Goal: Information Seeking & Learning: Learn about a topic

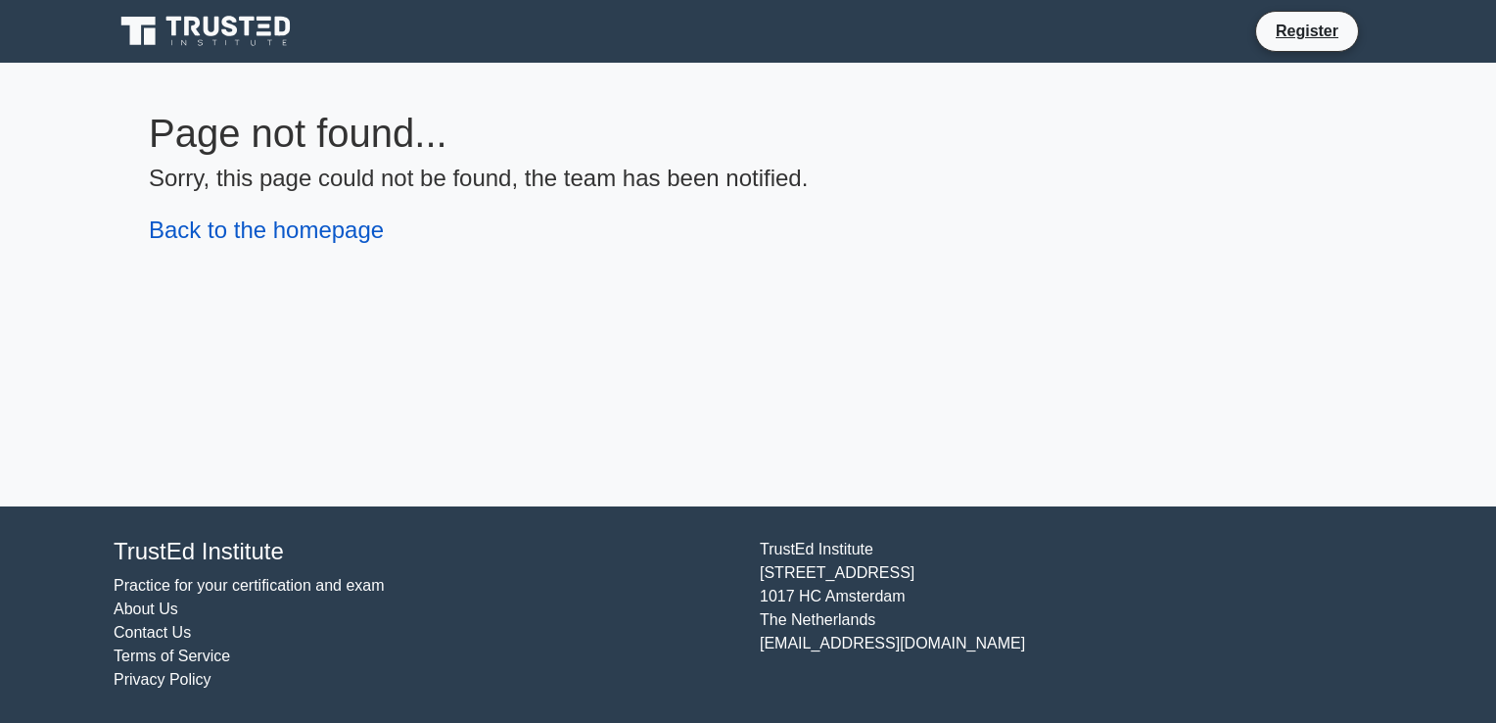
click at [324, 240] on link "Back to the homepage" at bounding box center [266, 229] width 235 height 26
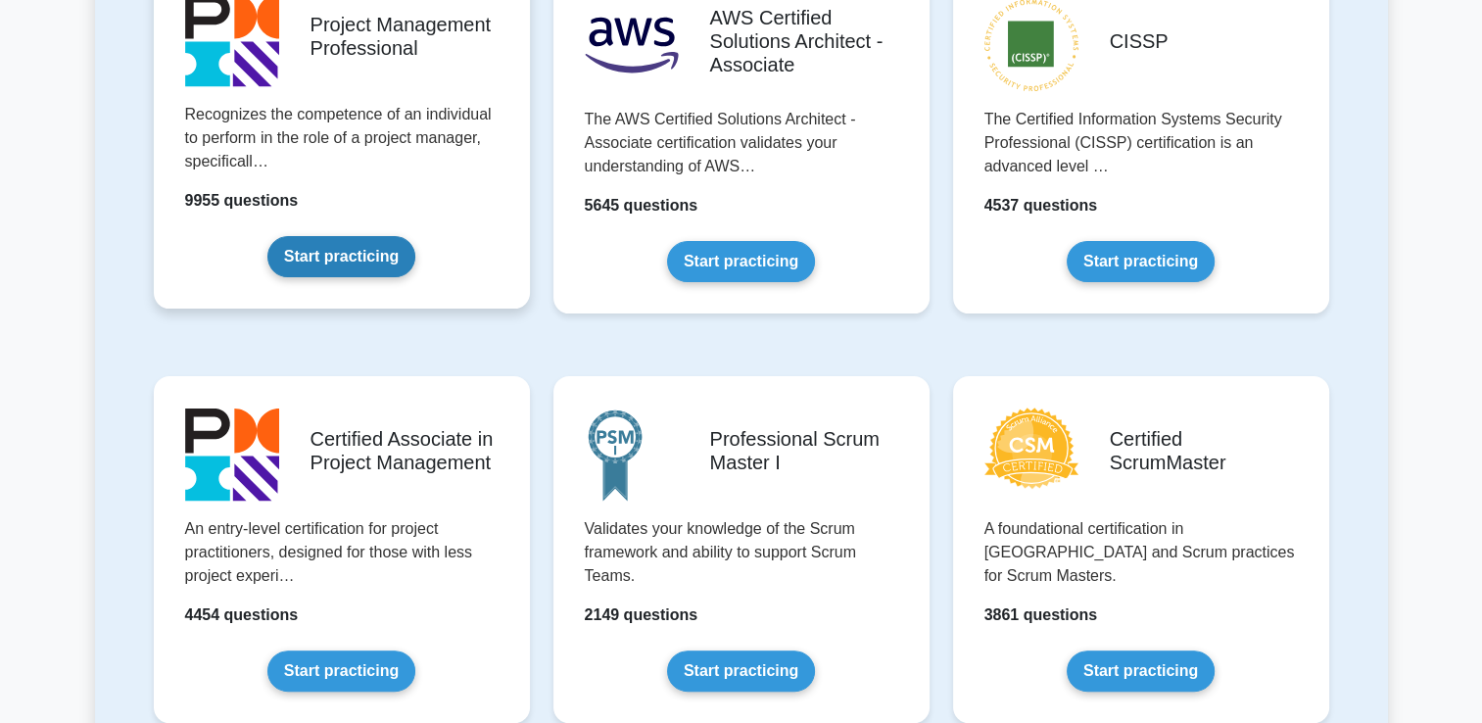
scroll to position [392, 0]
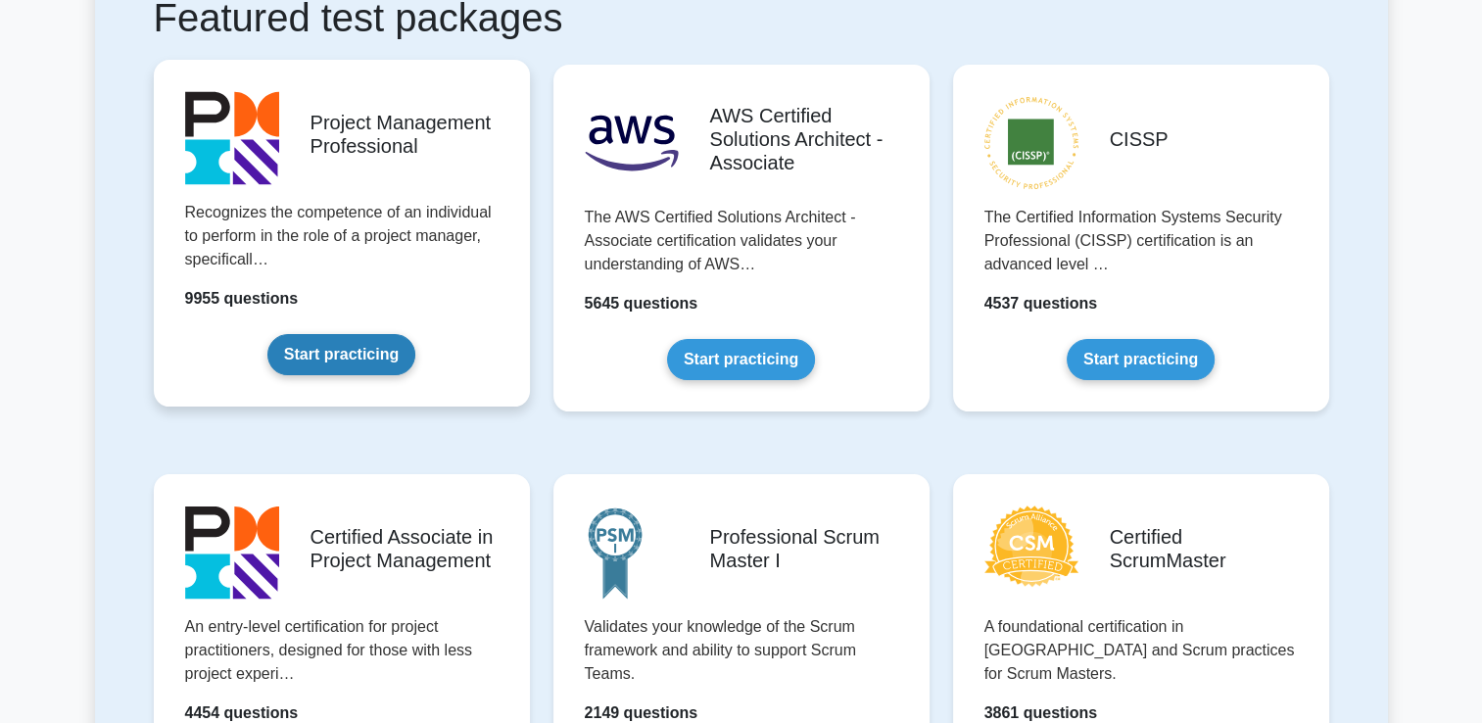
click at [334, 353] on link "Start practicing" at bounding box center [341, 354] width 148 height 41
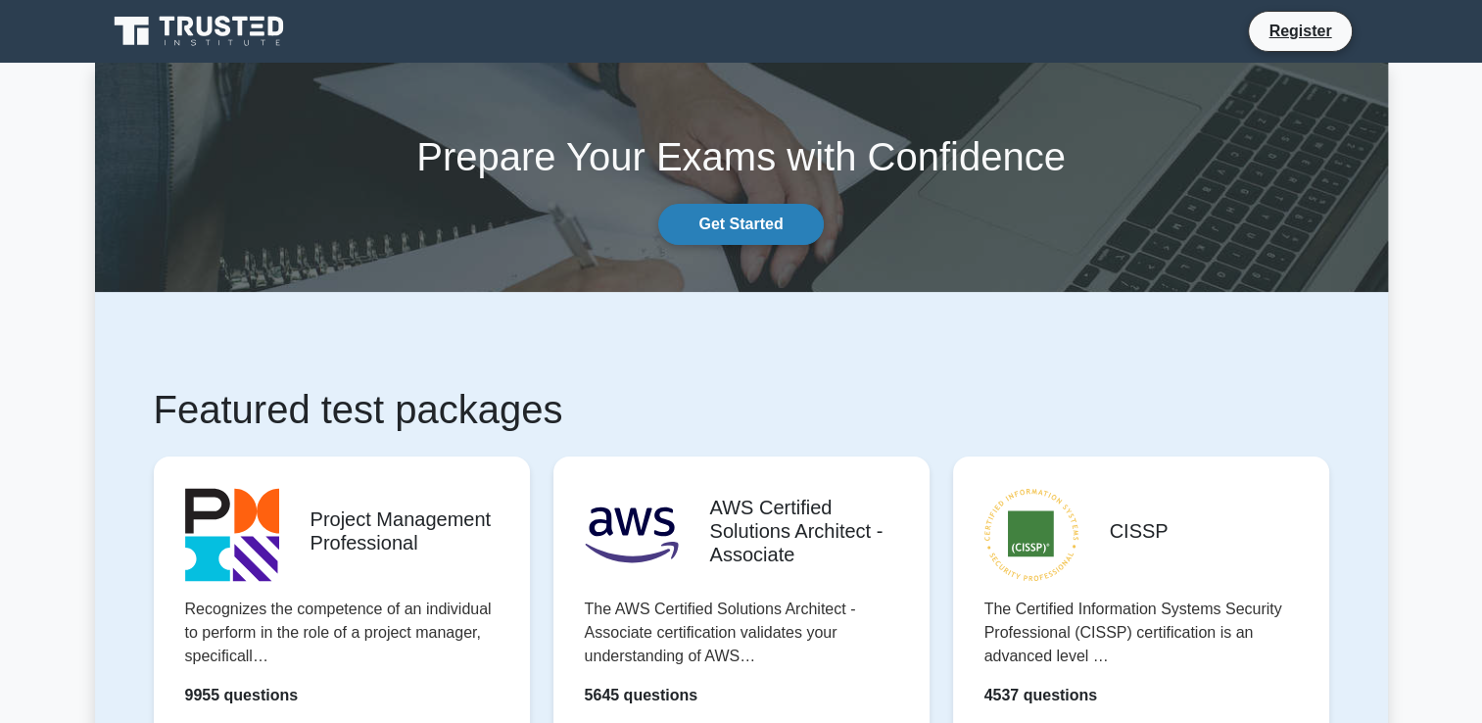
click at [761, 213] on link "Get Started" at bounding box center [740, 224] width 165 height 41
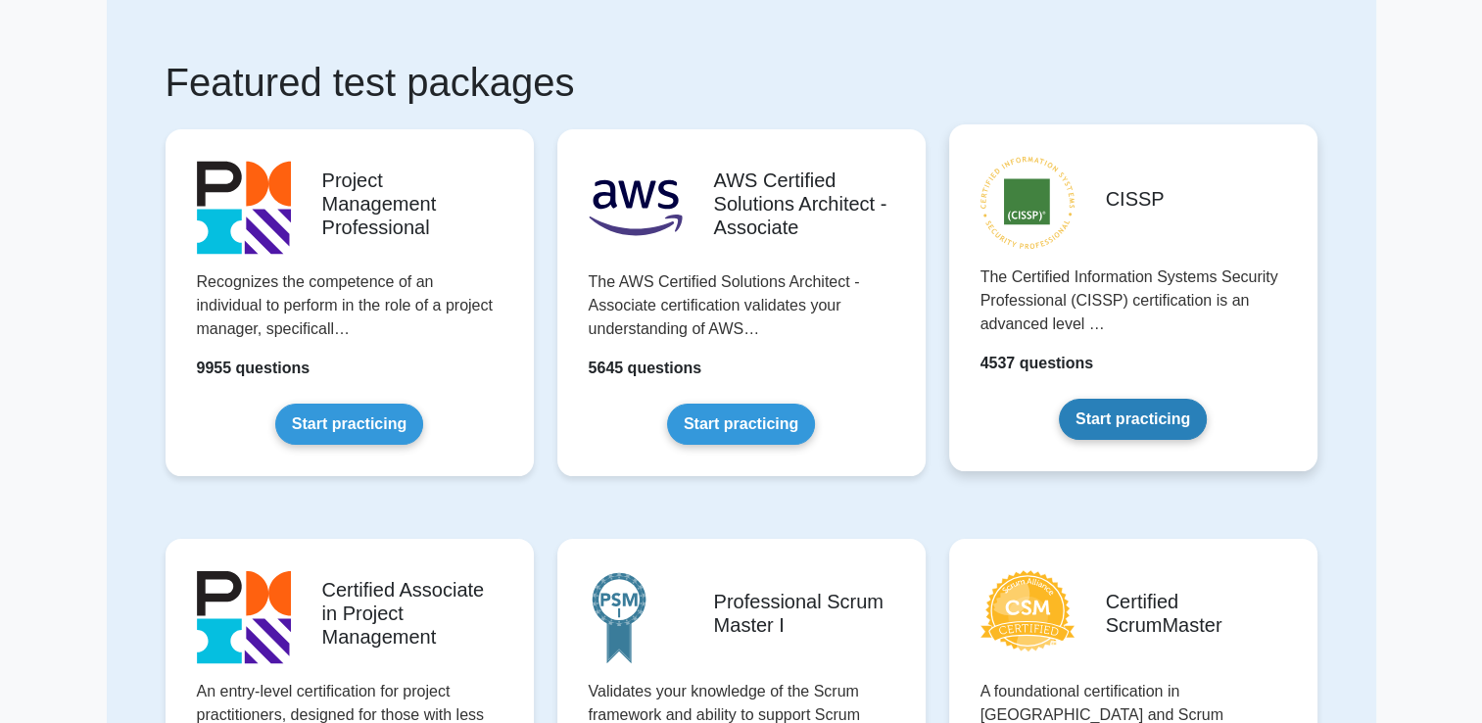
scroll to position [196, 0]
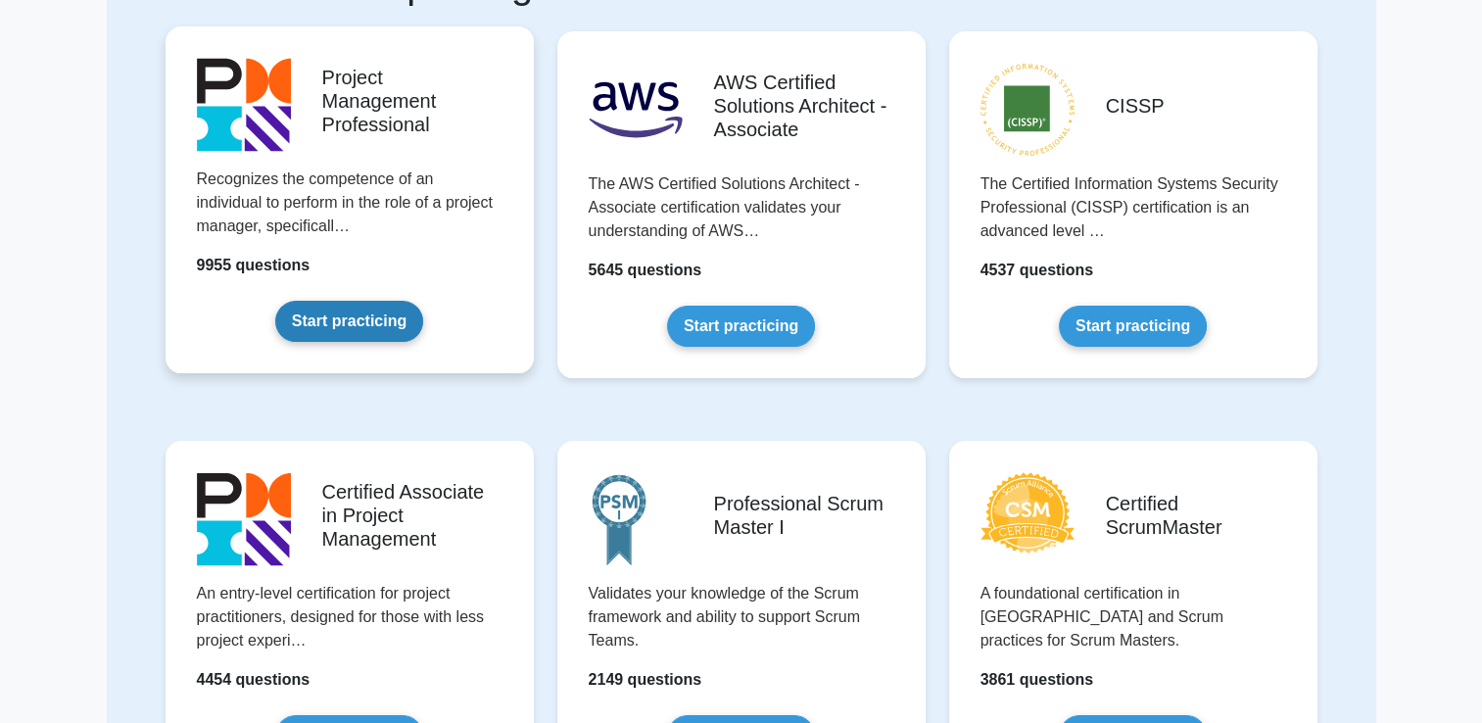
click at [376, 321] on link "Start practicing" at bounding box center [349, 321] width 148 height 41
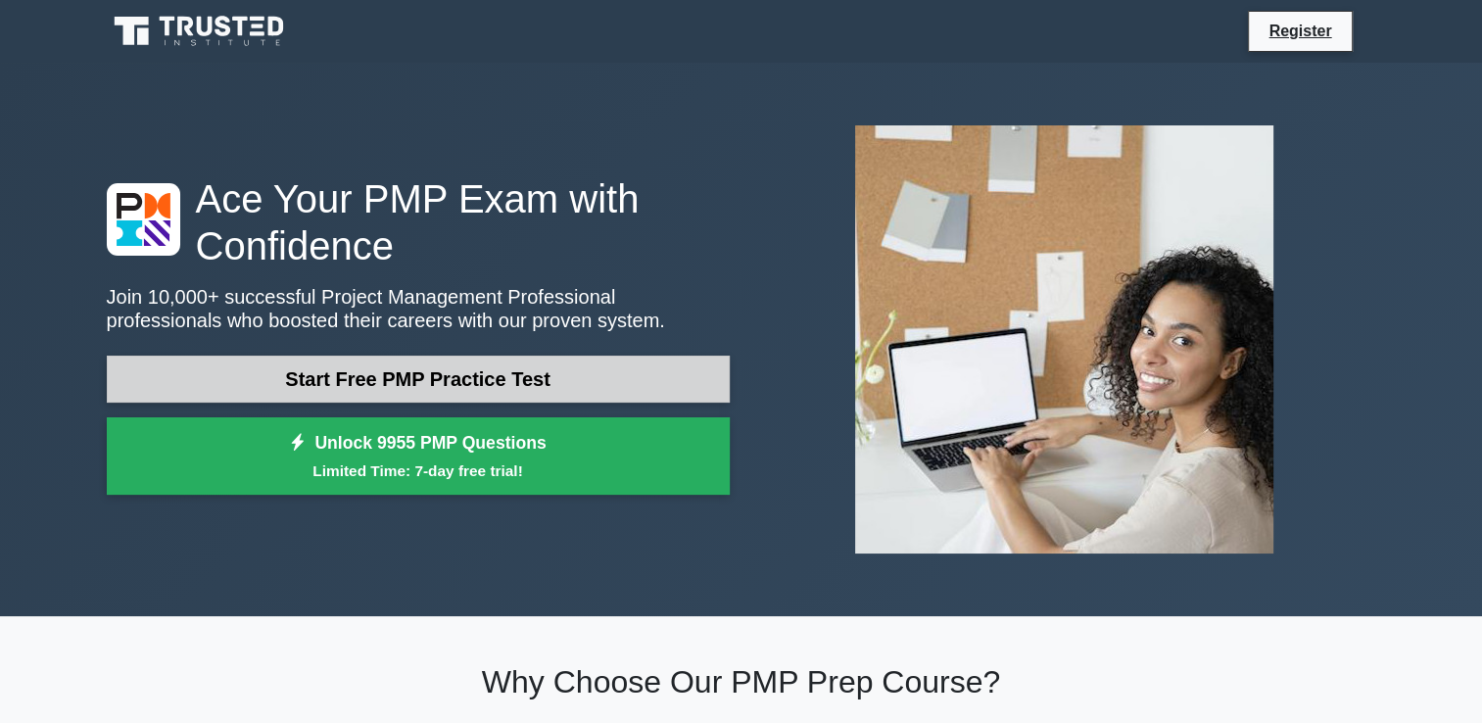
click at [495, 377] on link "Start Free PMP Practice Test" at bounding box center [418, 378] width 623 height 47
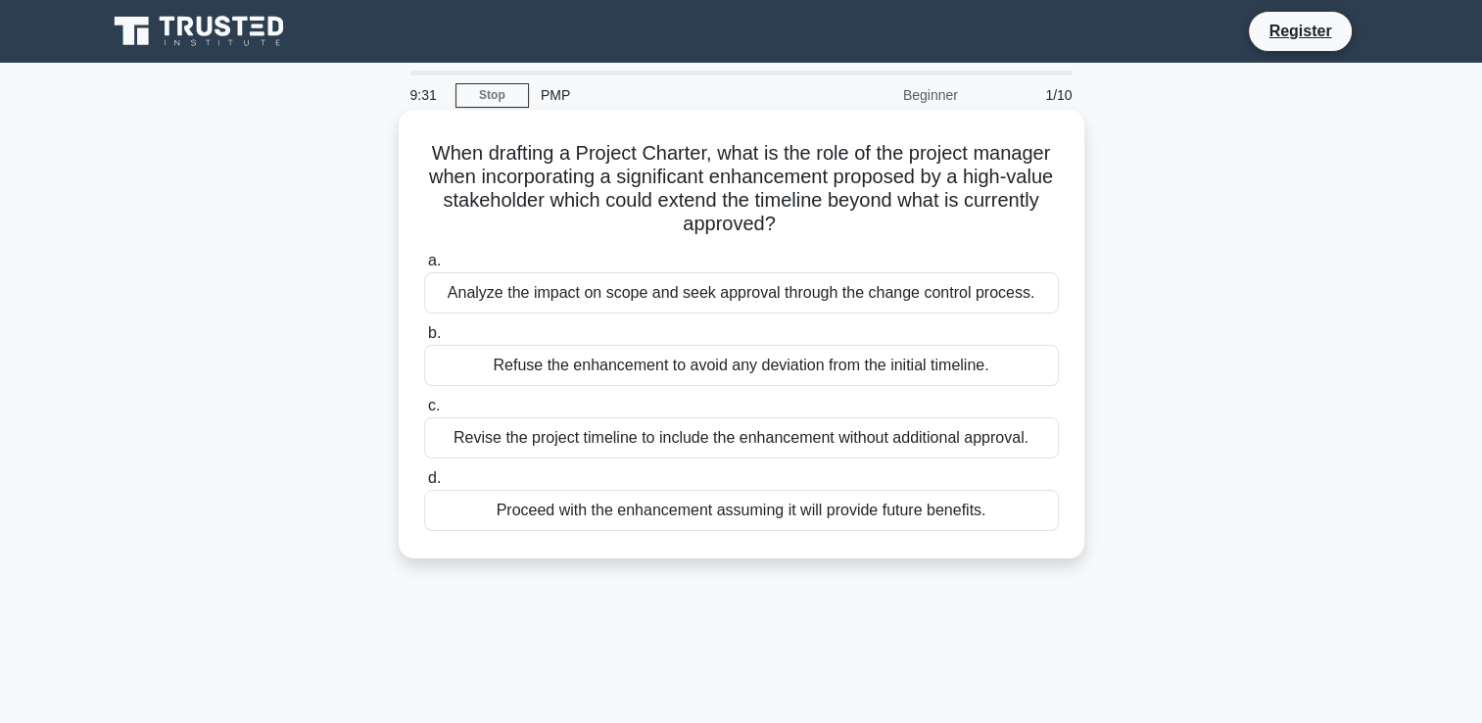
click at [550, 300] on div "Analyze the impact on scope and seek approval through the change control proces…" at bounding box center [741, 292] width 635 height 41
click at [424, 267] on input "a. Analyze the impact on scope and seek approval through the change control pro…" at bounding box center [424, 261] width 0 height 13
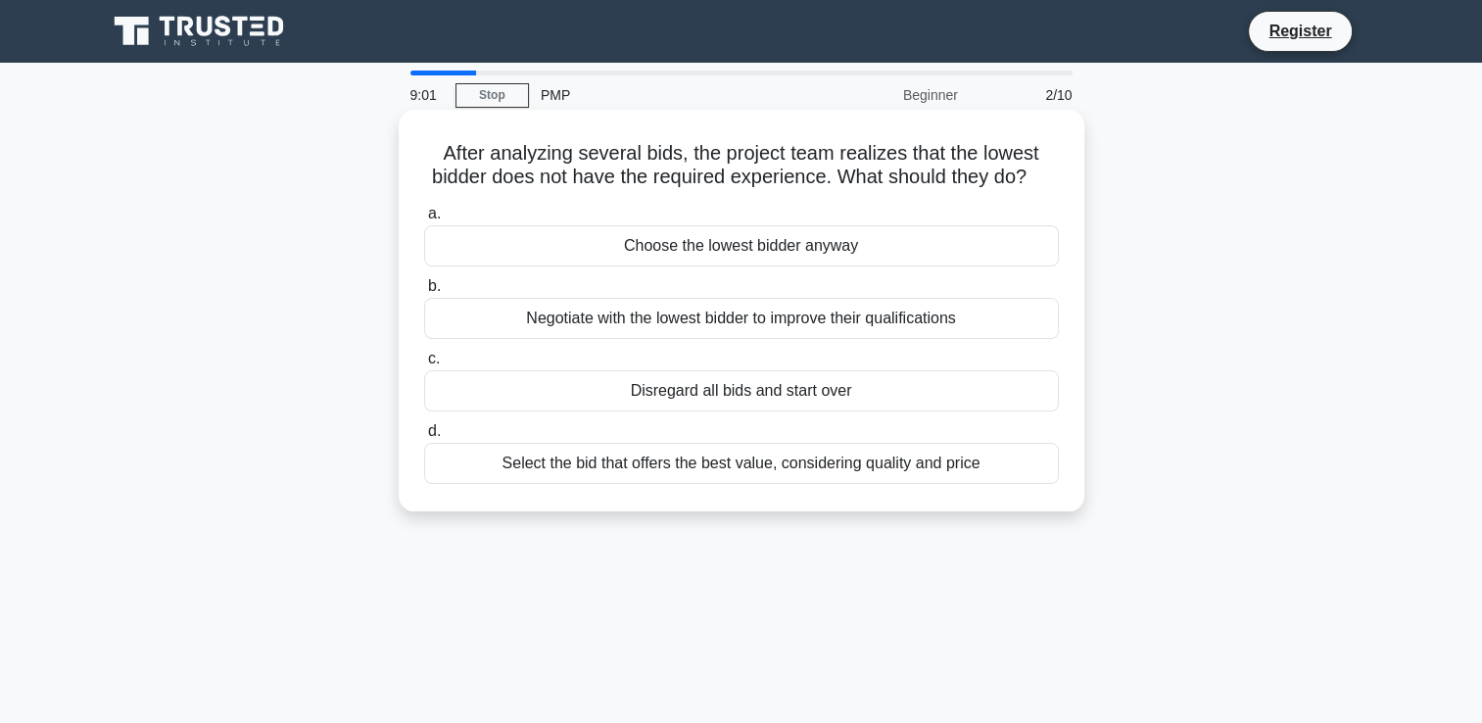
click at [868, 484] on div "Select the bid that offers the best value, considering quality and price" at bounding box center [741, 463] width 635 height 41
click at [424, 438] on input "d. Select the bid that offers the best value, considering quality and price" at bounding box center [424, 431] width 0 height 13
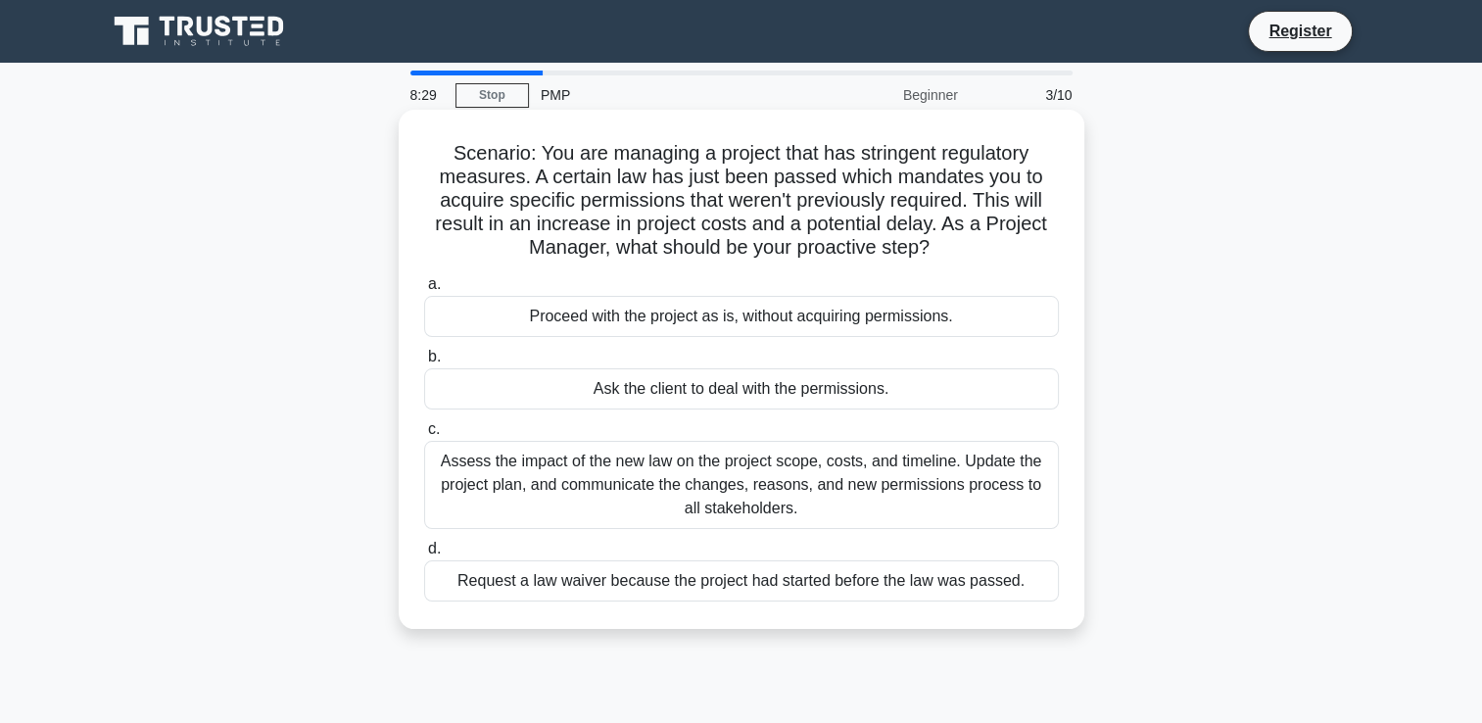
scroll to position [98, 0]
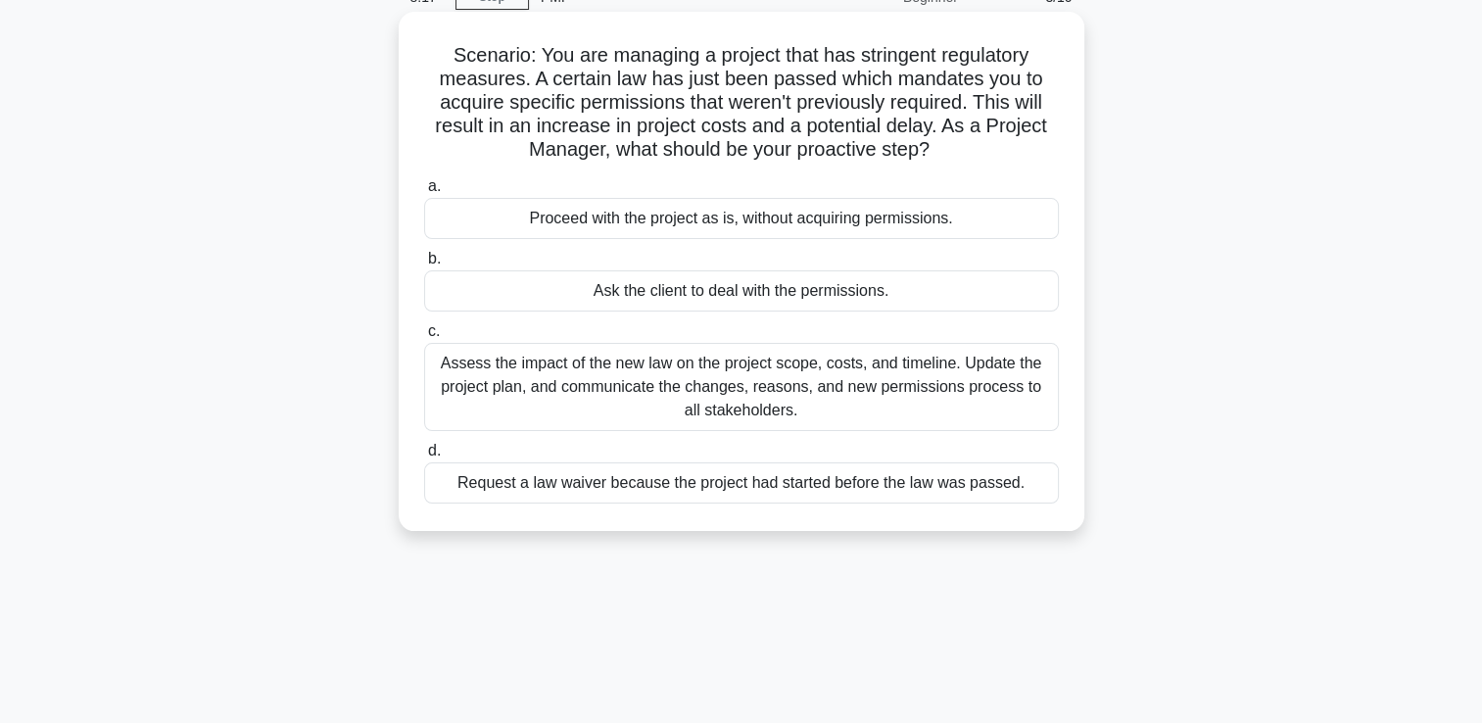
click at [753, 394] on div "Assess the impact of the new law on the project scope, costs, and timeline. Upd…" at bounding box center [741, 387] width 635 height 88
click at [424, 338] on input "c. Assess the impact of the new law on the project scope, costs, and timeline. …" at bounding box center [424, 331] width 0 height 13
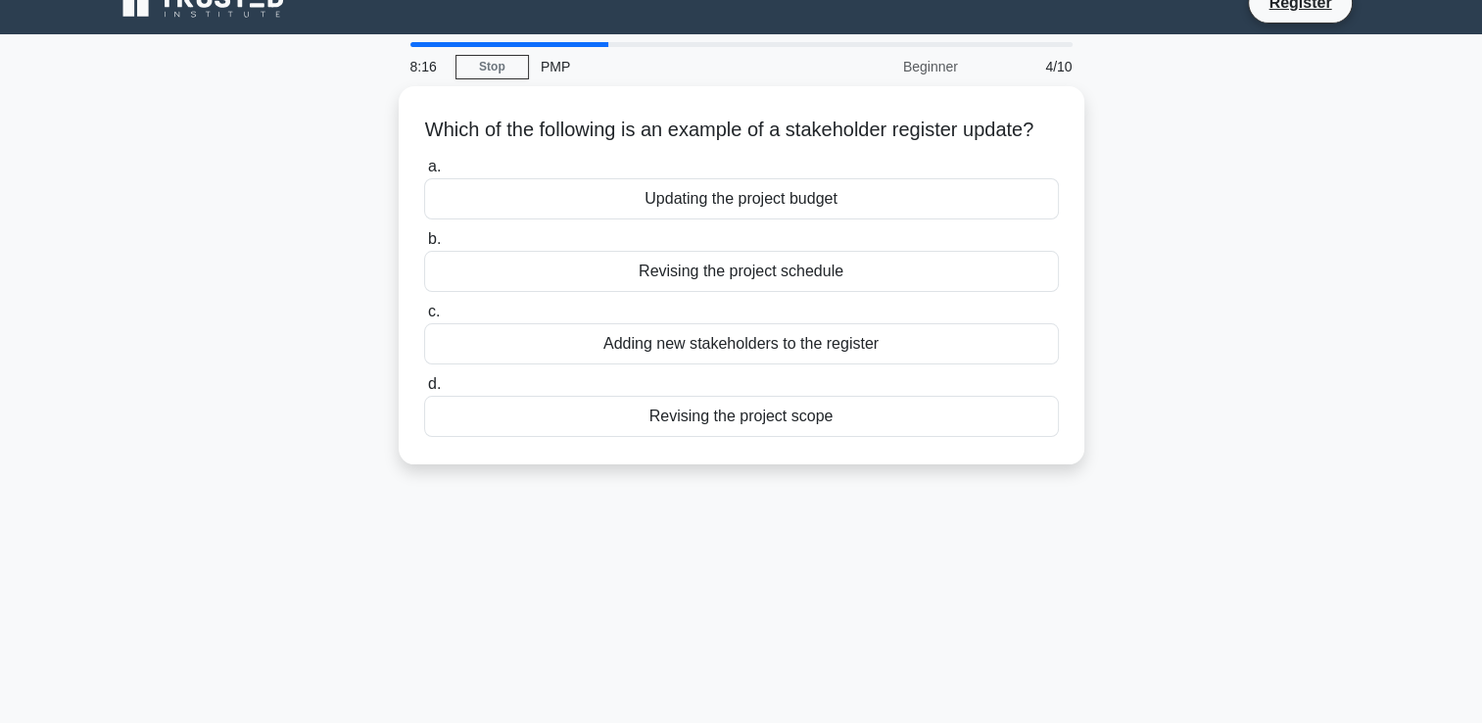
scroll to position [0, 0]
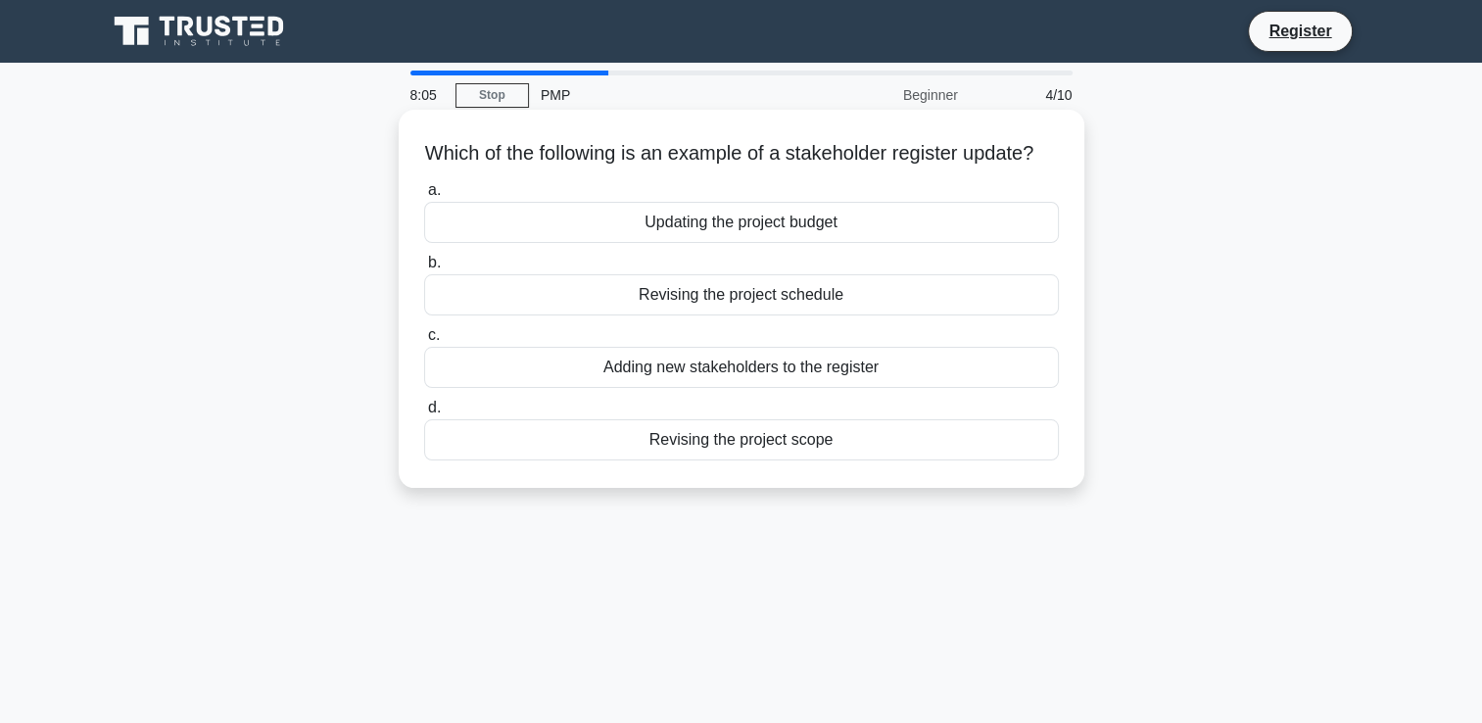
click at [756, 388] on div "Adding new stakeholders to the register" at bounding box center [741, 367] width 635 height 41
click at [424, 342] on input "c. Adding new stakeholders to the register" at bounding box center [424, 335] width 0 height 13
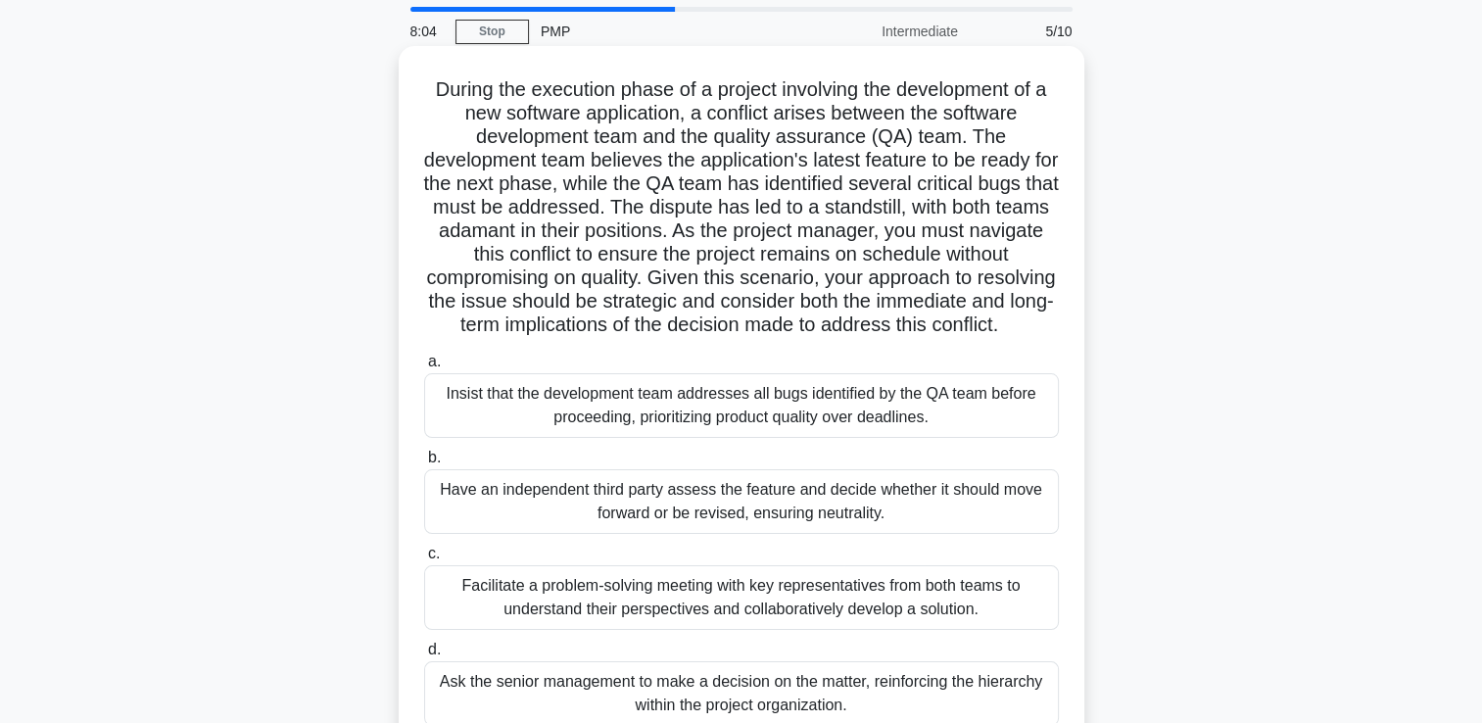
scroll to position [98, 0]
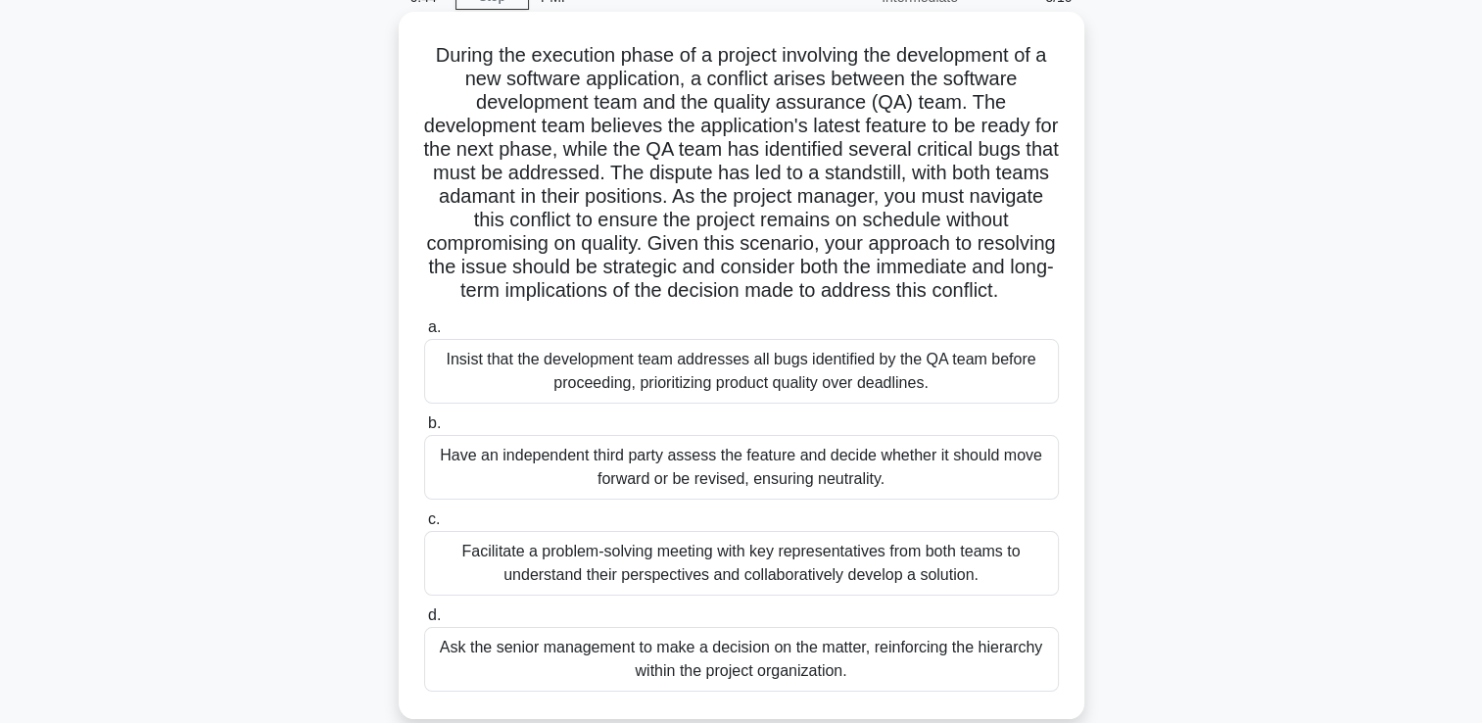
click at [705, 595] on div "Facilitate a problem-solving meeting with key representatives from both teams t…" at bounding box center [741, 563] width 635 height 65
click at [424, 526] on input "c. Facilitate a problem-solving meeting with key representatives from both team…" at bounding box center [424, 519] width 0 height 13
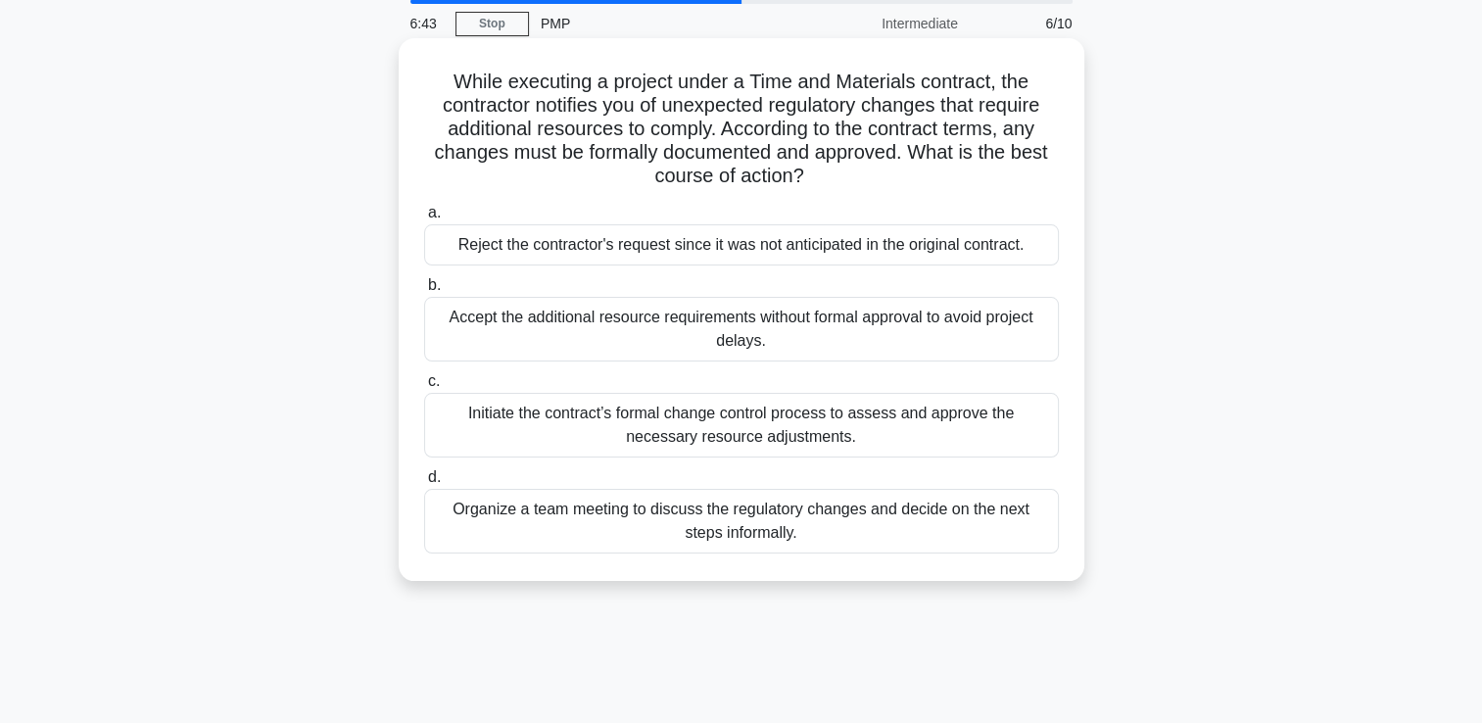
scroll to position [0, 0]
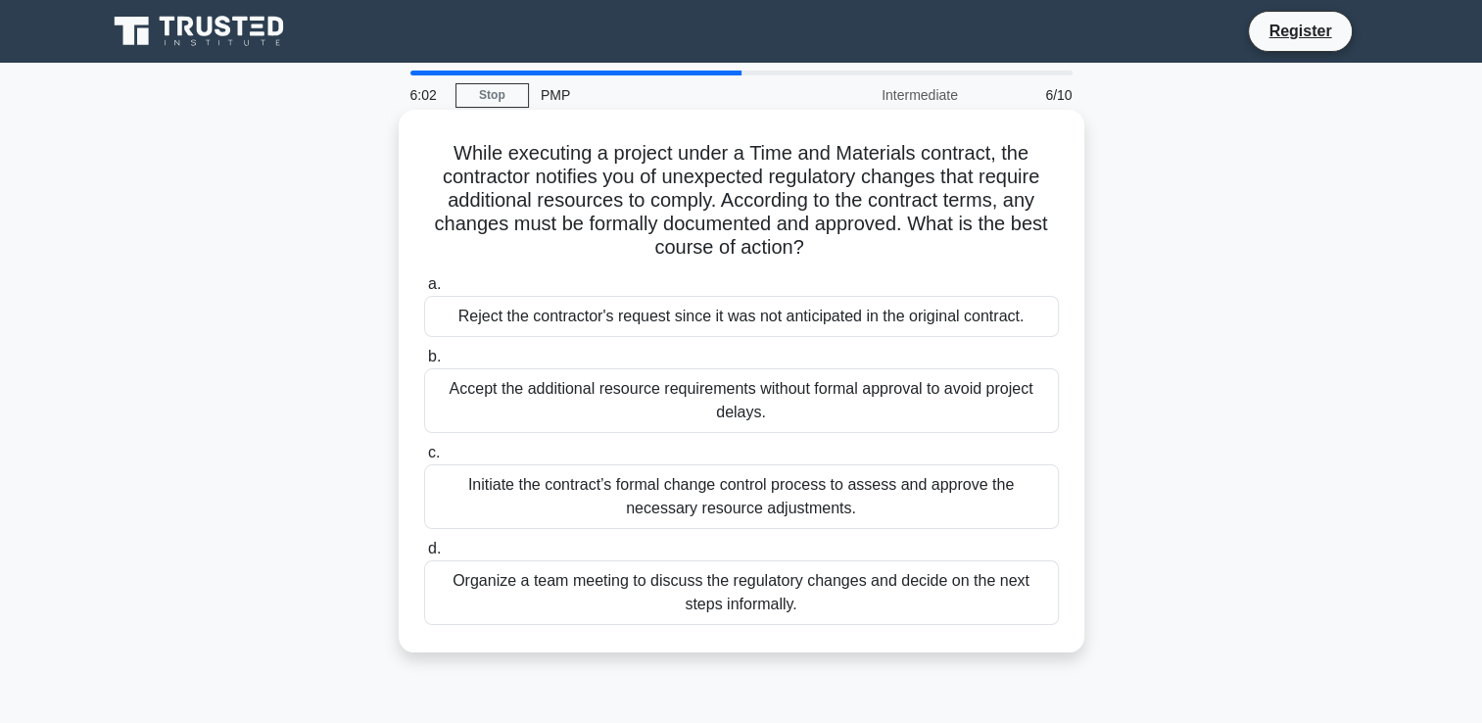
click at [782, 501] on div "Initiate the contract’s formal change control process to assess and approve the…" at bounding box center [741, 496] width 635 height 65
click at [424, 459] on input "c. Initiate the contract’s formal change control process to assess and approve …" at bounding box center [424, 453] width 0 height 13
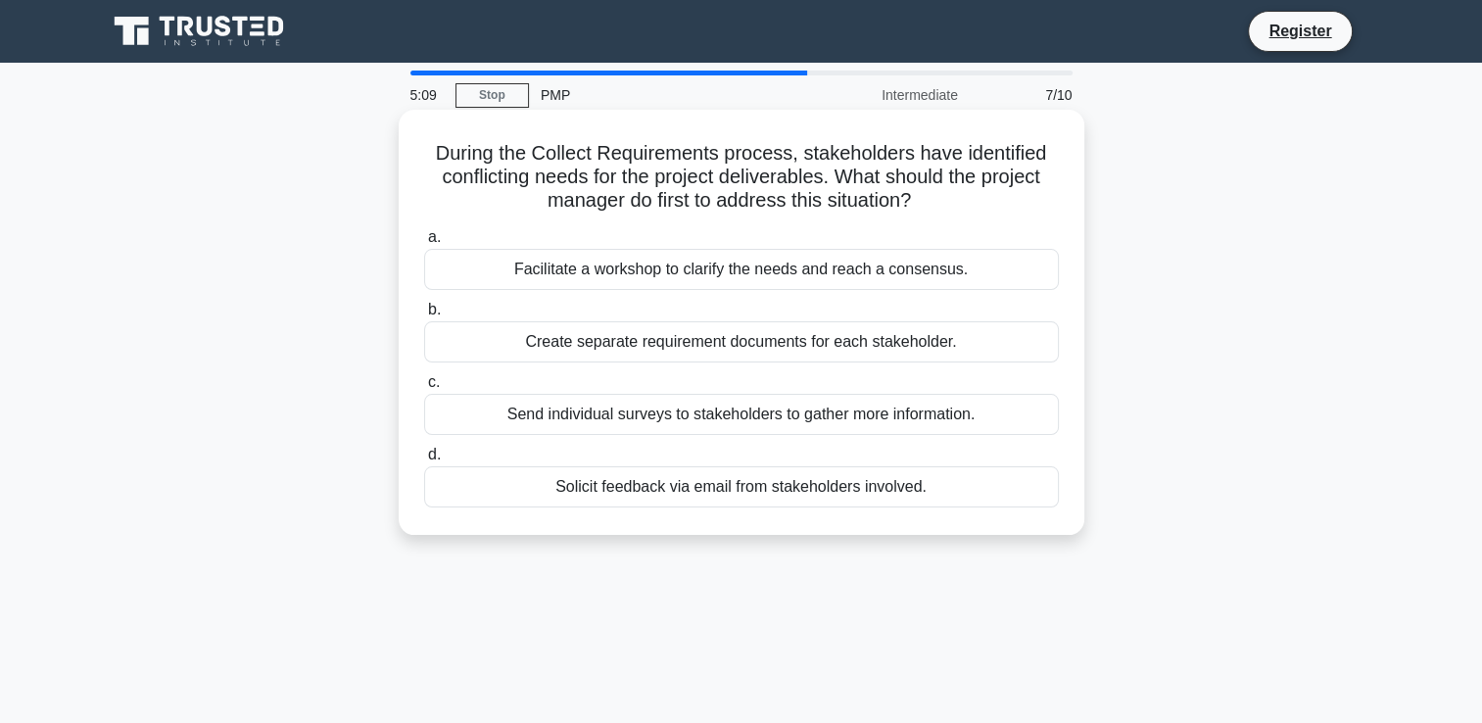
click at [646, 281] on div "Facilitate a workshop to clarify the needs and reach a consensus." at bounding box center [741, 269] width 635 height 41
click at [424, 244] on input "a. Facilitate a workshop to clarify the needs and reach a consensus." at bounding box center [424, 237] width 0 height 13
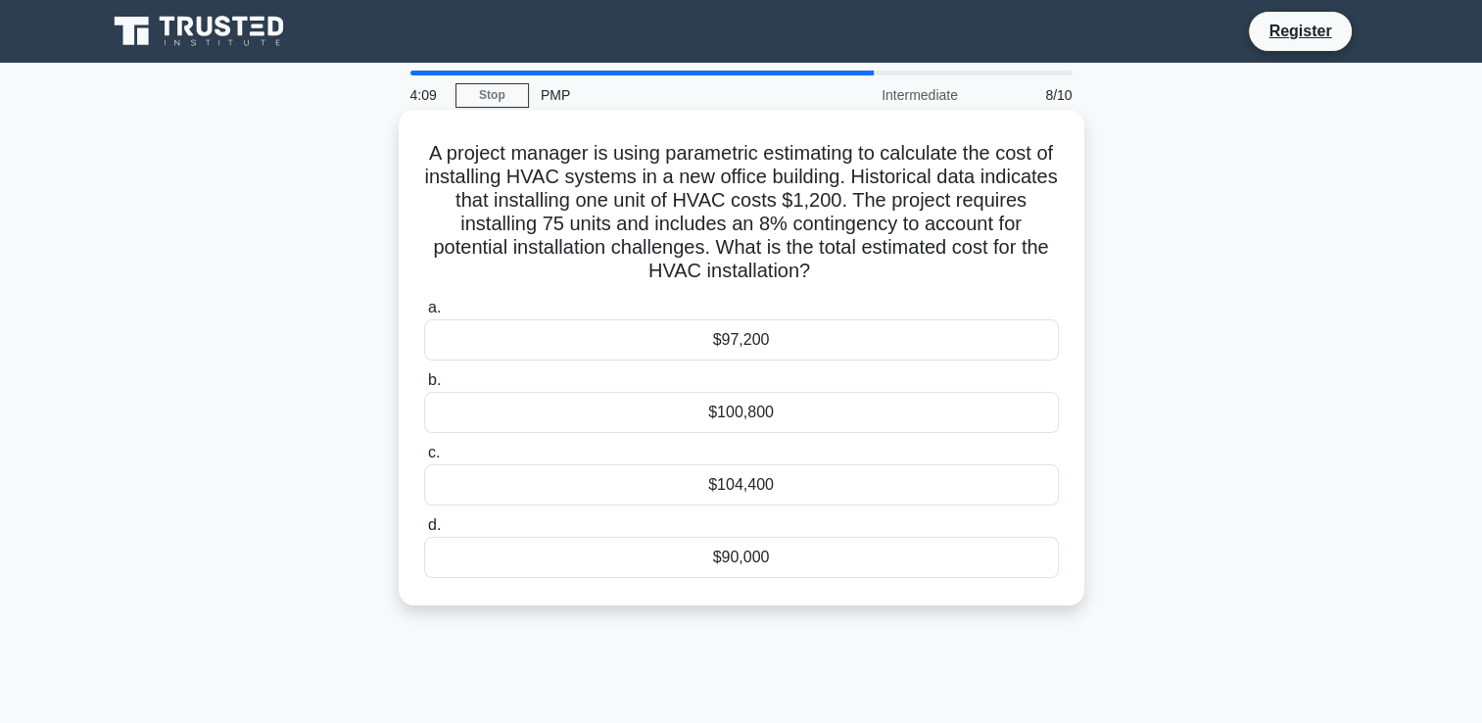
click at [763, 350] on div "$97,200" at bounding box center [741, 339] width 635 height 41
click at [424, 314] on input "a. $97,200" at bounding box center [424, 308] width 0 height 13
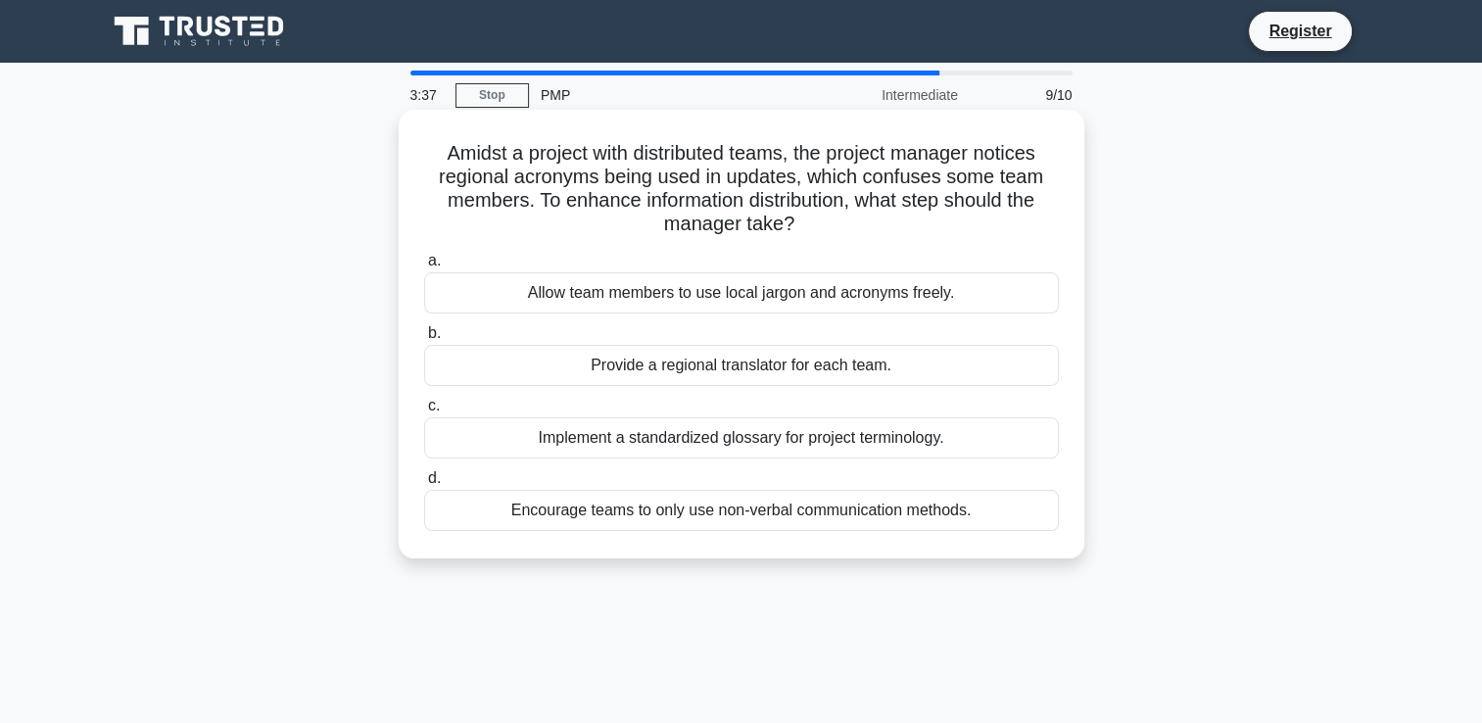
click at [721, 447] on div "Implement a standardized glossary for project terminology." at bounding box center [741, 437] width 635 height 41
click at [424, 412] on input "c. Implement a standardized glossary for project terminology." at bounding box center [424, 406] width 0 height 13
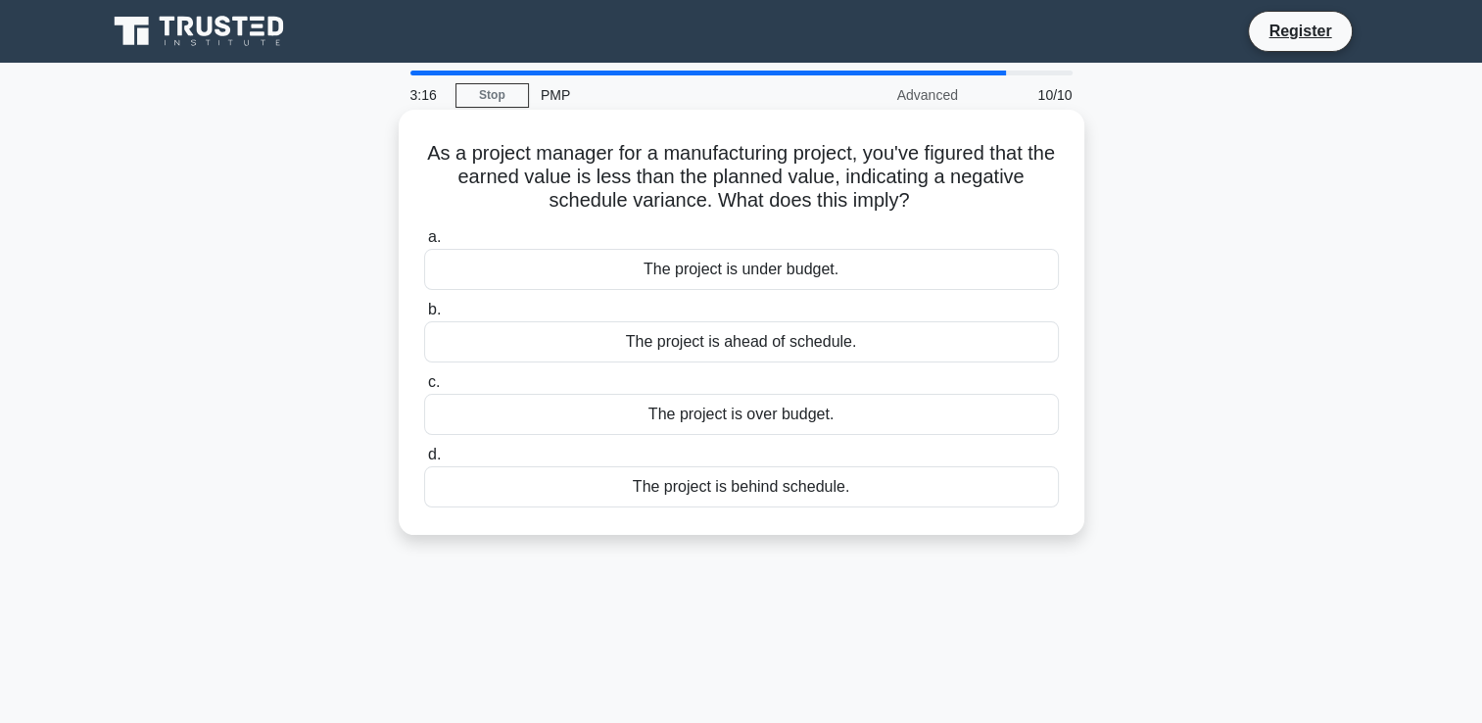
click at [771, 500] on div "The project is behind schedule." at bounding box center [741, 486] width 635 height 41
click at [424, 461] on input "d. The project is behind schedule." at bounding box center [424, 454] width 0 height 13
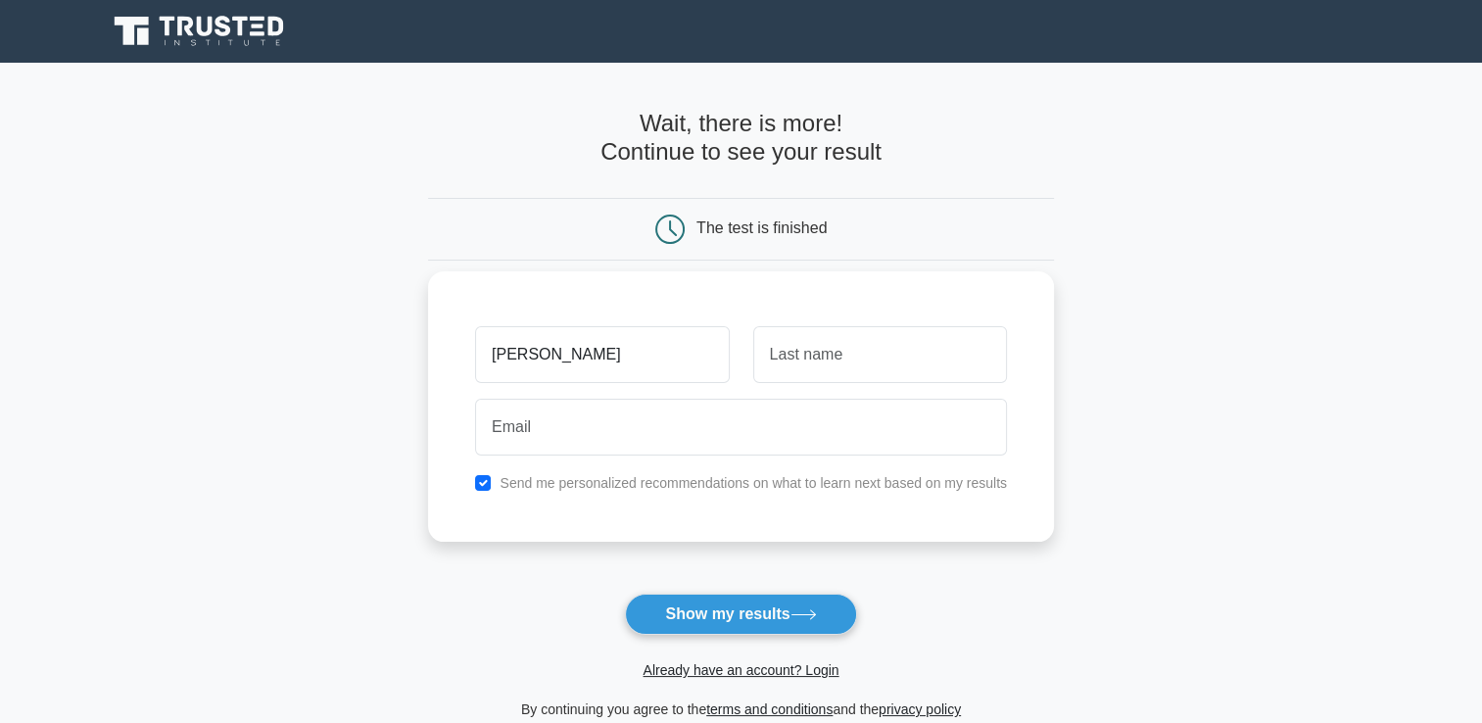
type input "[PERSON_NAME]"
click at [836, 347] on input "text" at bounding box center [880, 354] width 254 height 57
type input "Naatu"
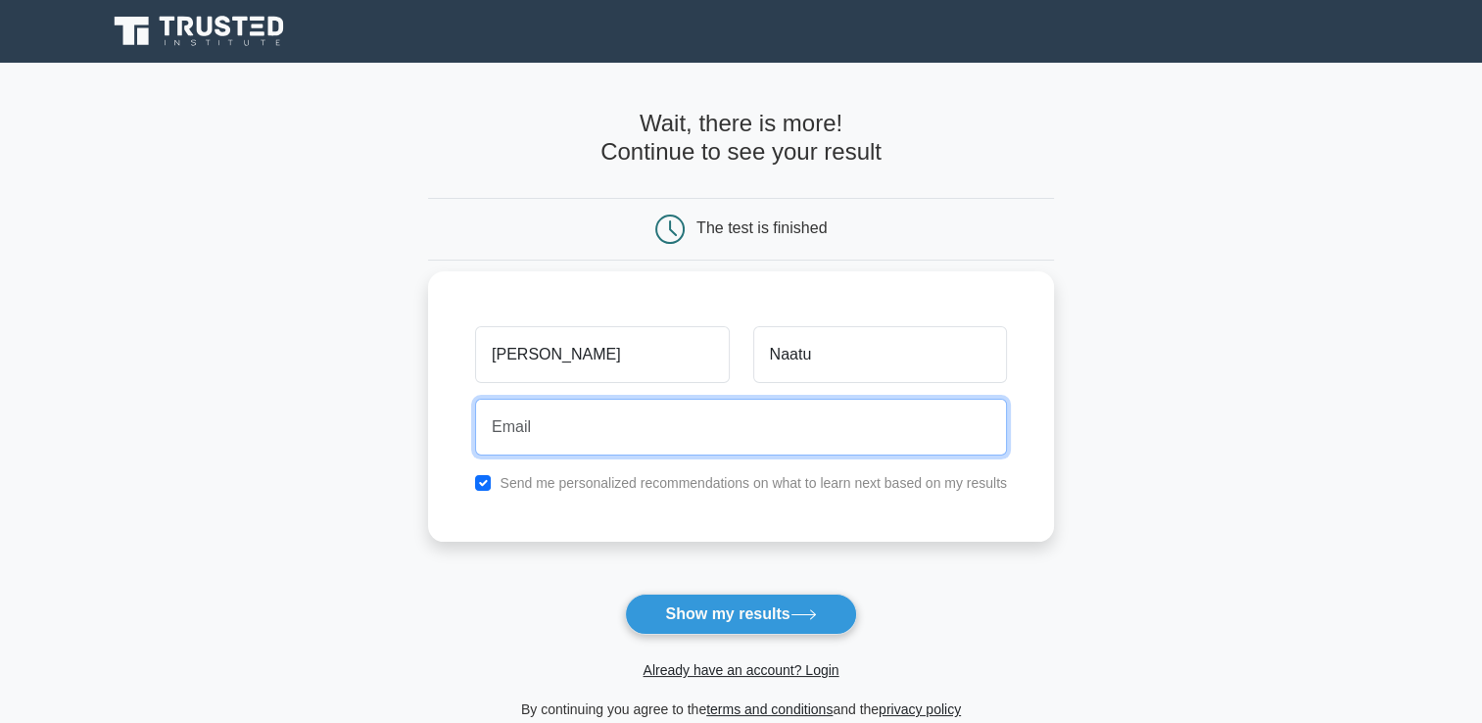
type input "[EMAIL_ADDRESS][DOMAIN_NAME]"
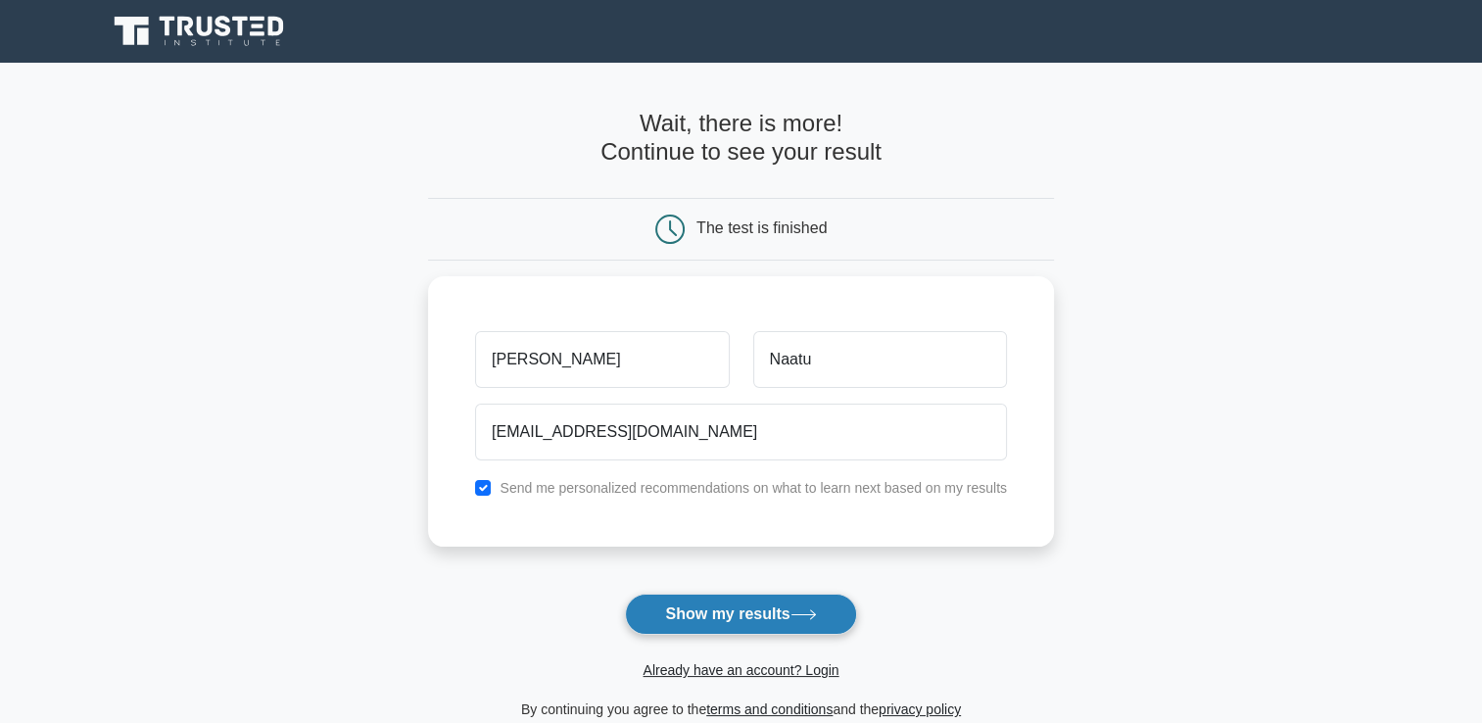
click at [751, 606] on button "Show my results" at bounding box center [740, 613] width 231 height 41
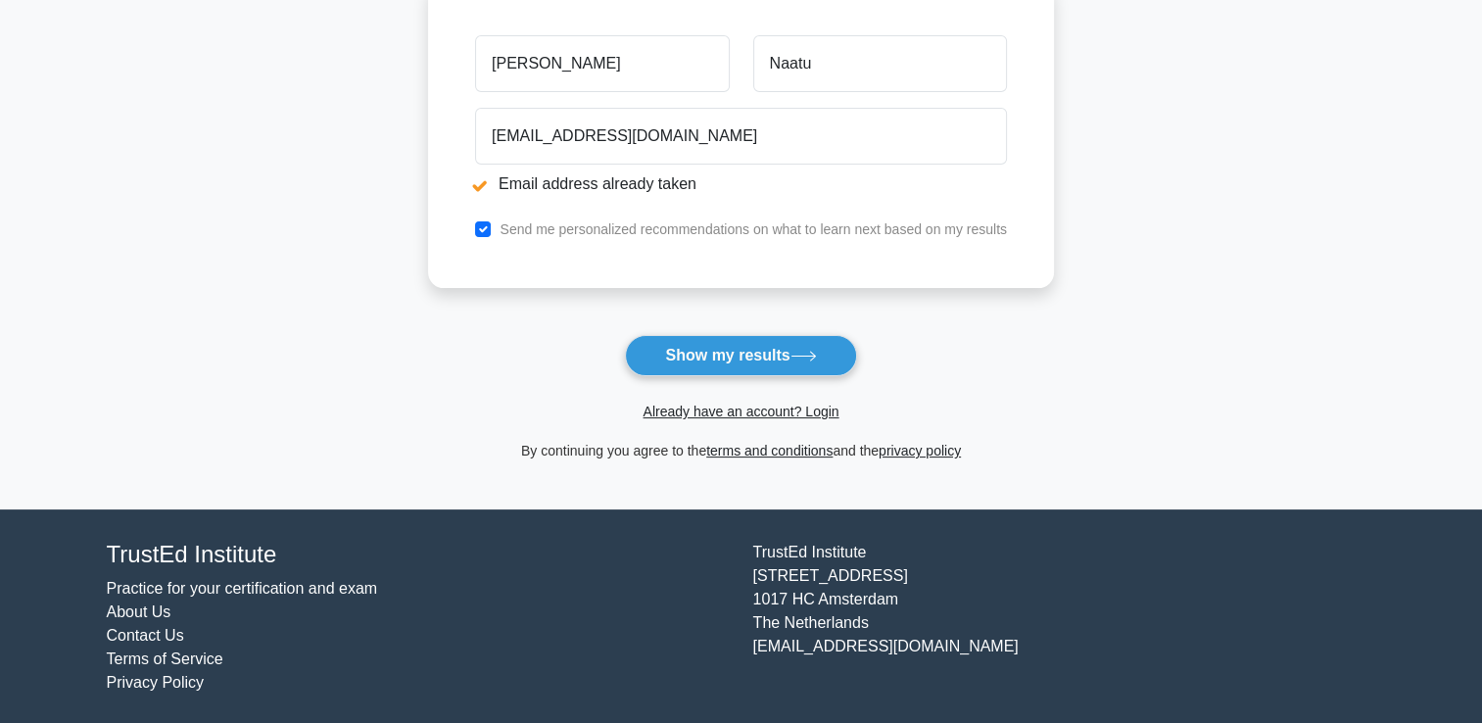
scroll to position [369, 0]
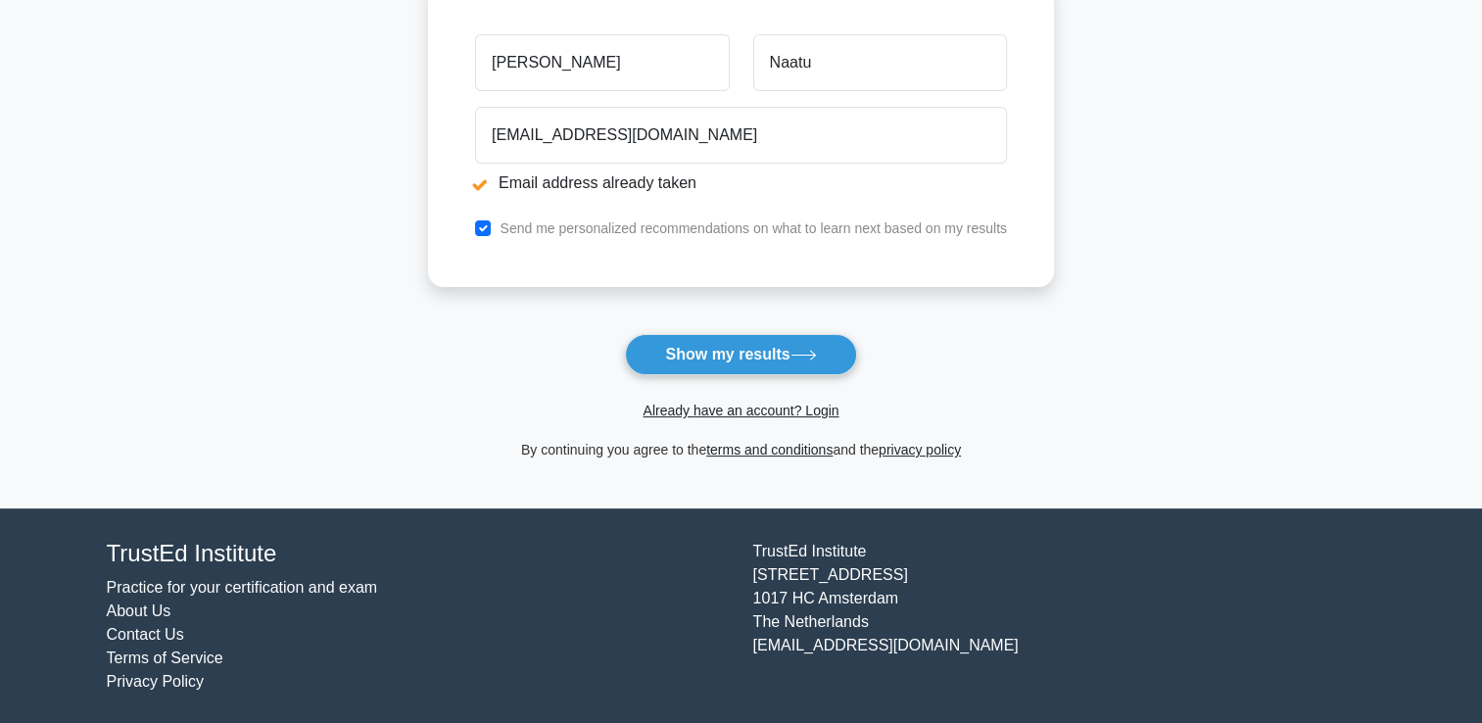
click at [747, 358] on button "Show my results" at bounding box center [740, 354] width 231 height 41
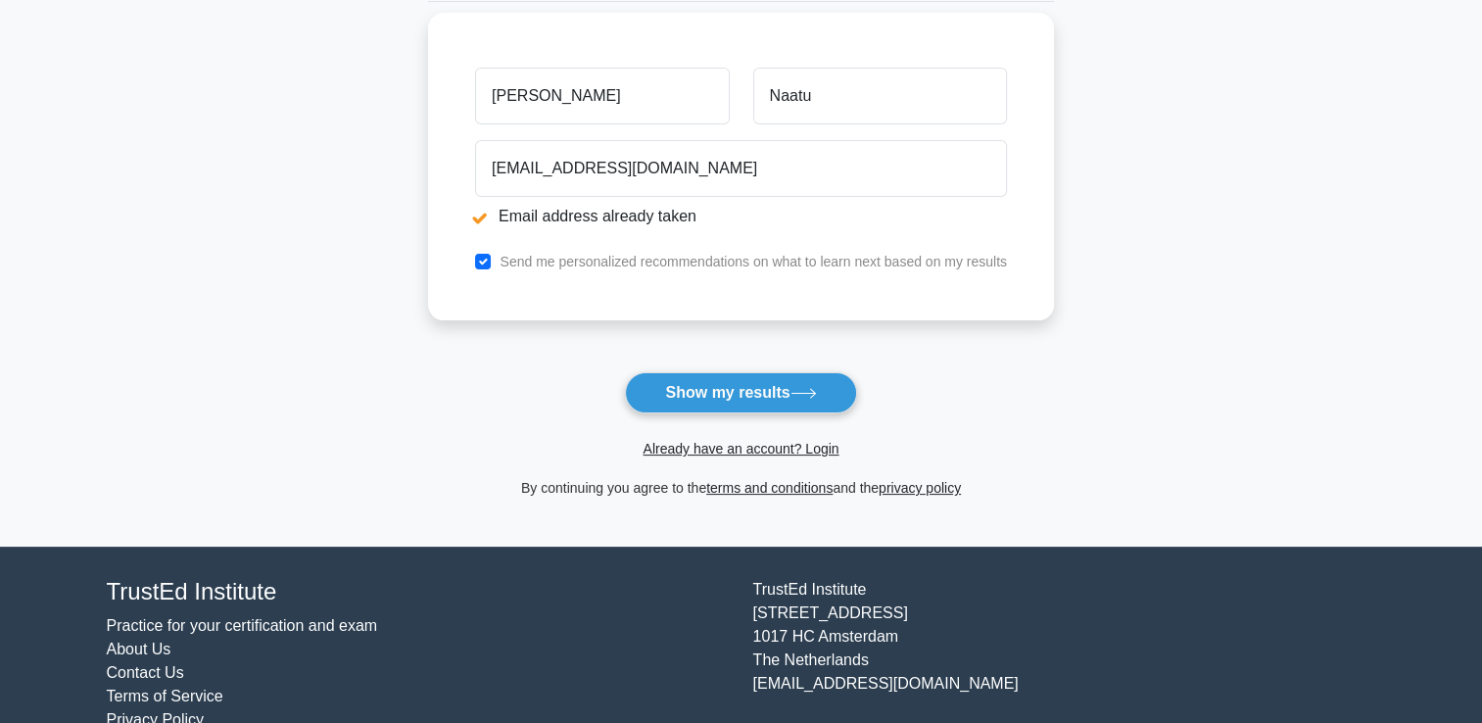
scroll to position [369, 0]
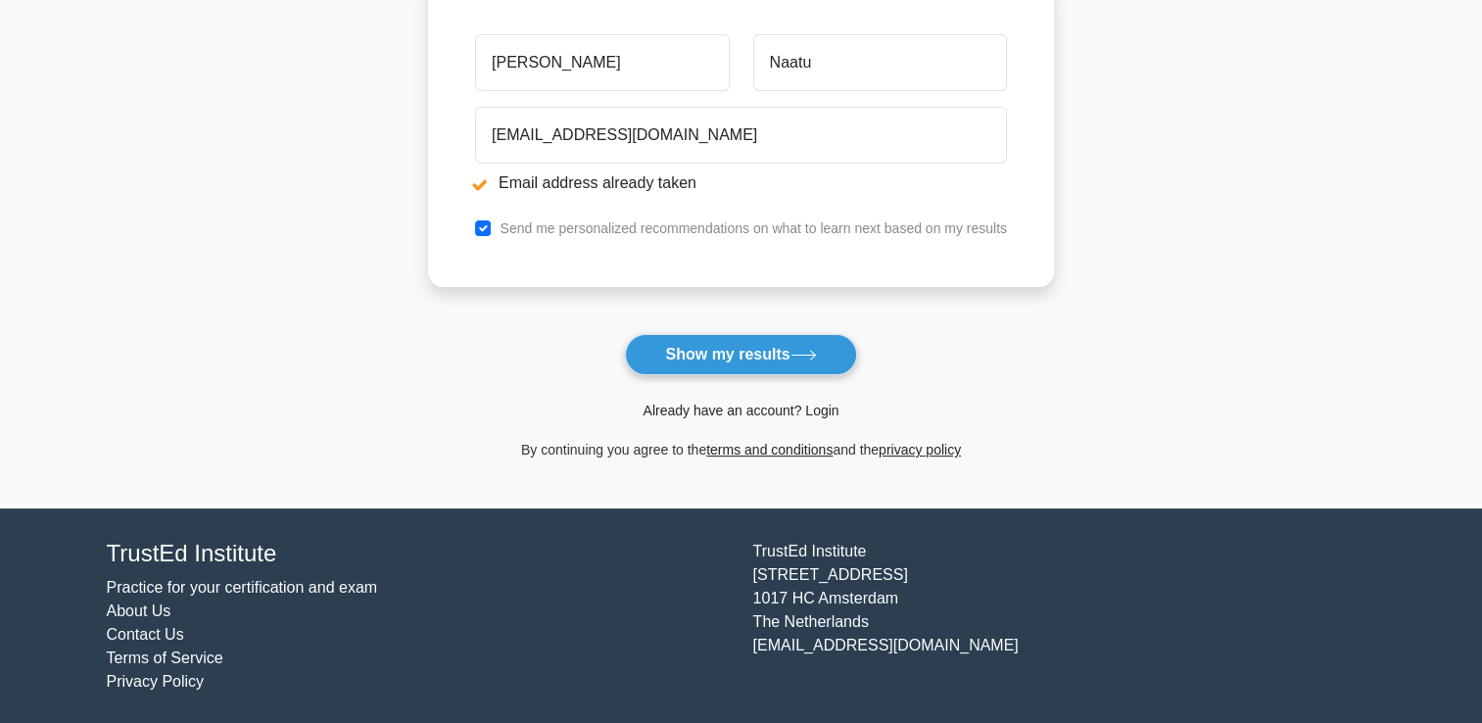
click at [769, 411] on link "Already have an account? Login" at bounding box center [740, 410] width 196 height 16
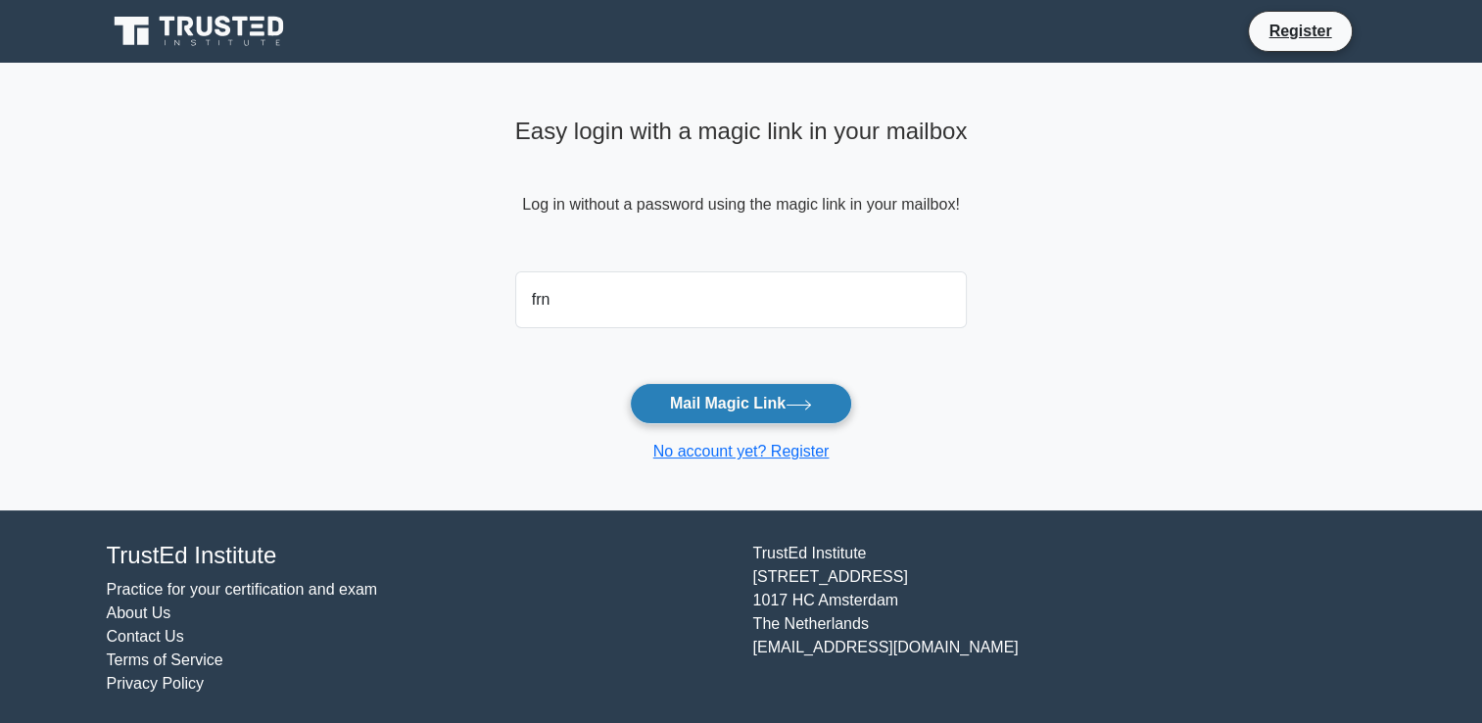
type input "[EMAIL_ADDRESS][DOMAIN_NAME]"
click at [769, 409] on button "Mail Magic Link" at bounding box center [741, 403] width 222 height 41
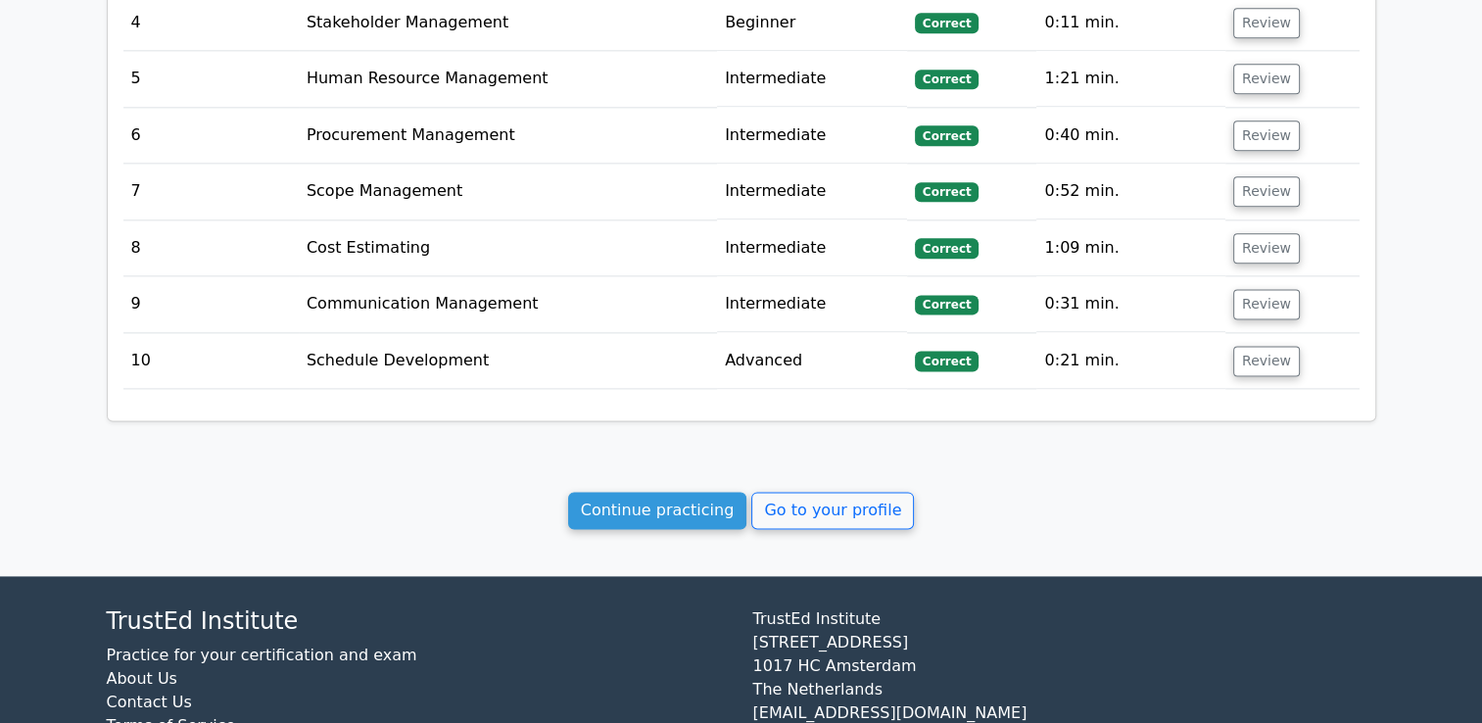
scroll to position [2515, 0]
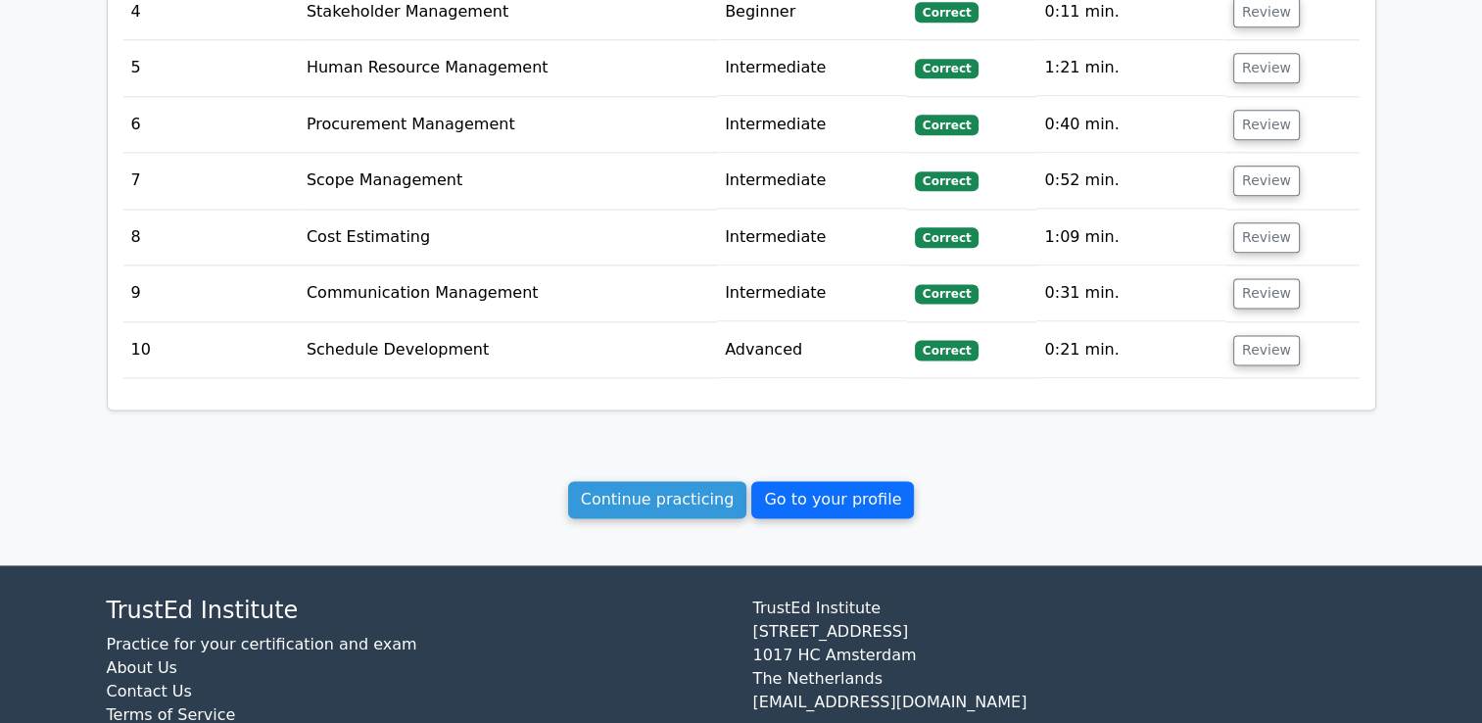
click at [830, 481] on link "Go to your profile" at bounding box center [832, 499] width 163 height 37
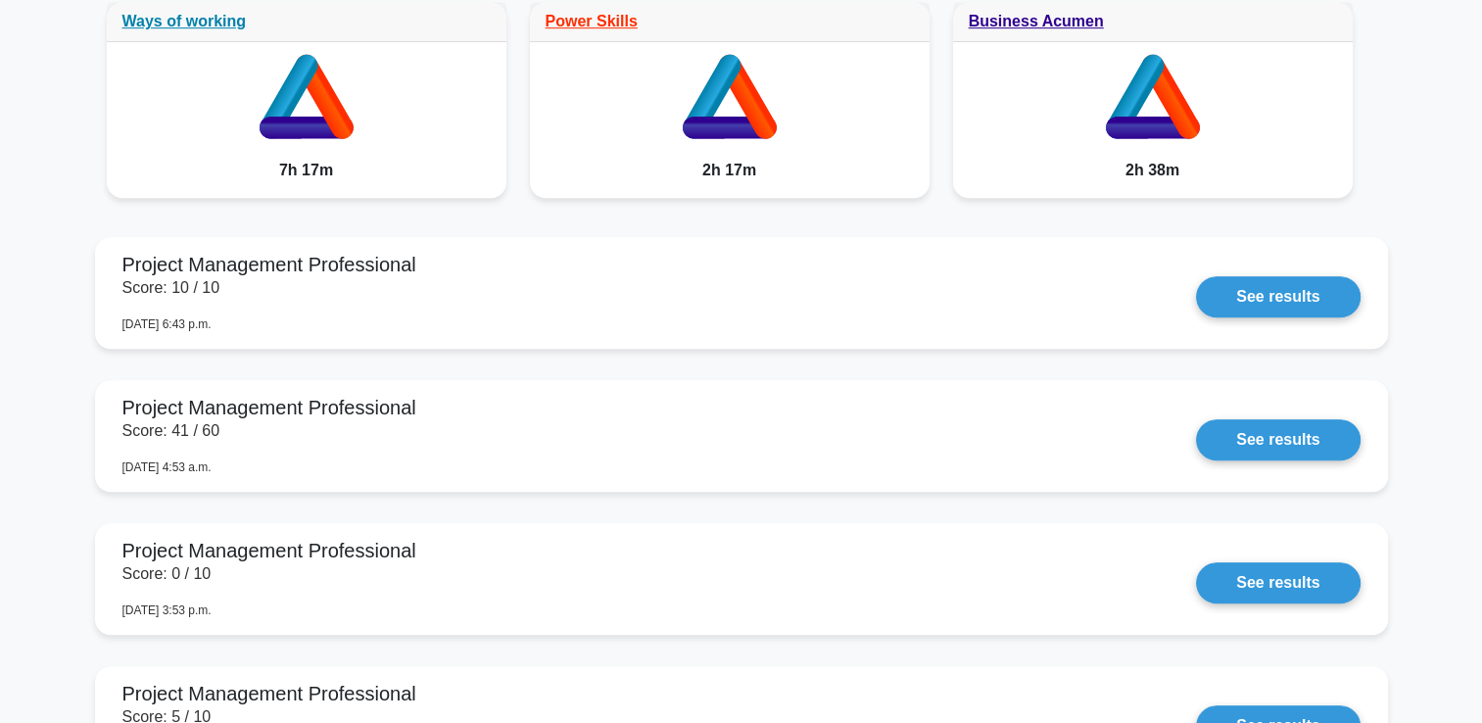
scroll to position [1265, 0]
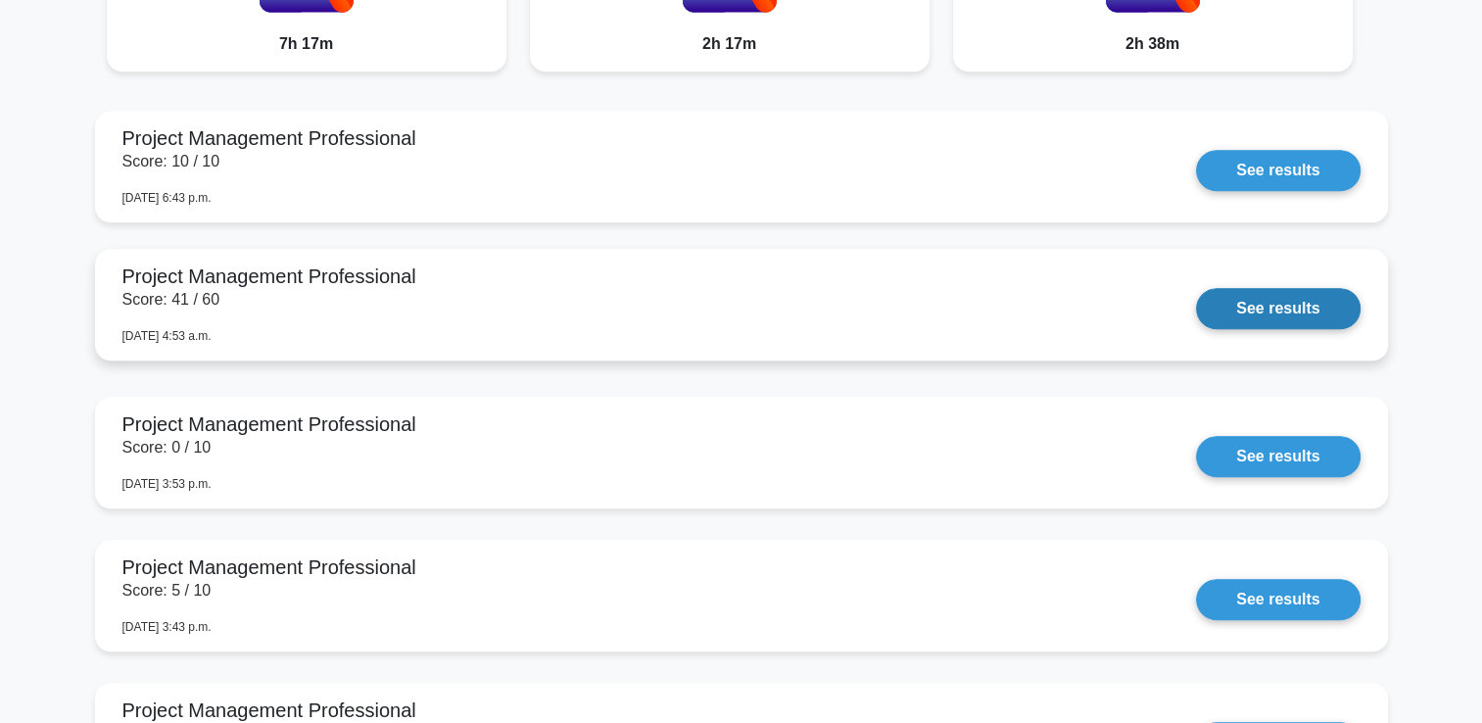
click at [1294, 308] on link "See results" at bounding box center [1278, 308] width 164 height 41
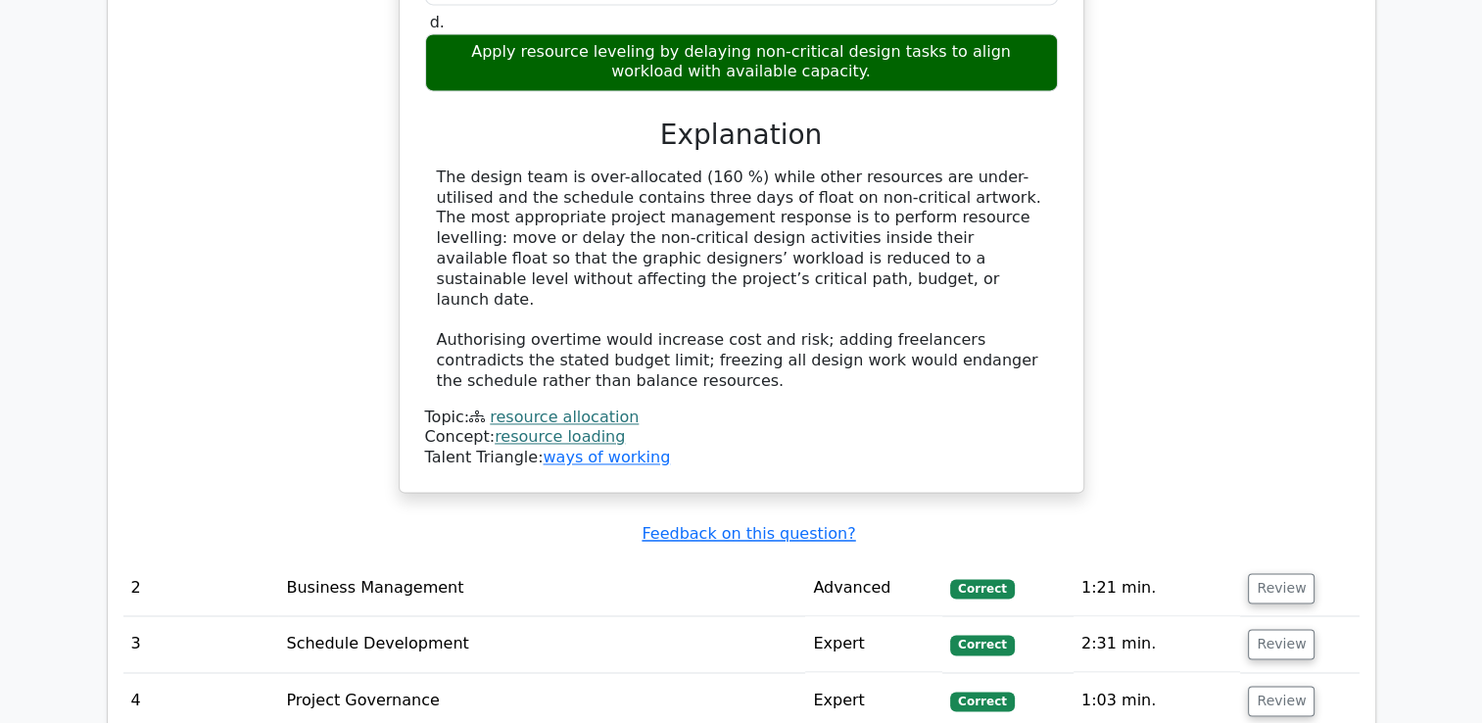
scroll to position [3427, 0]
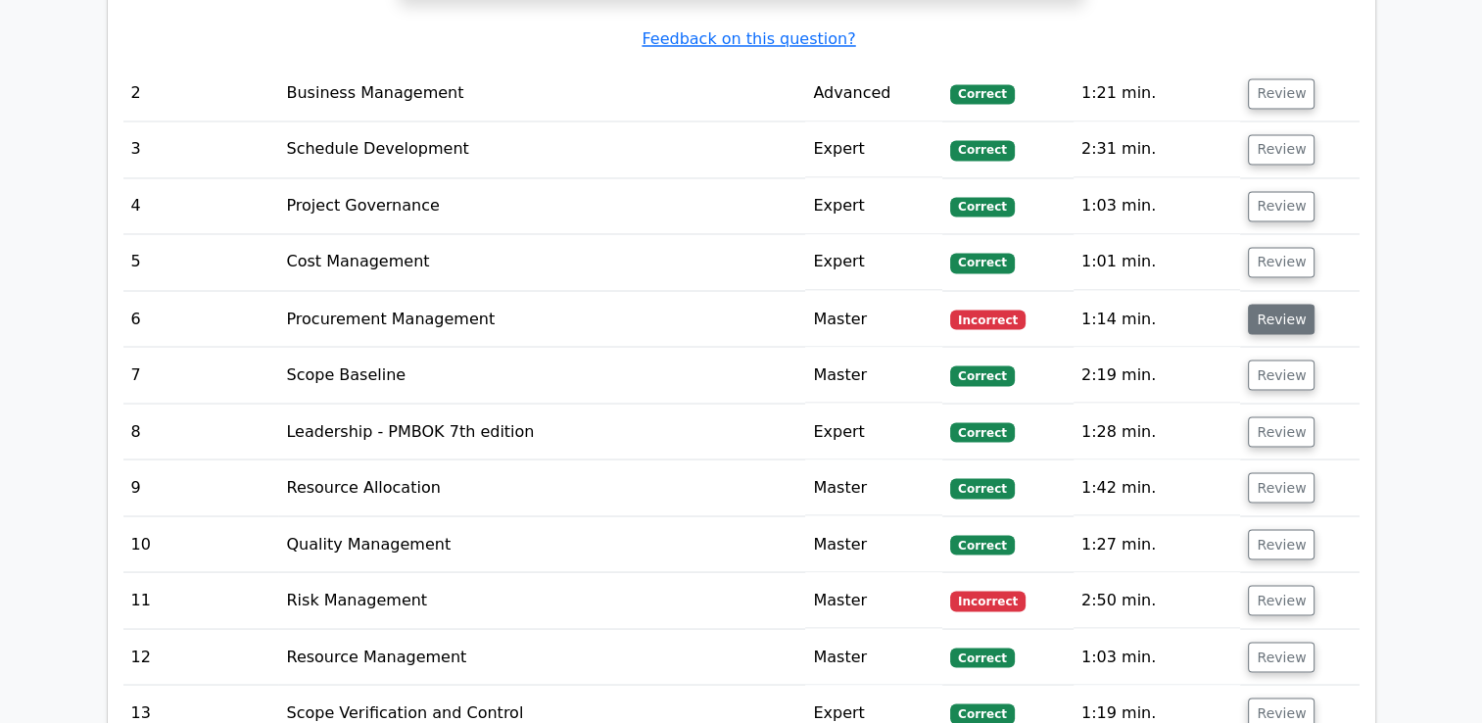
click at [1264, 304] on button "Review" at bounding box center [1281, 319] width 67 height 30
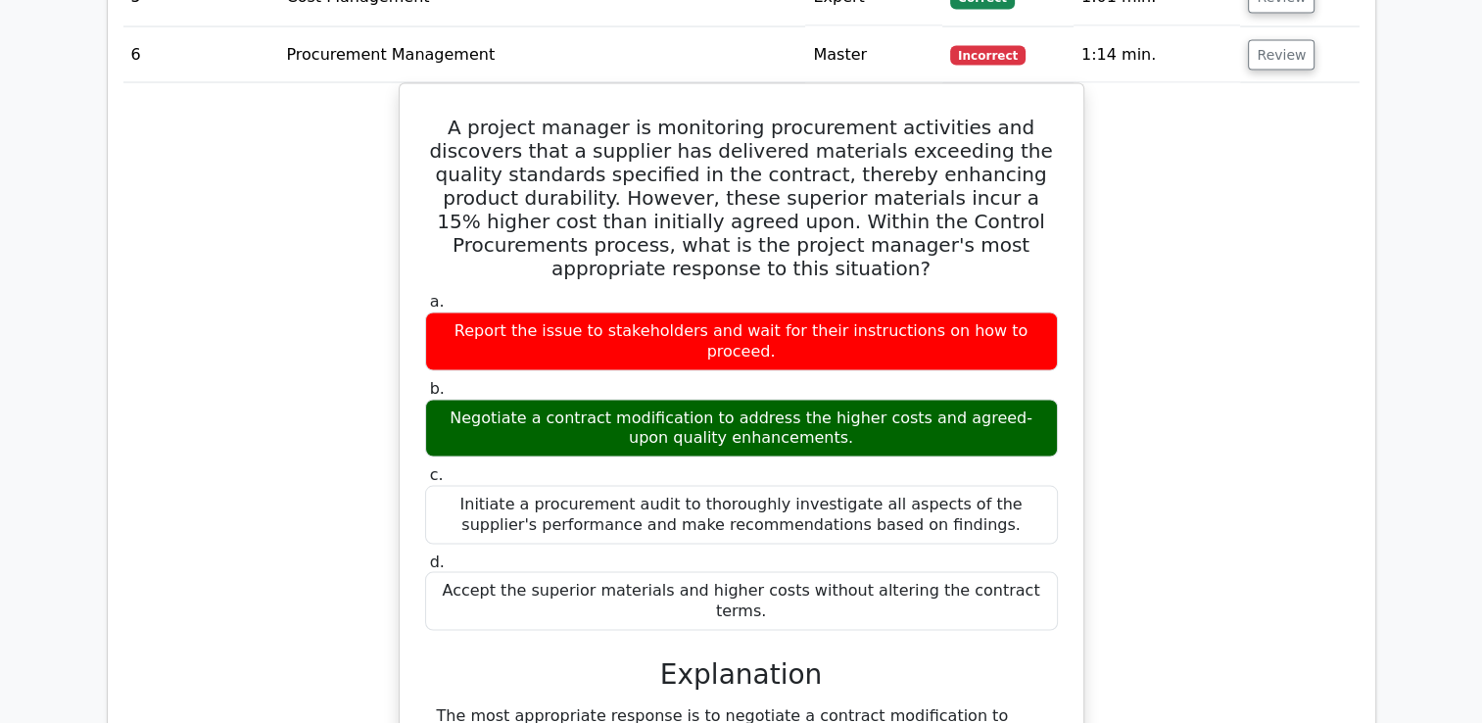
scroll to position [3525, 0]
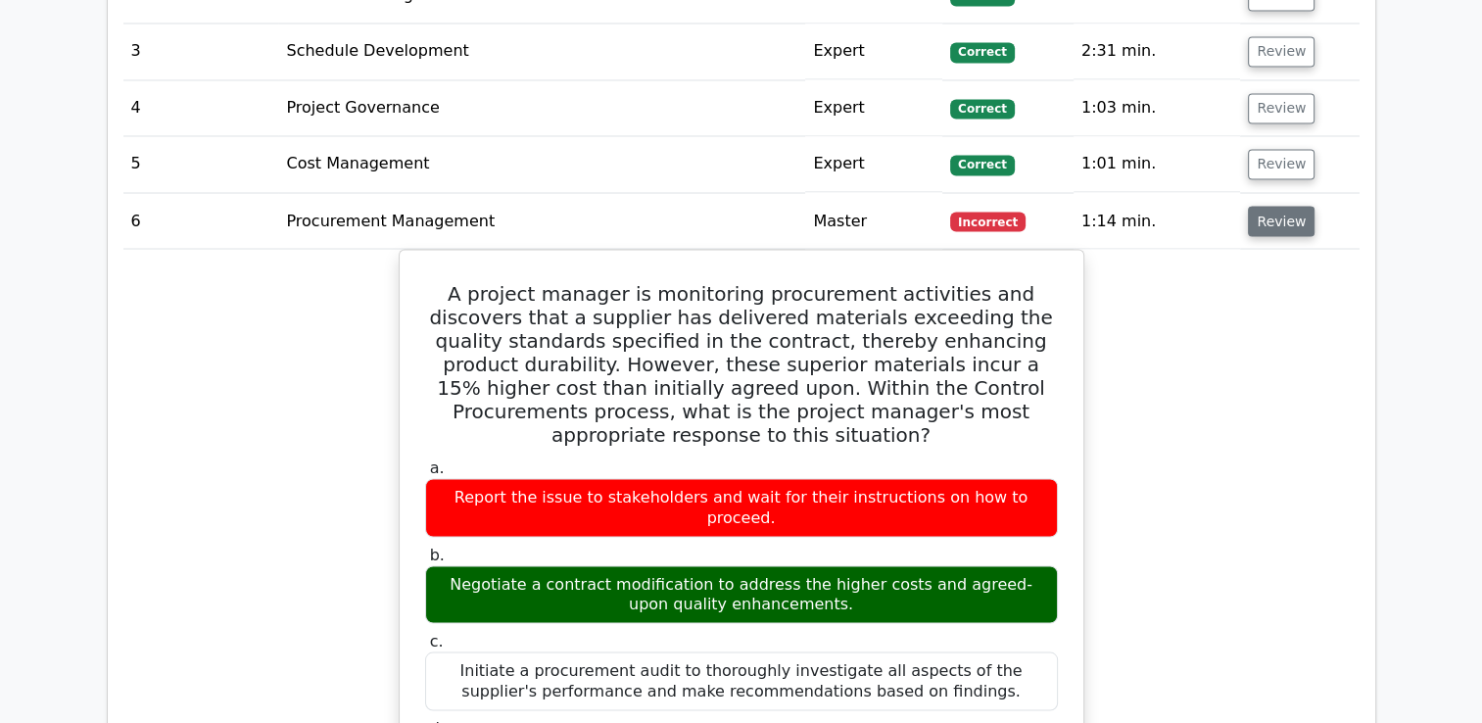
click at [1283, 206] on button "Review" at bounding box center [1281, 221] width 67 height 30
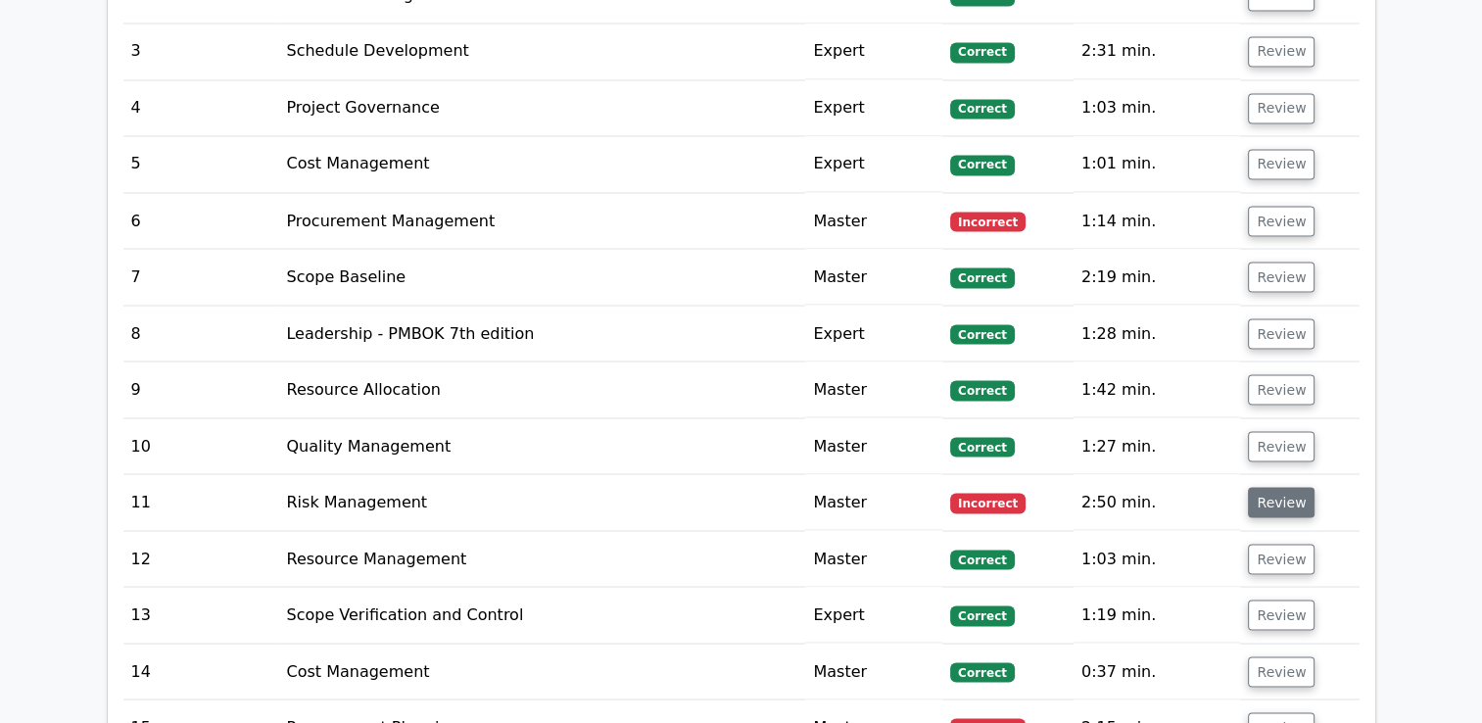
click at [1292, 487] on button "Review" at bounding box center [1281, 502] width 67 height 30
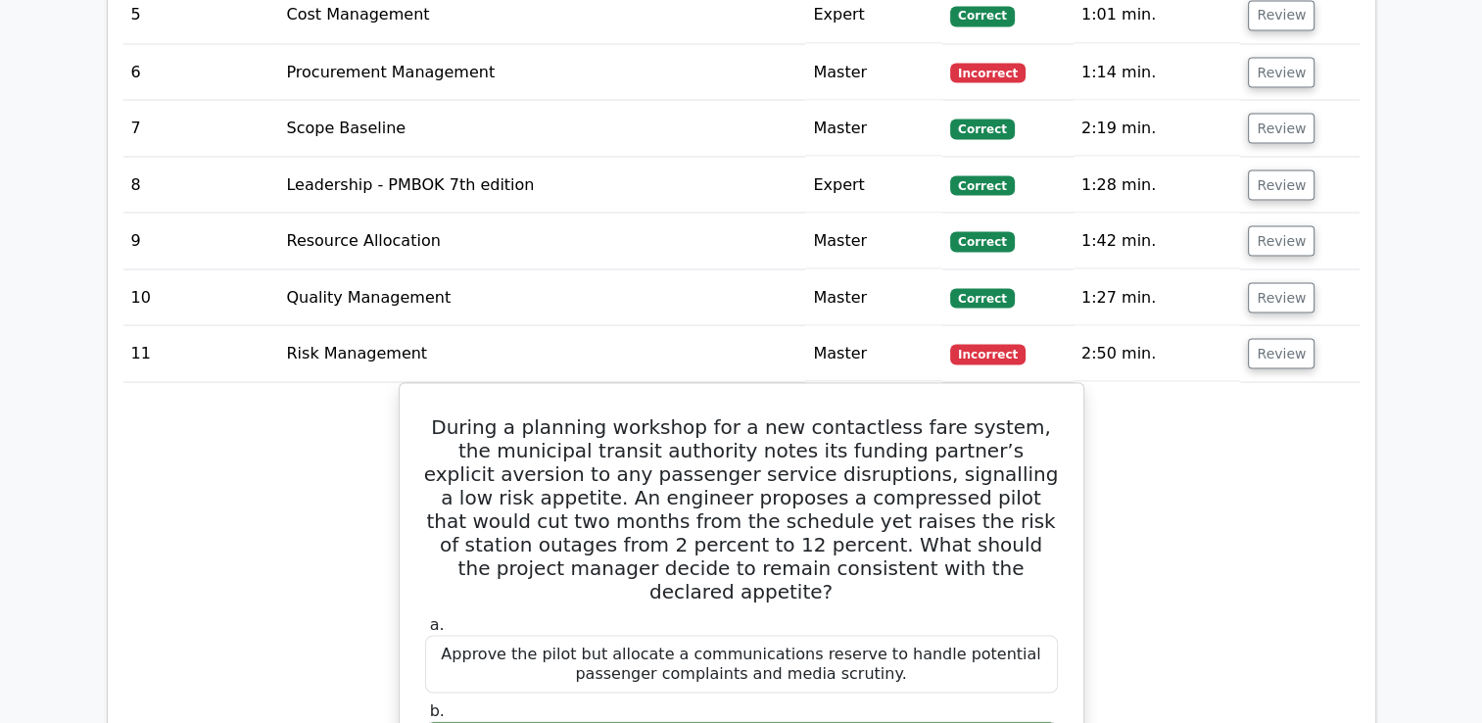
scroll to position [3623, 0]
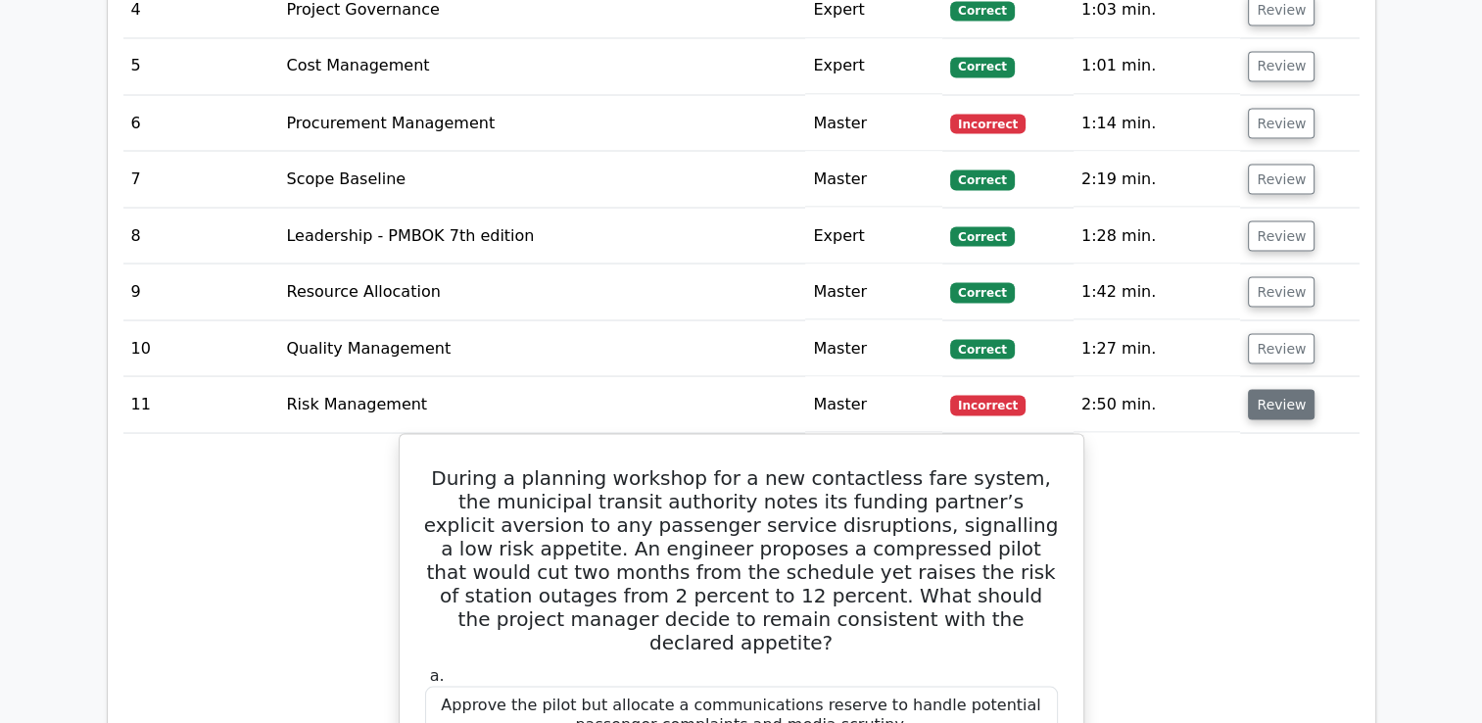
click at [1293, 389] on button "Review" at bounding box center [1281, 404] width 67 height 30
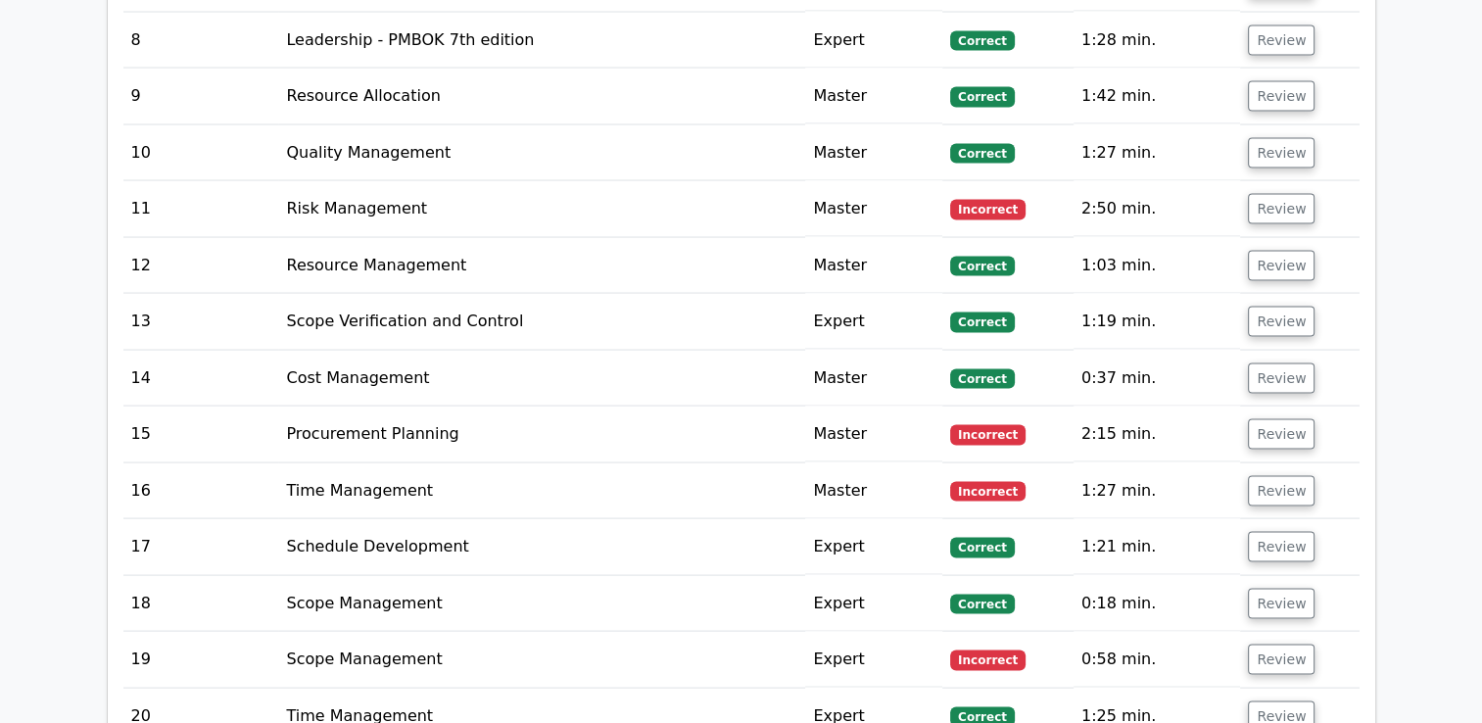
scroll to position [3819, 0]
click at [1265, 418] on button "Review" at bounding box center [1281, 433] width 67 height 30
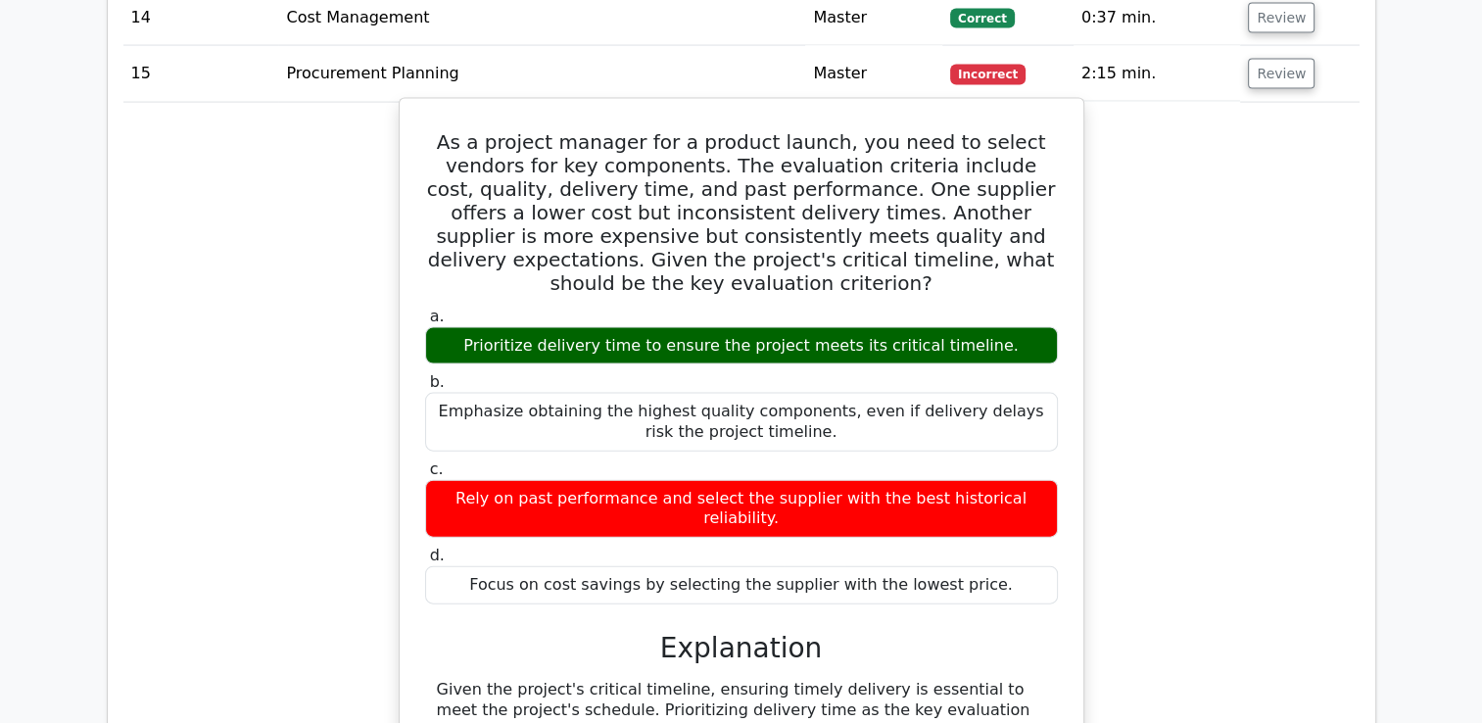
scroll to position [3917, 0]
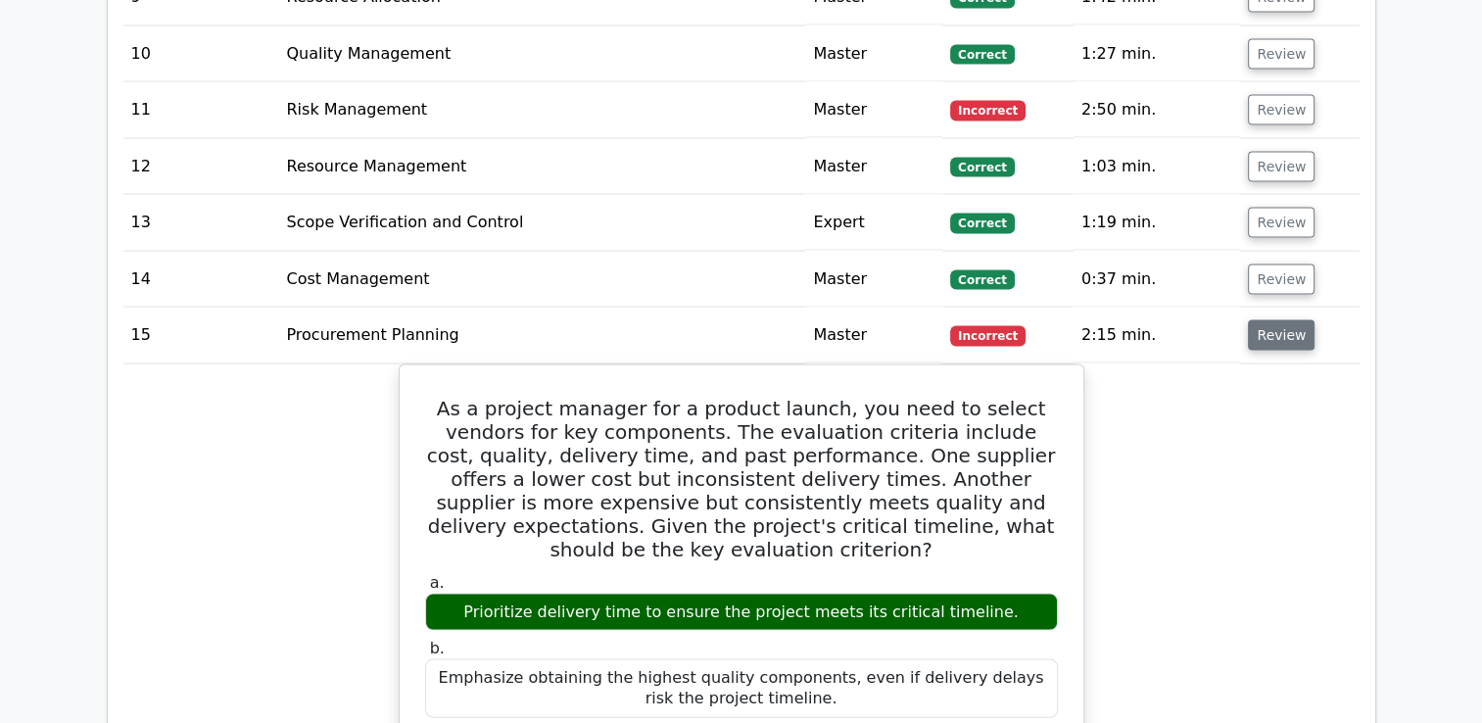
click at [1249, 320] on button "Review" at bounding box center [1281, 335] width 67 height 30
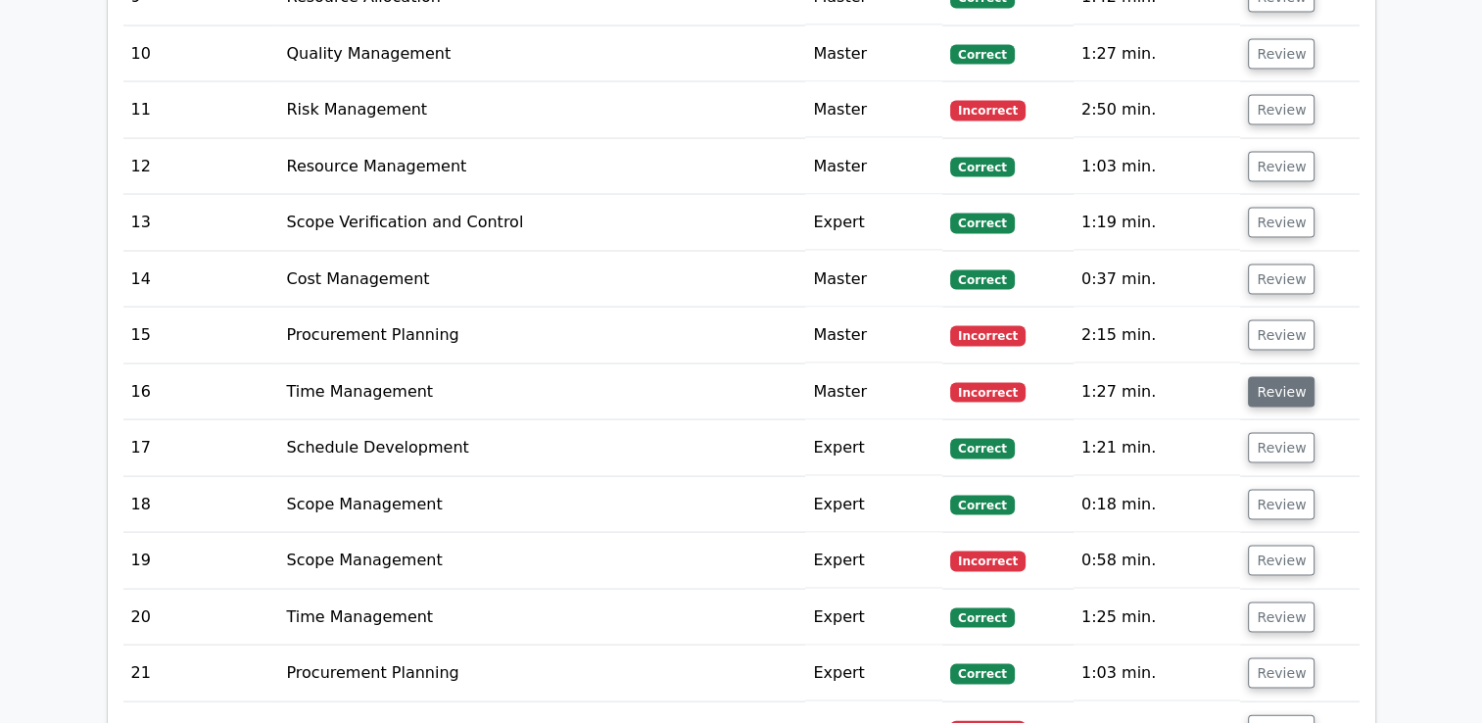
click at [1270, 377] on button "Review" at bounding box center [1281, 392] width 67 height 30
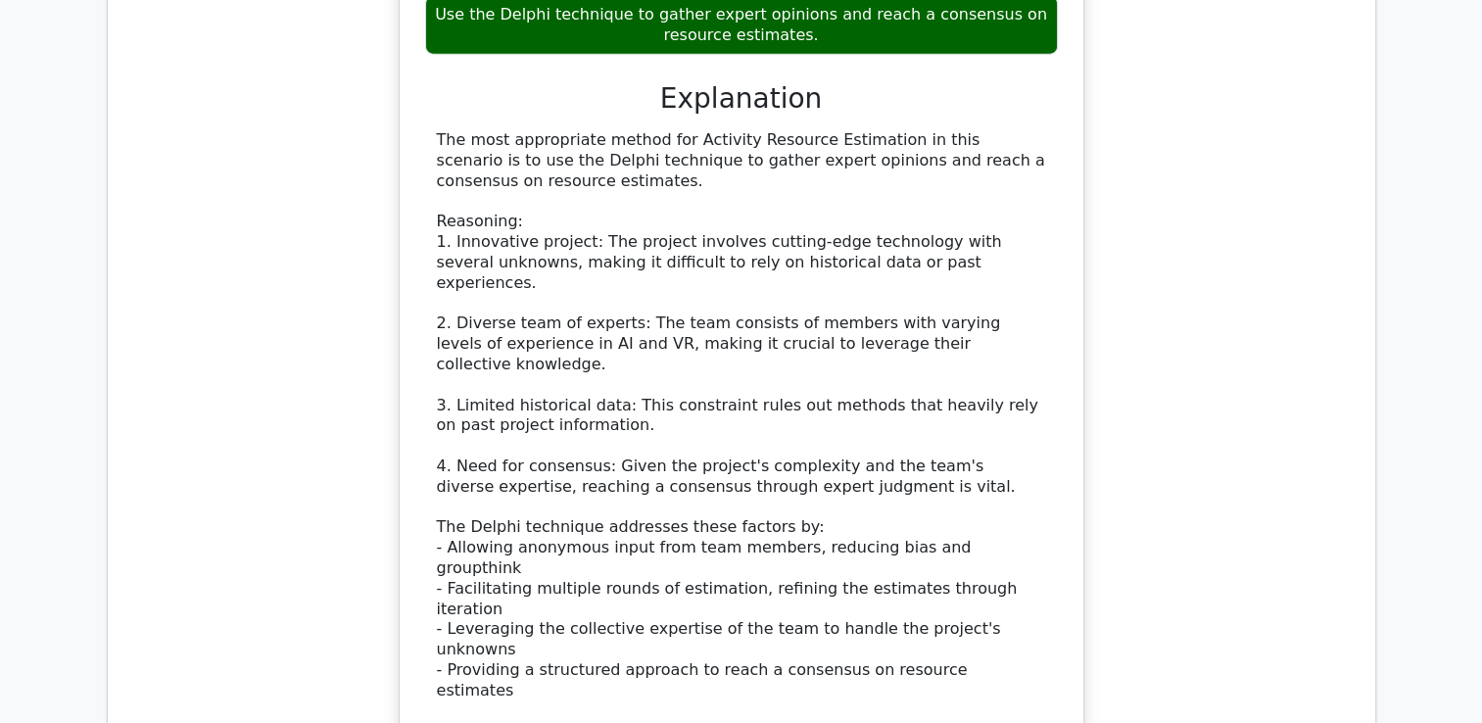
scroll to position [4896, 0]
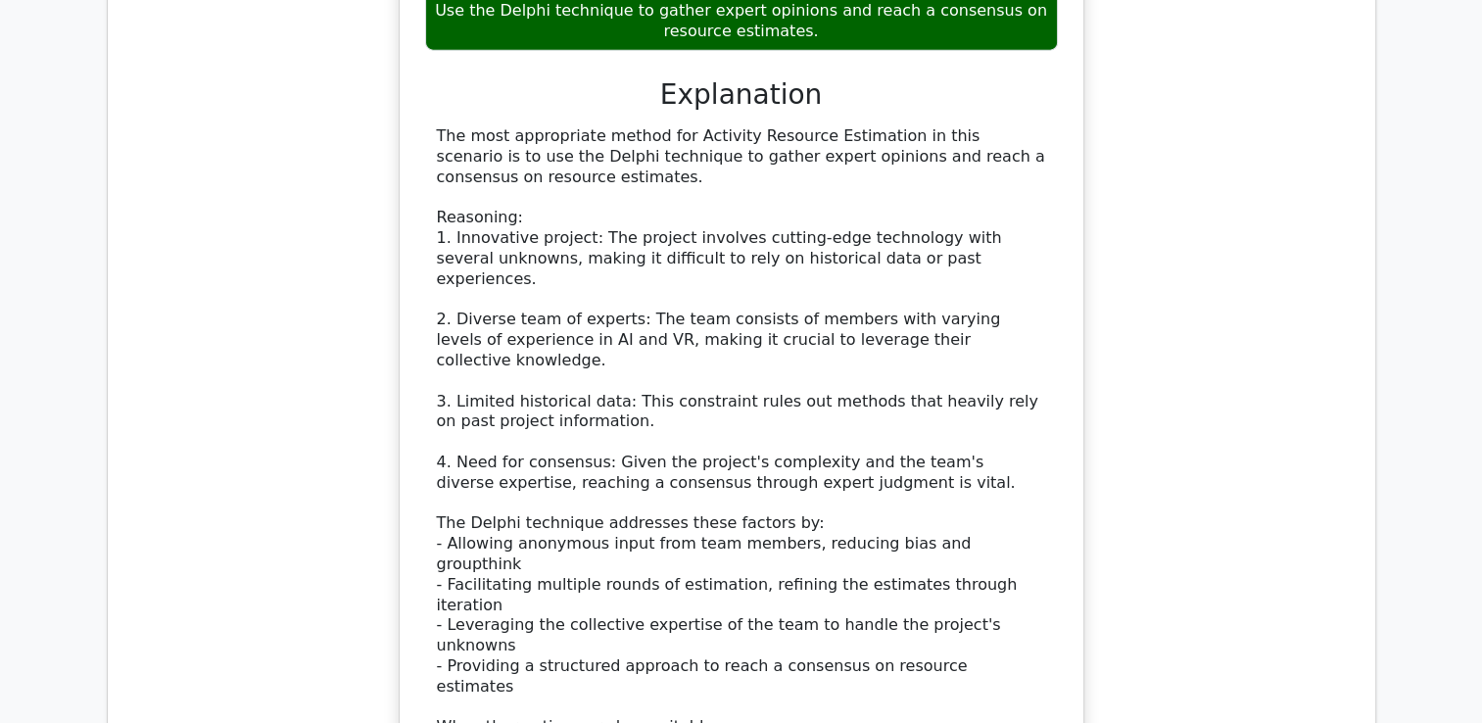
click at [795, 677] on div "The most appropriate method for Activity Resource Estimation in this scenario i…" at bounding box center [741, 543] width 609 height 835
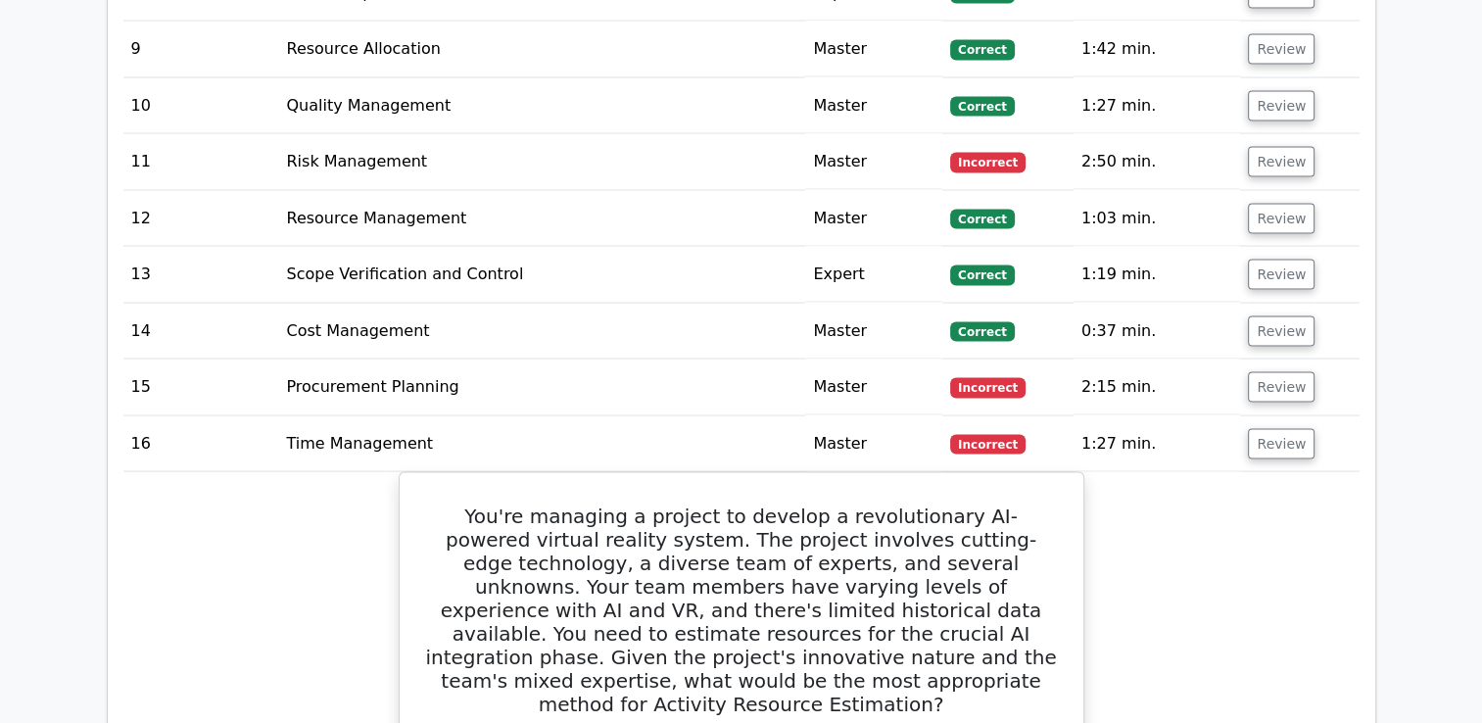
scroll to position [3819, 0]
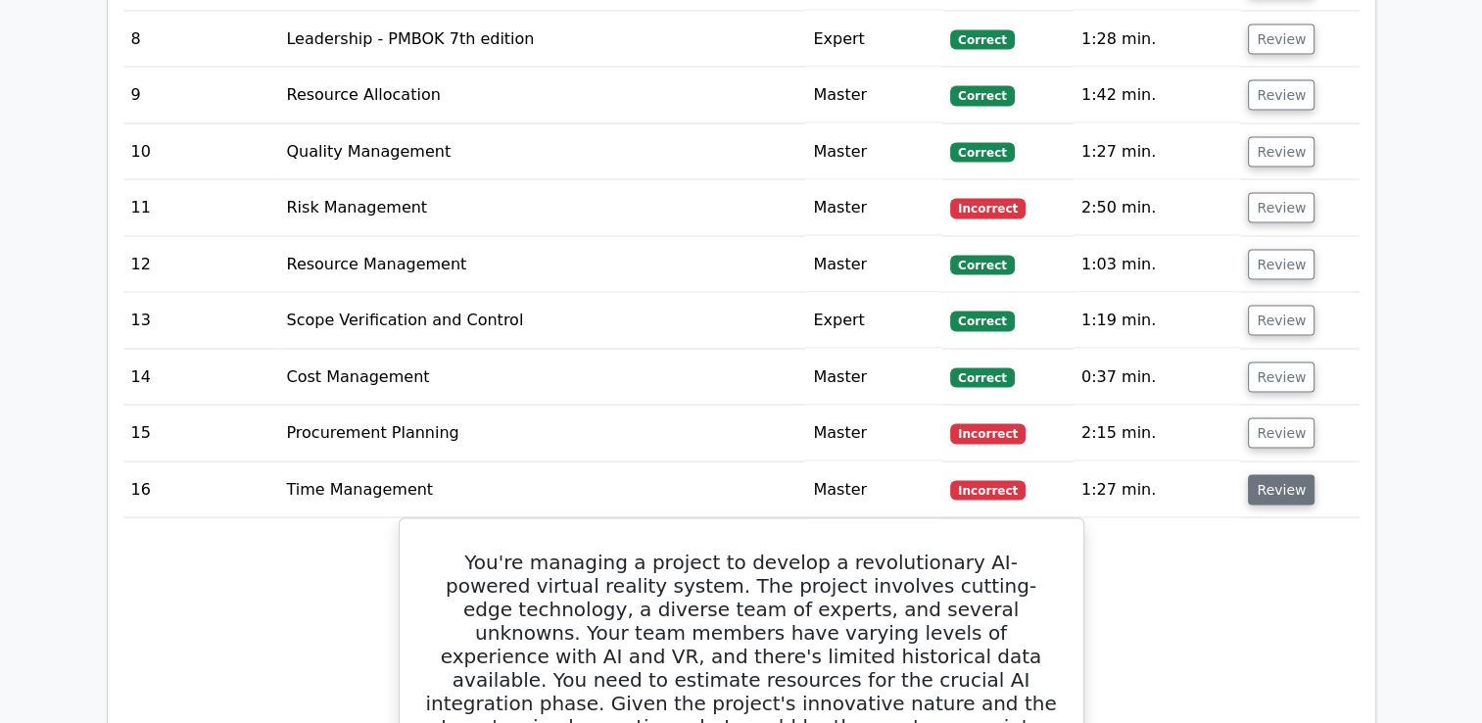
click at [1289, 475] on button "Review" at bounding box center [1281, 490] width 67 height 30
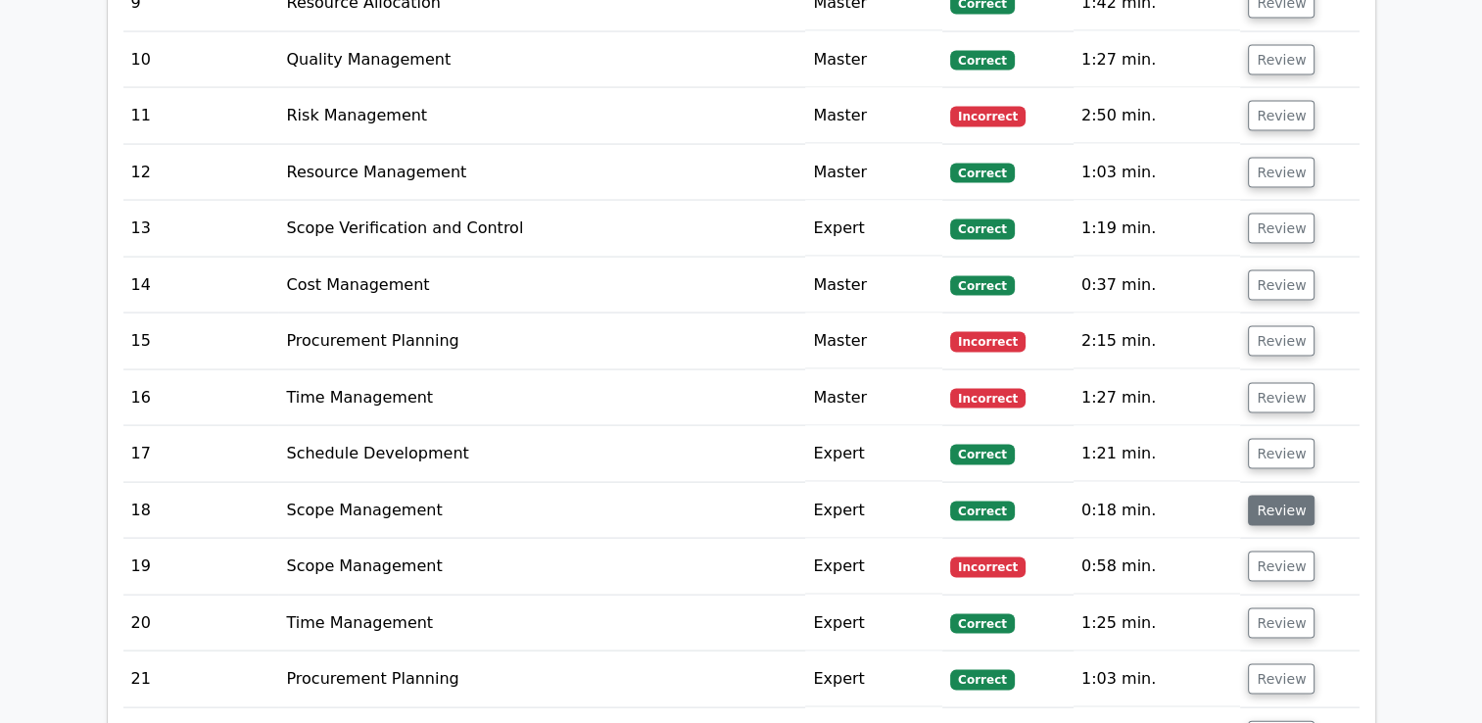
scroll to position [4015, 0]
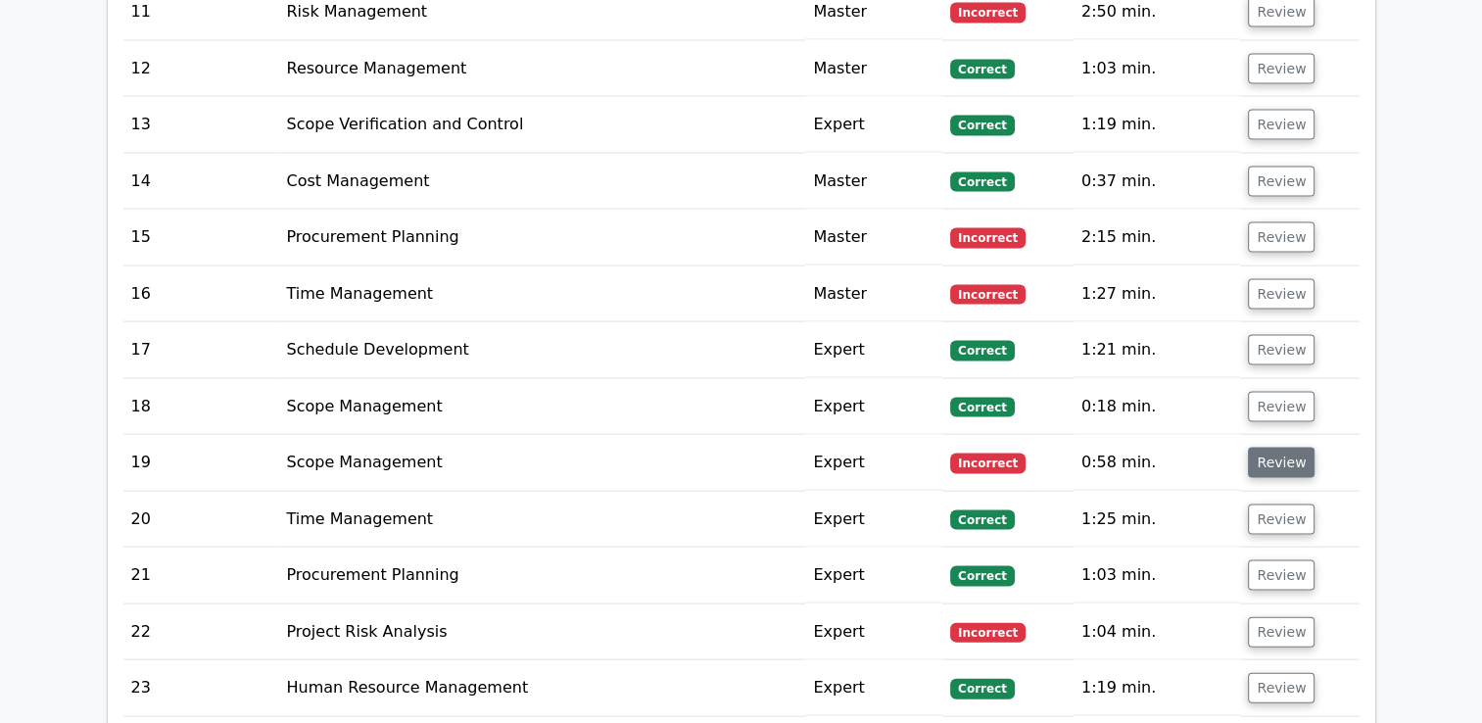
click at [1291, 448] on button "Review" at bounding box center [1281, 463] width 67 height 30
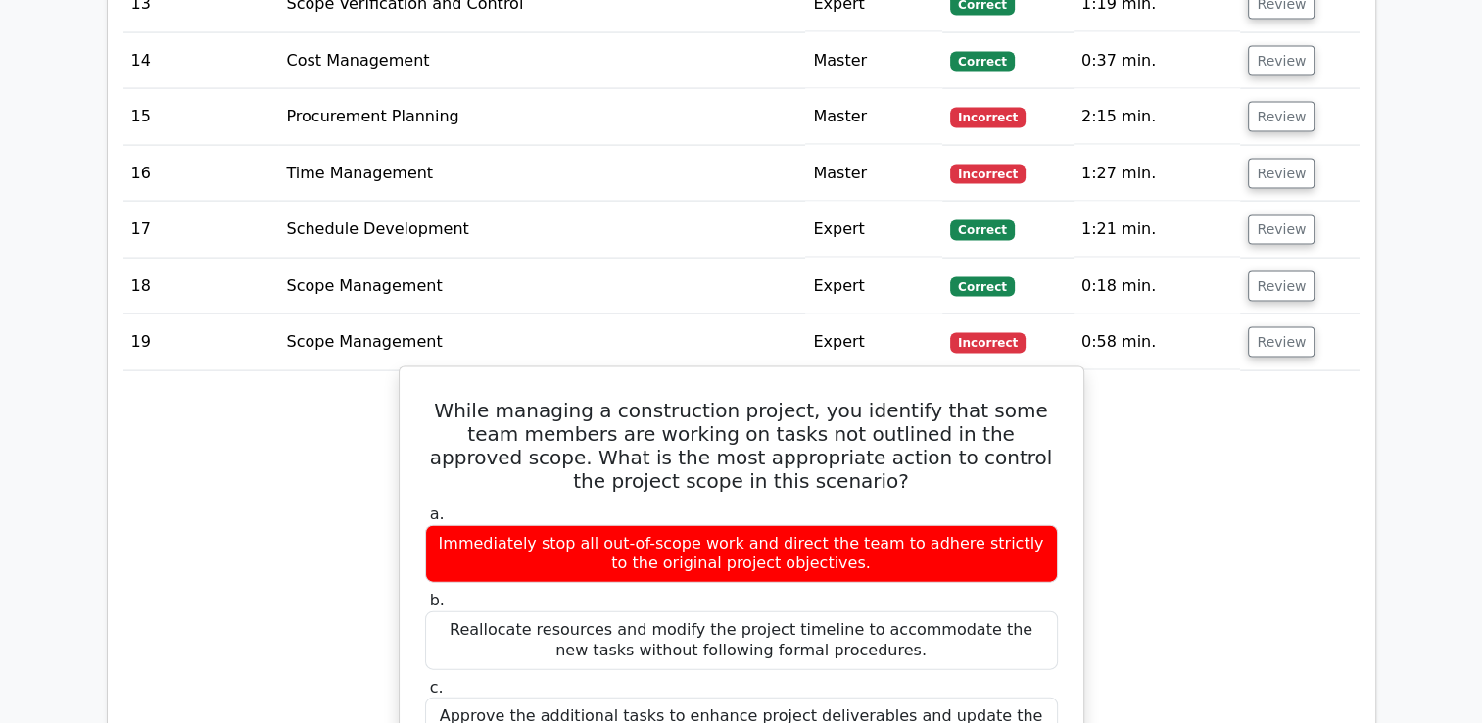
scroll to position [4113, 0]
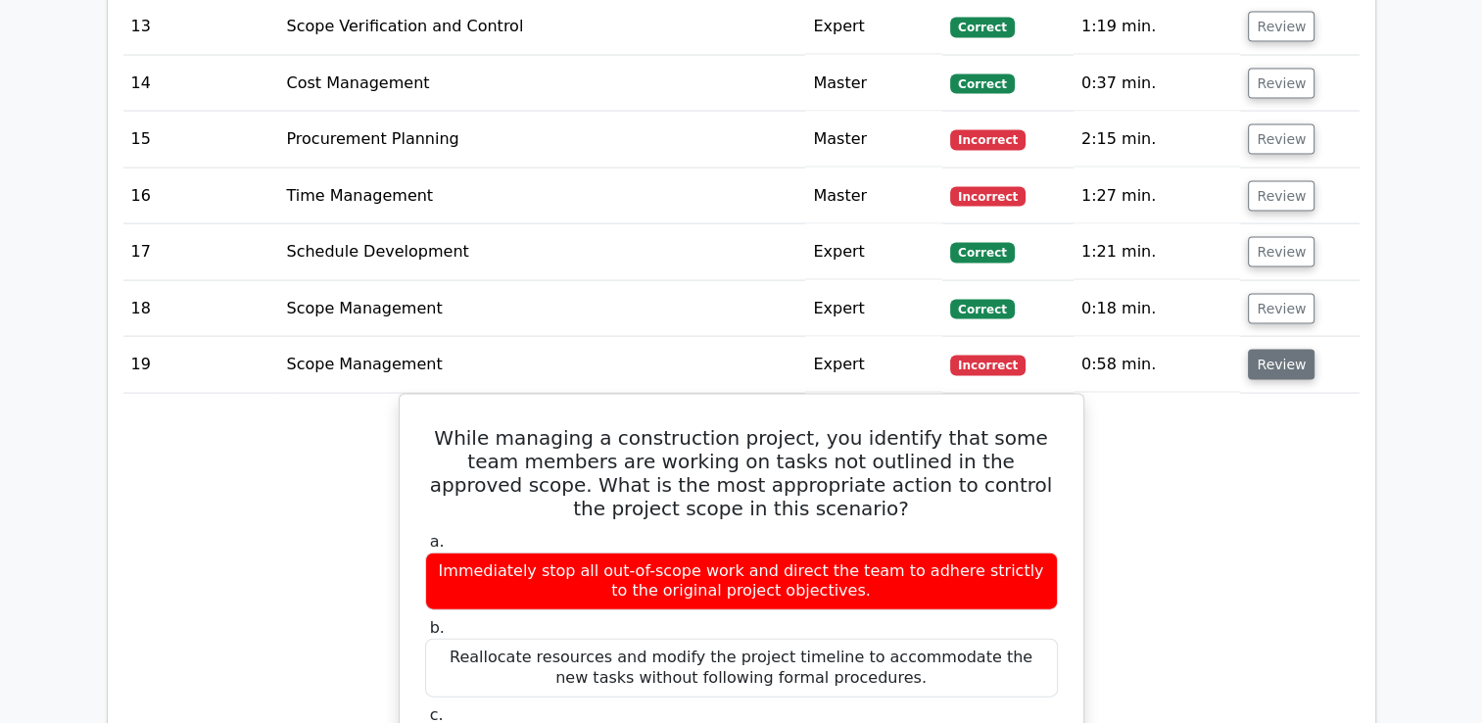
click at [1262, 350] on button "Review" at bounding box center [1281, 365] width 67 height 30
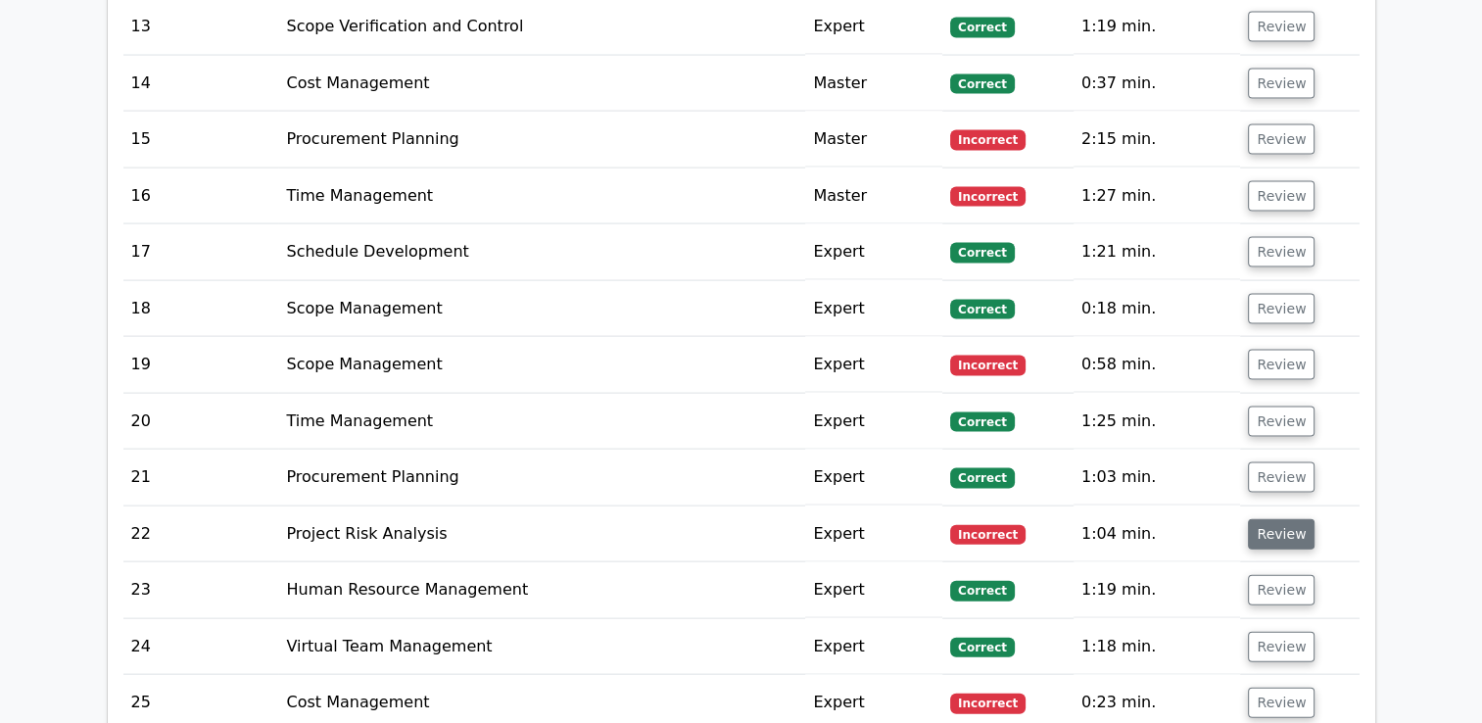
click at [1286, 519] on button "Review" at bounding box center [1281, 534] width 67 height 30
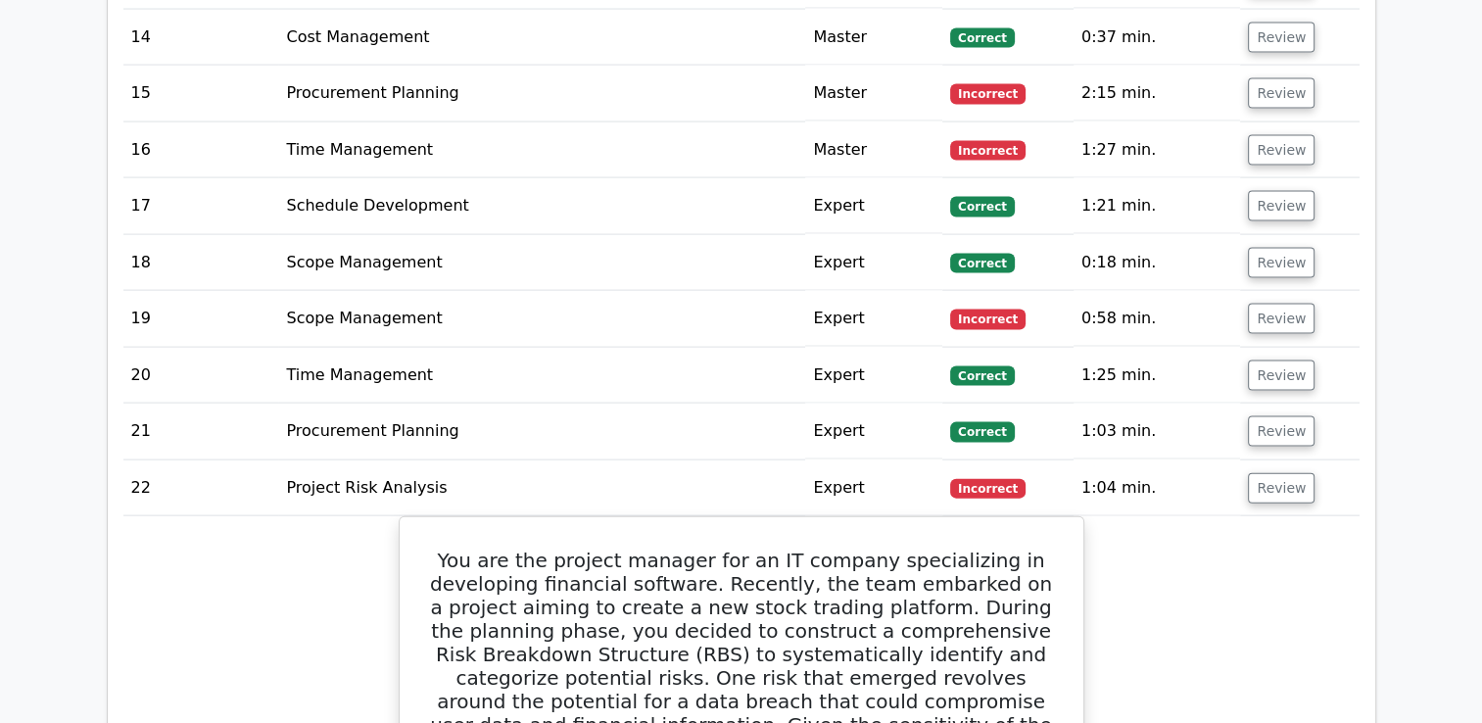
scroll to position [4309, 0]
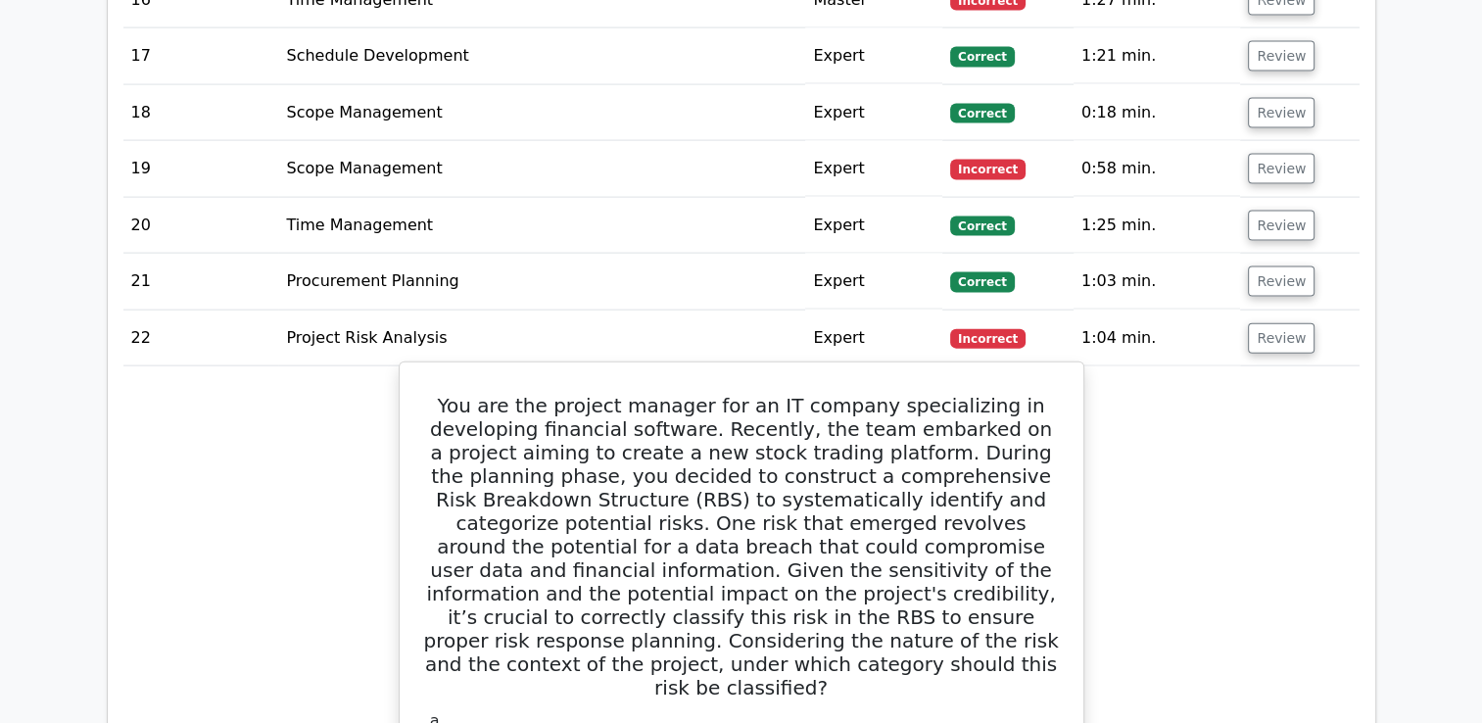
click at [616, 394] on h5 "You are the project manager for an IT company specializing in developing financ…" at bounding box center [741, 547] width 636 height 306
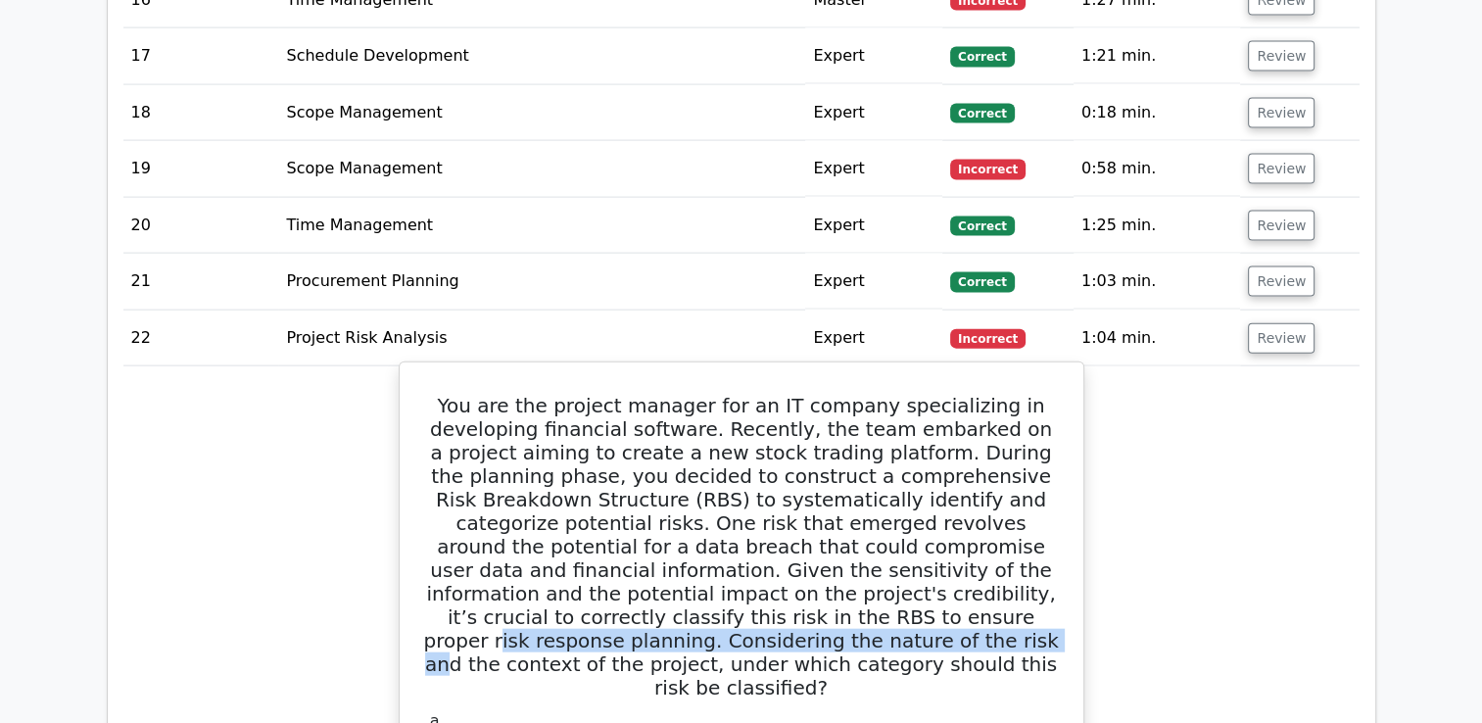
drag, startPoint x: 733, startPoint y: 546, endPoint x: 662, endPoint y: 570, distance: 75.2
click at [662, 570] on h5 "You are the project manager for an IT company specializing in developing financ…" at bounding box center [741, 547] width 636 height 306
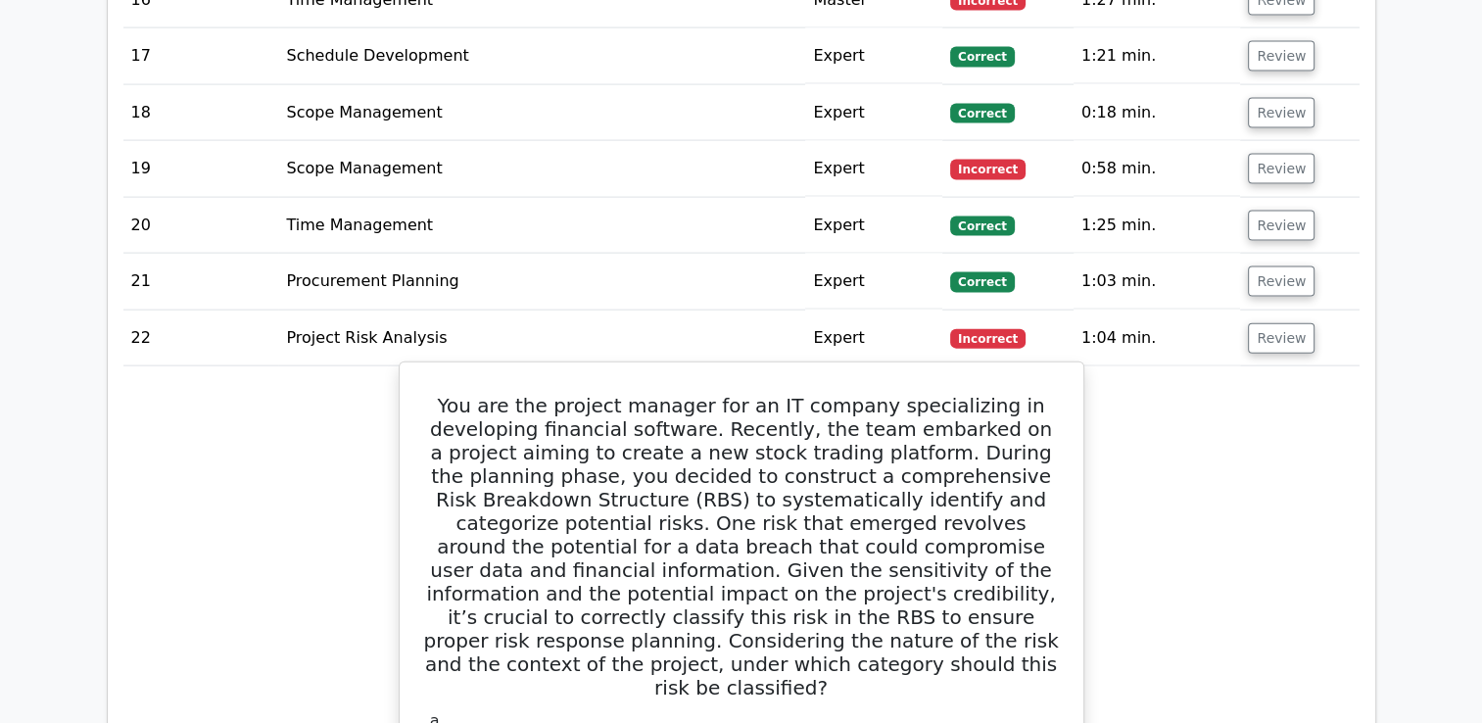
click at [689, 566] on h5 "You are the project manager for an IT company specializing in developing financ…" at bounding box center [741, 547] width 636 height 306
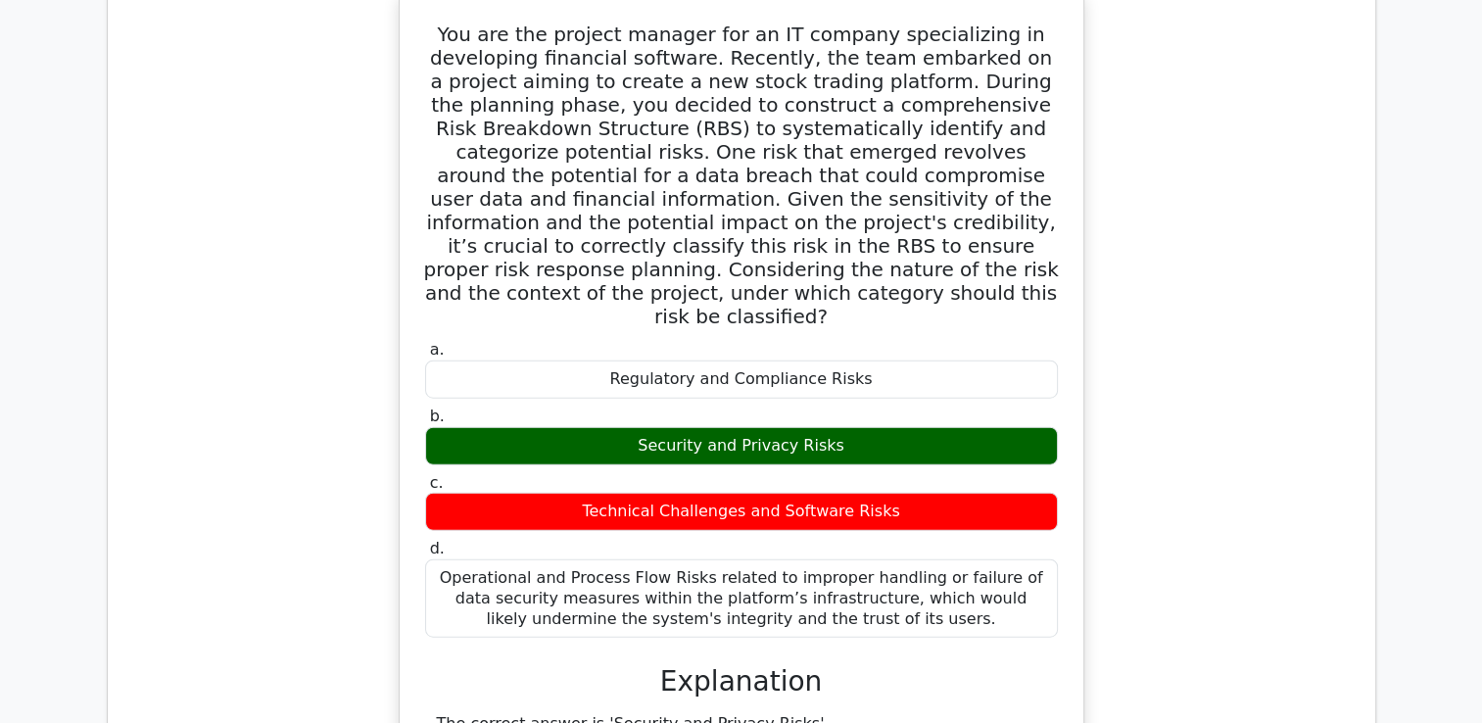
scroll to position [4406, 0]
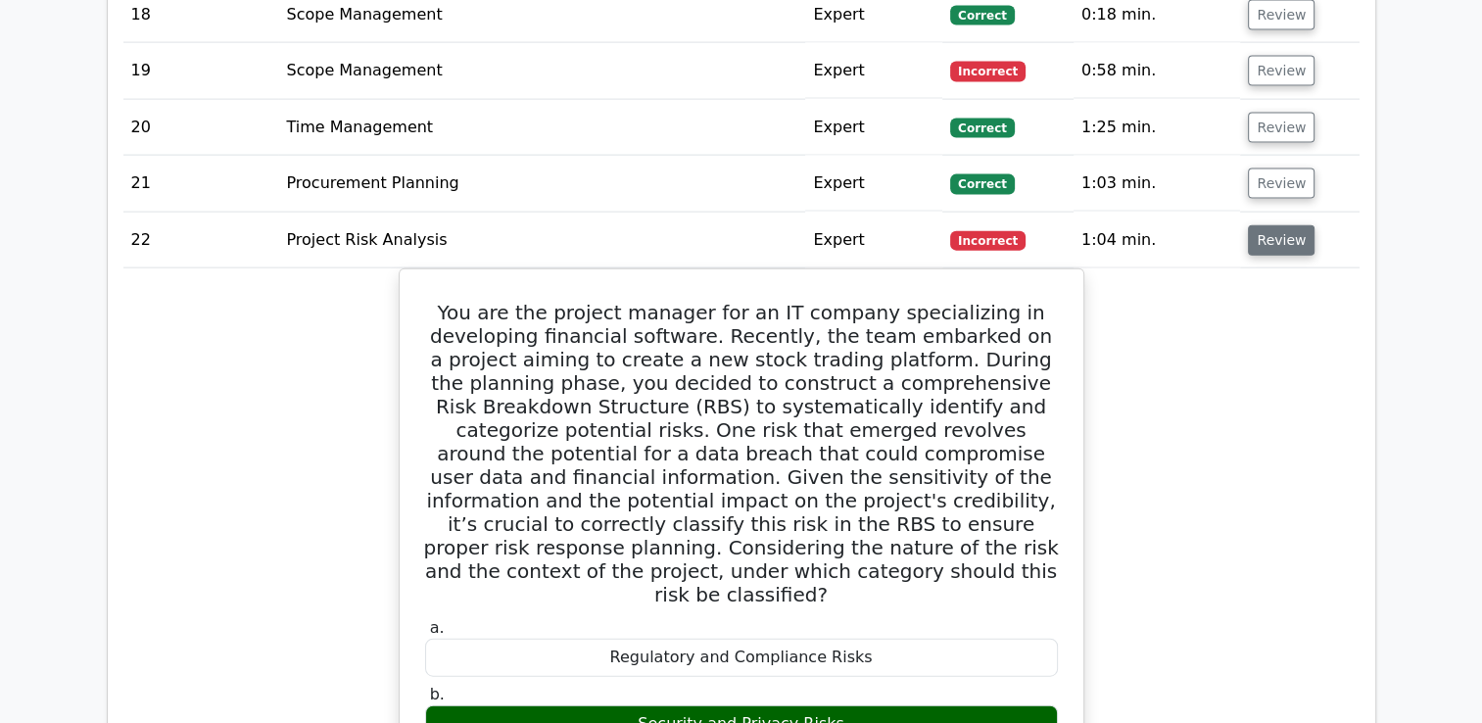
click at [1285, 225] on button "Review" at bounding box center [1281, 240] width 67 height 30
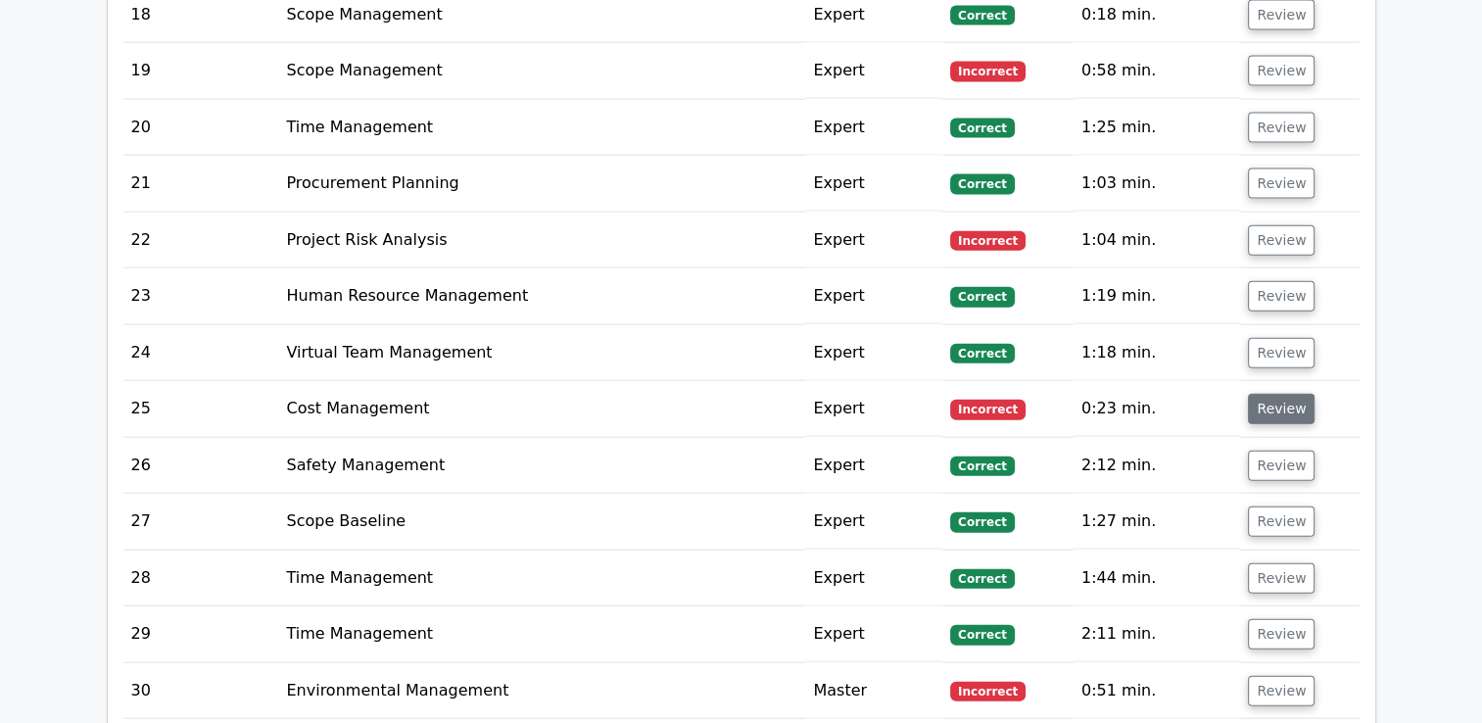
click at [1274, 394] on button "Review" at bounding box center [1281, 409] width 67 height 30
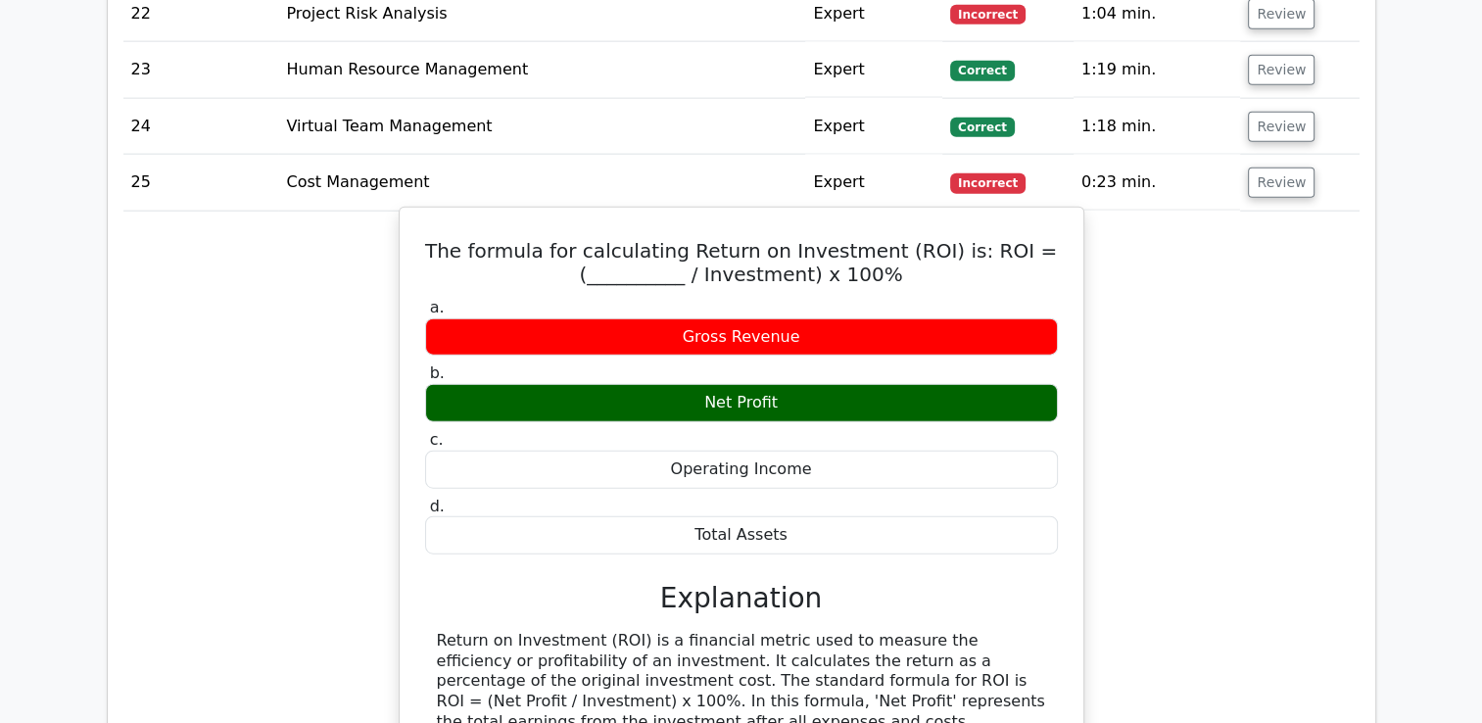
scroll to position [4504, 0]
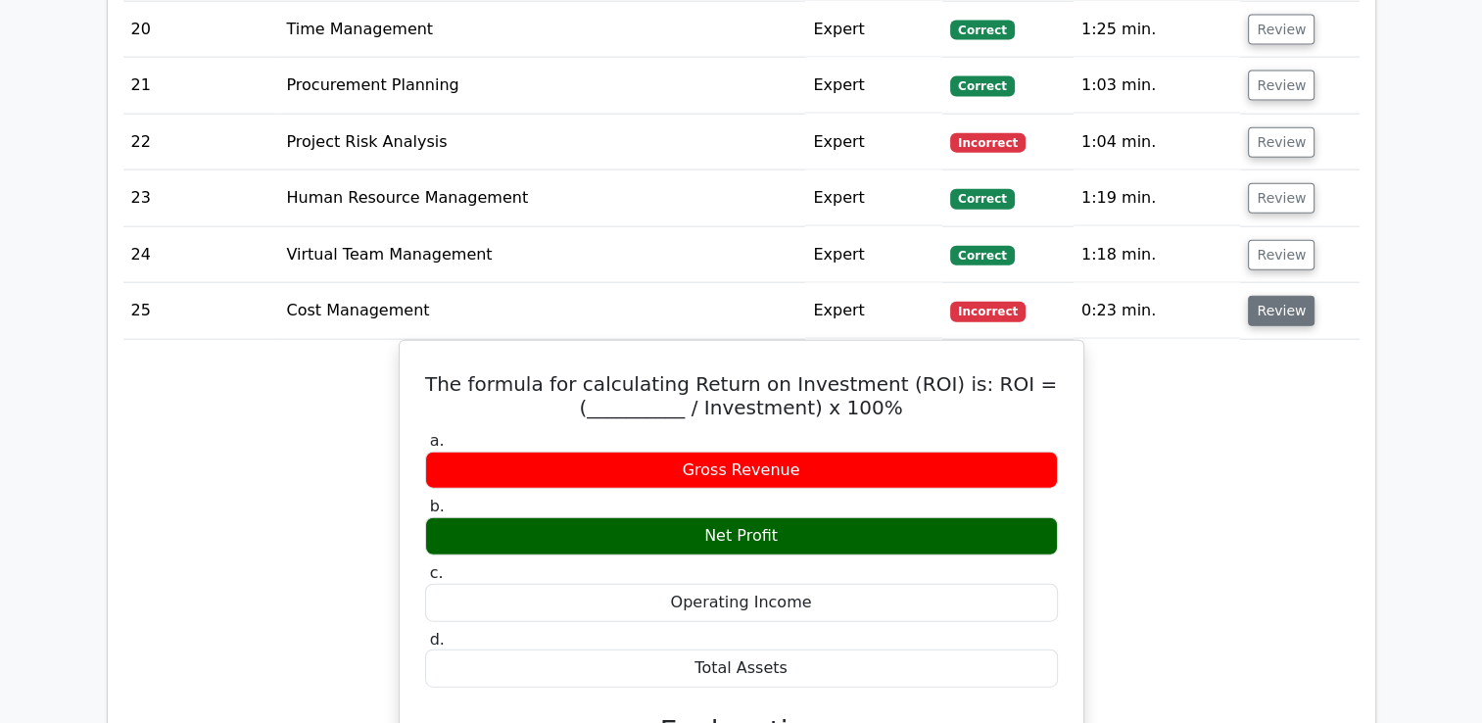
click at [1296, 296] on button "Review" at bounding box center [1281, 311] width 67 height 30
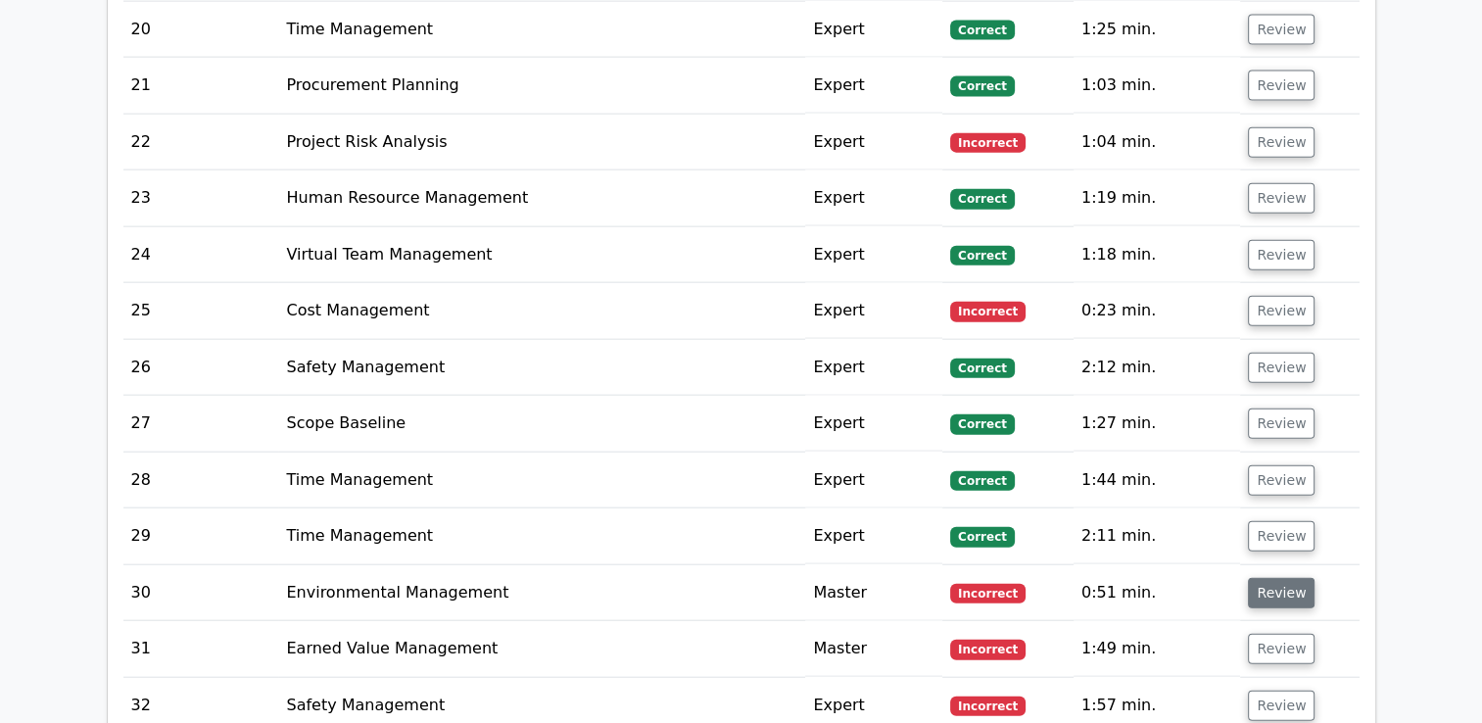
click at [1265, 578] on button "Review" at bounding box center [1281, 593] width 67 height 30
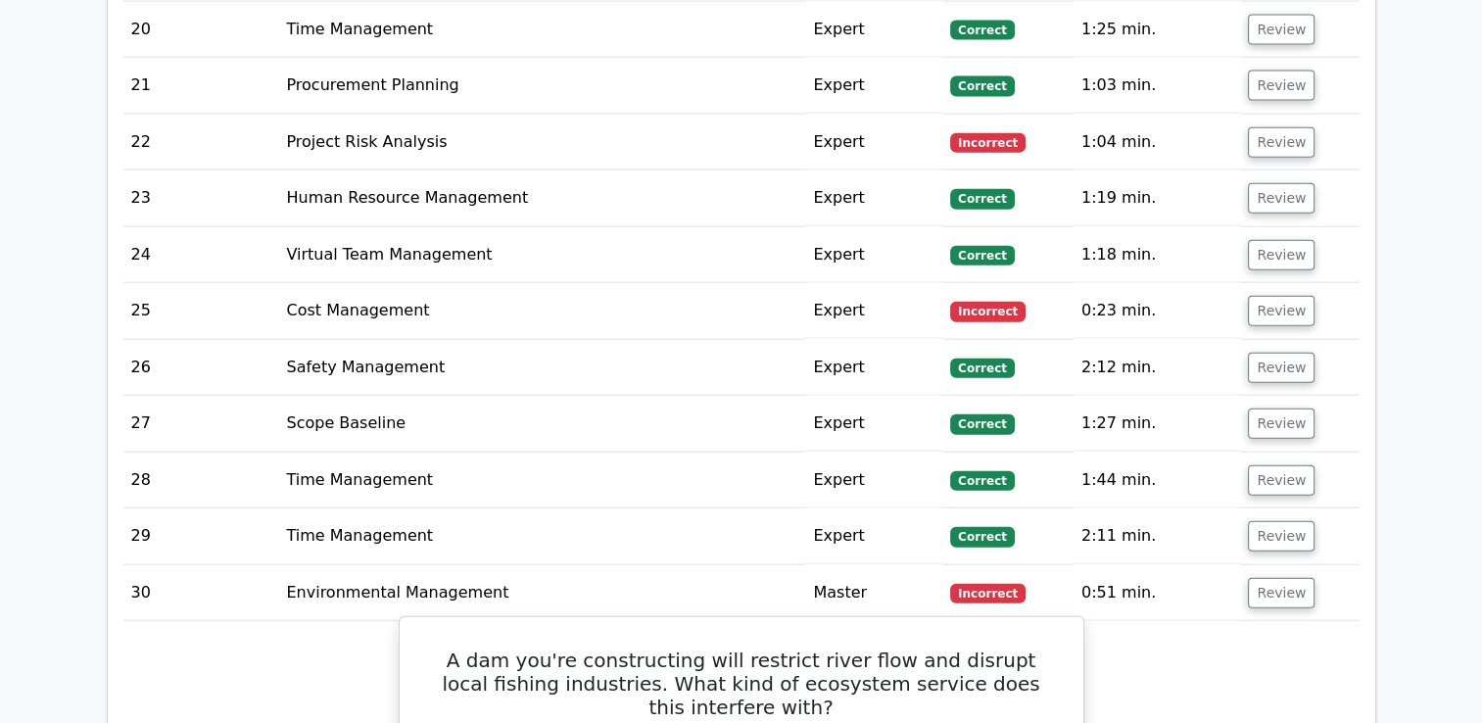
click at [768, 648] on h5 "A dam you're constructing will restrict river flow and disrupt local fishing in…" at bounding box center [741, 683] width 636 height 71
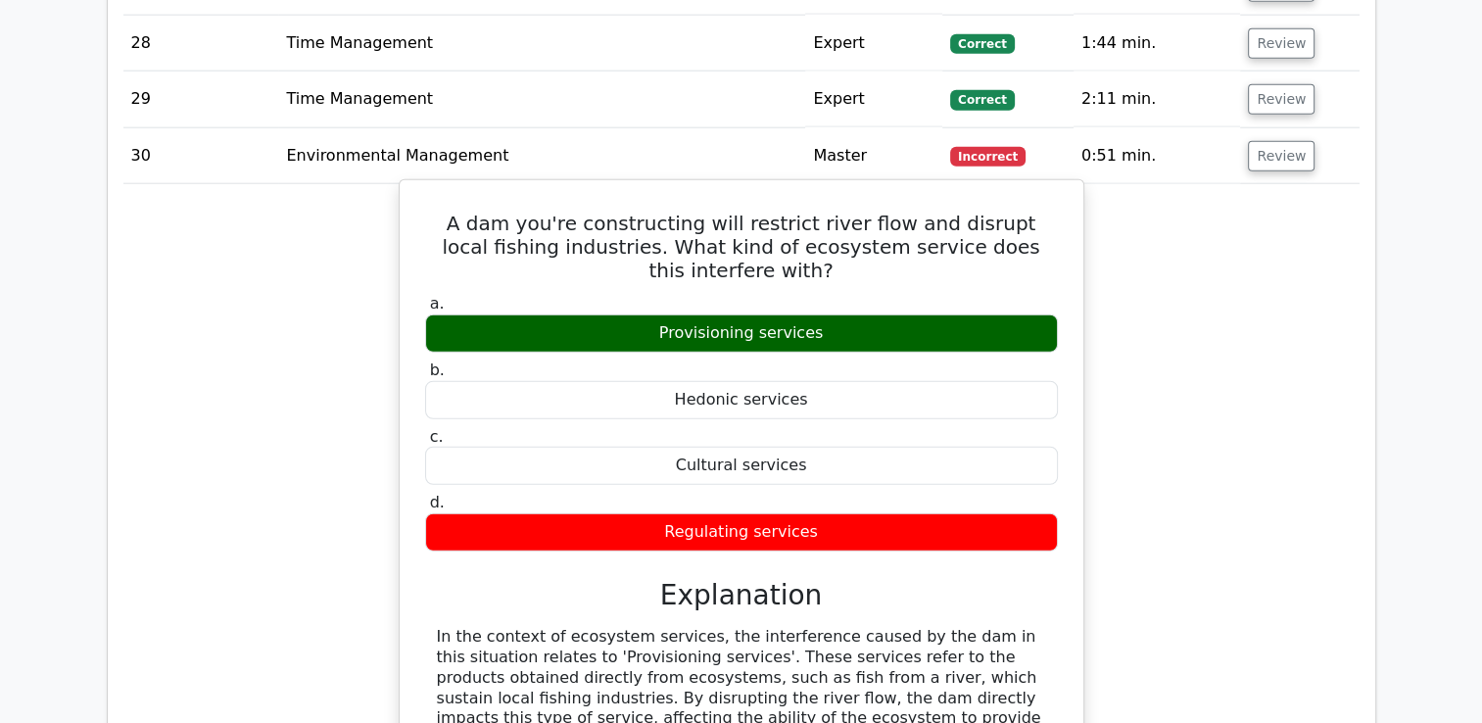
scroll to position [4798, 0]
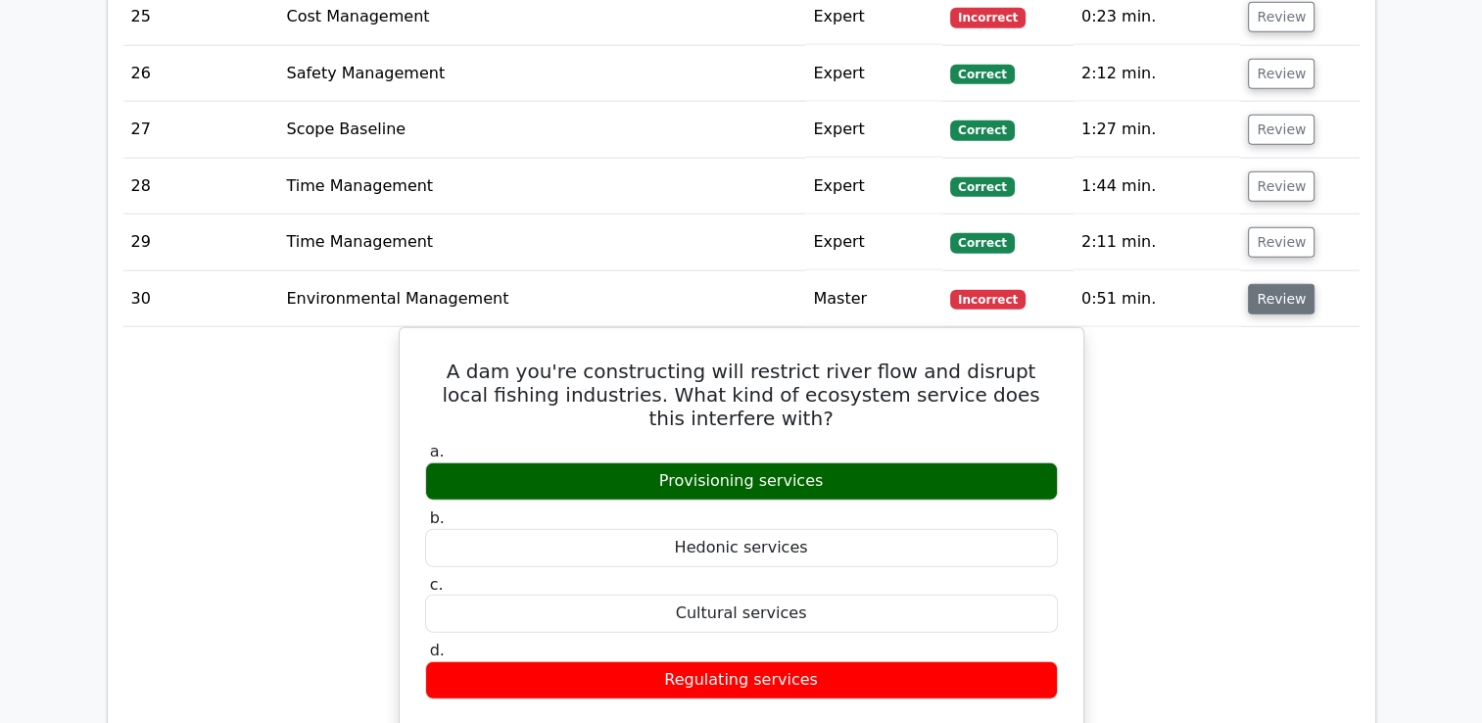
click at [1277, 284] on button "Review" at bounding box center [1281, 299] width 67 height 30
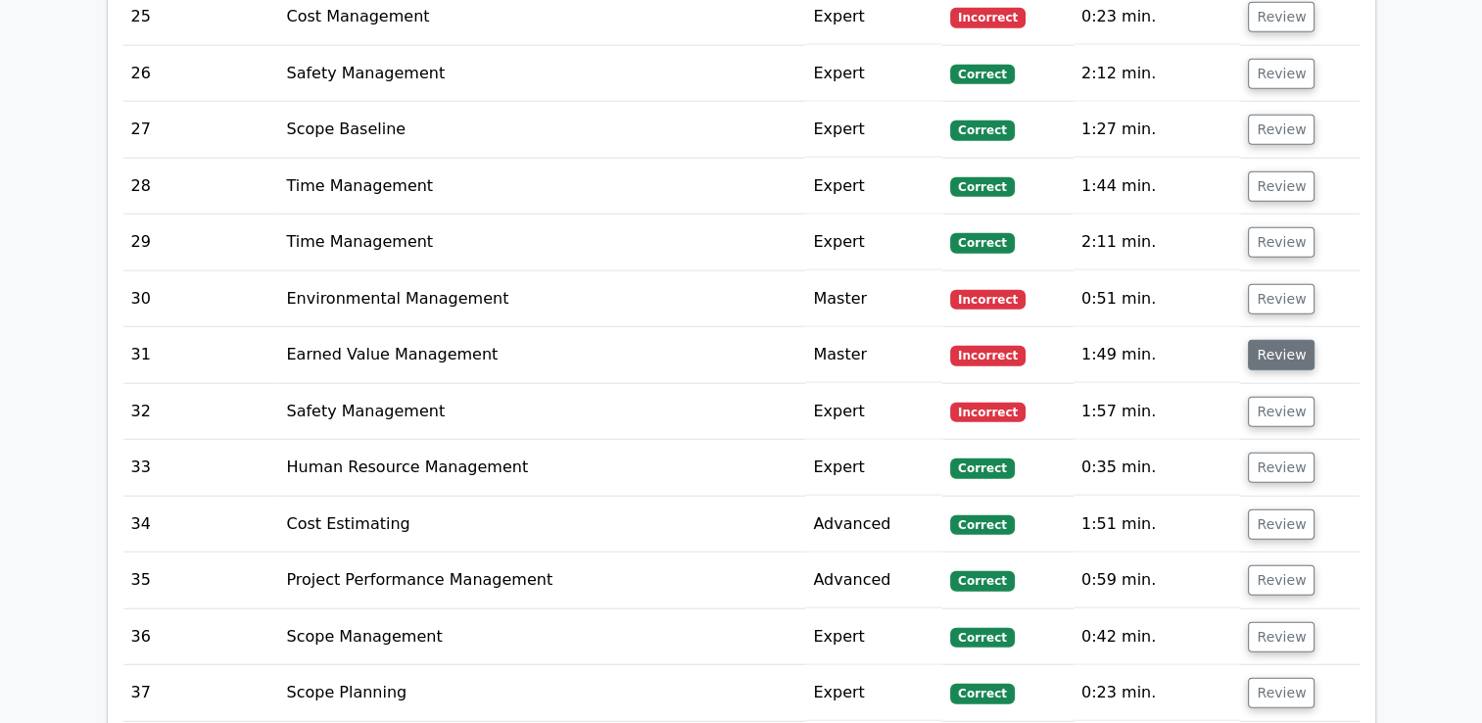
click at [1268, 340] on button "Review" at bounding box center [1281, 355] width 67 height 30
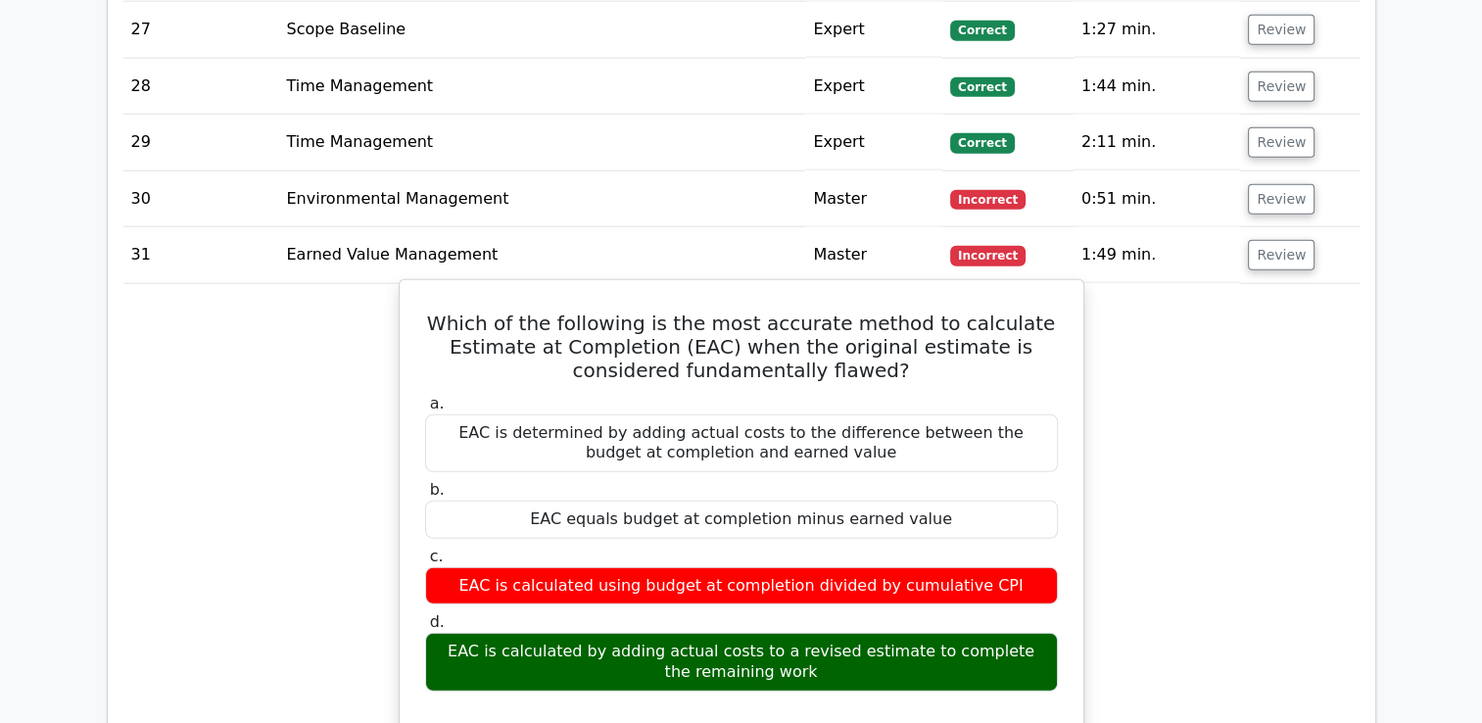
scroll to position [4700, 0]
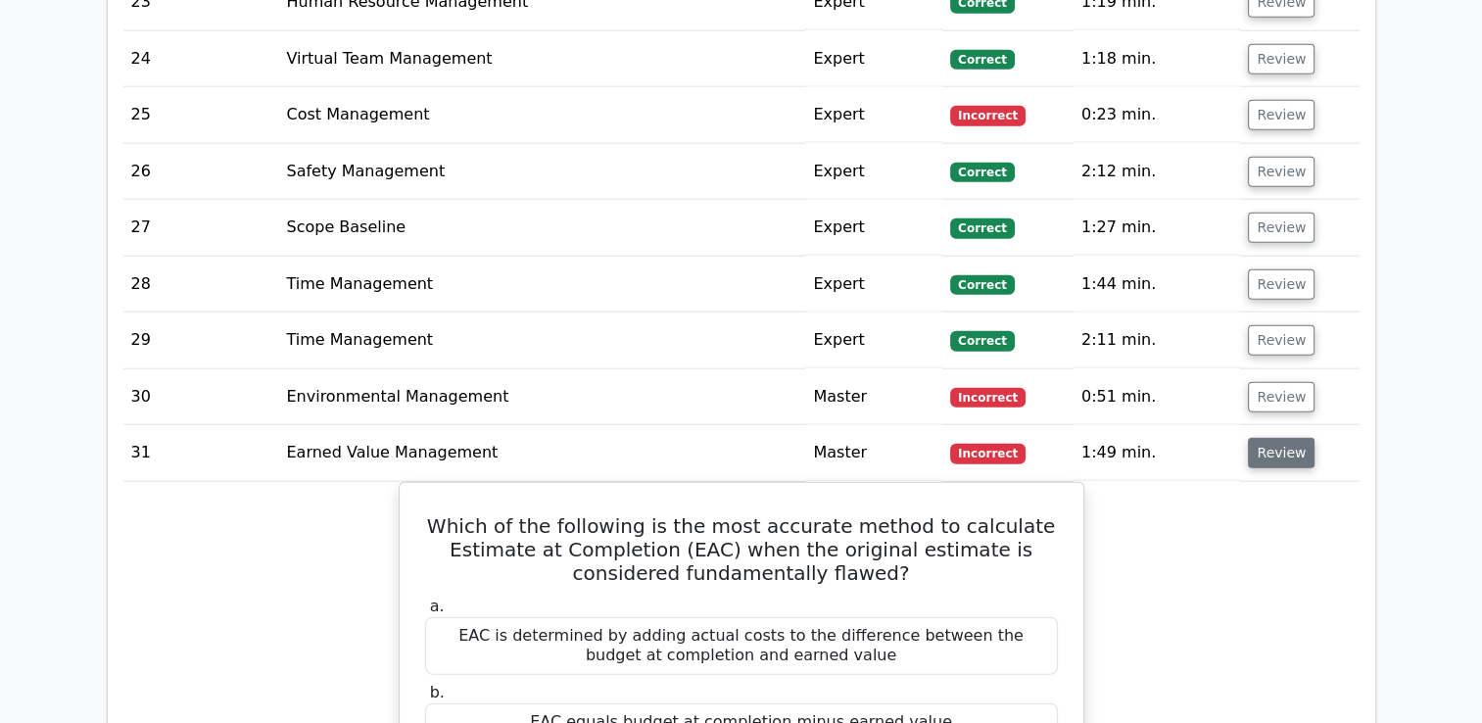
click at [1266, 438] on button "Review" at bounding box center [1281, 453] width 67 height 30
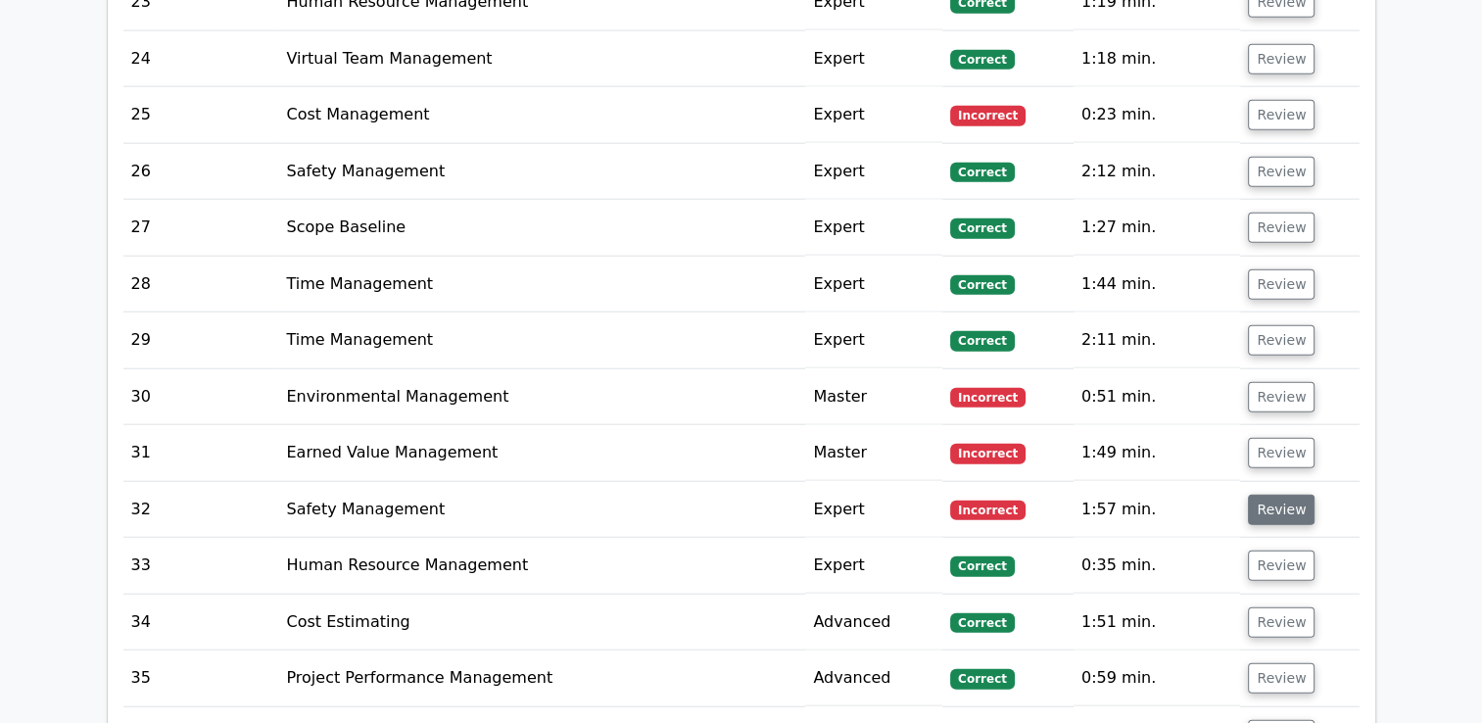
click at [1273, 495] on button "Review" at bounding box center [1281, 510] width 67 height 30
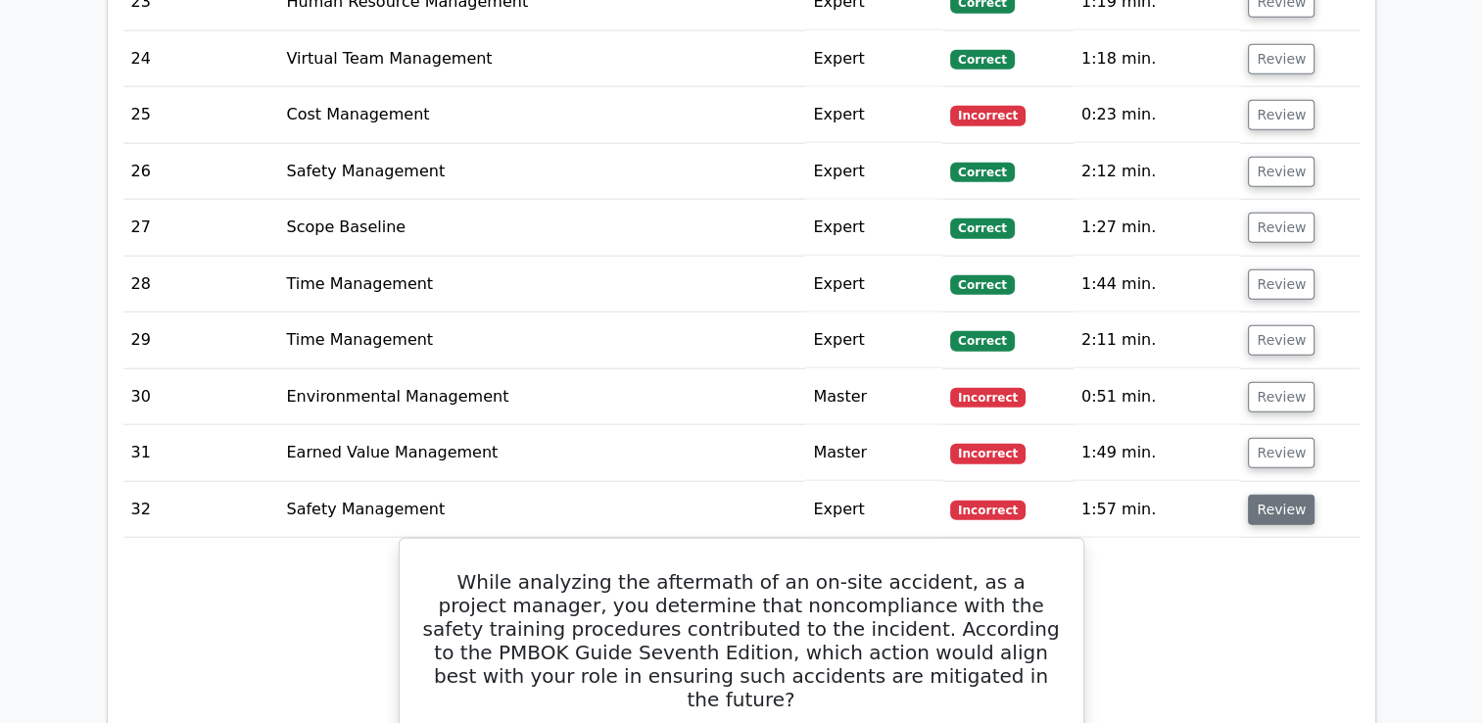
click at [1249, 495] on button "Review" at bounding box center [1281, 510] width 67 height 30
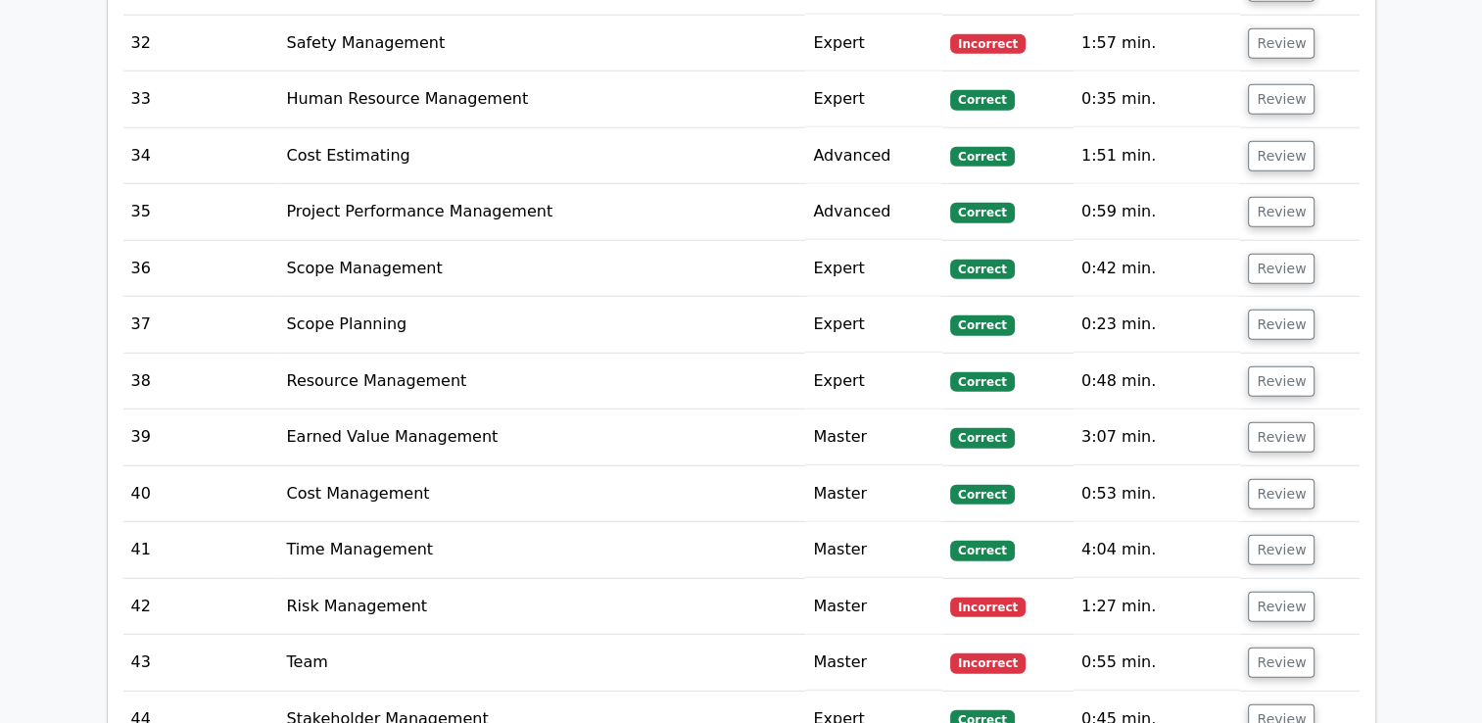
scroll to position [5386, 0]
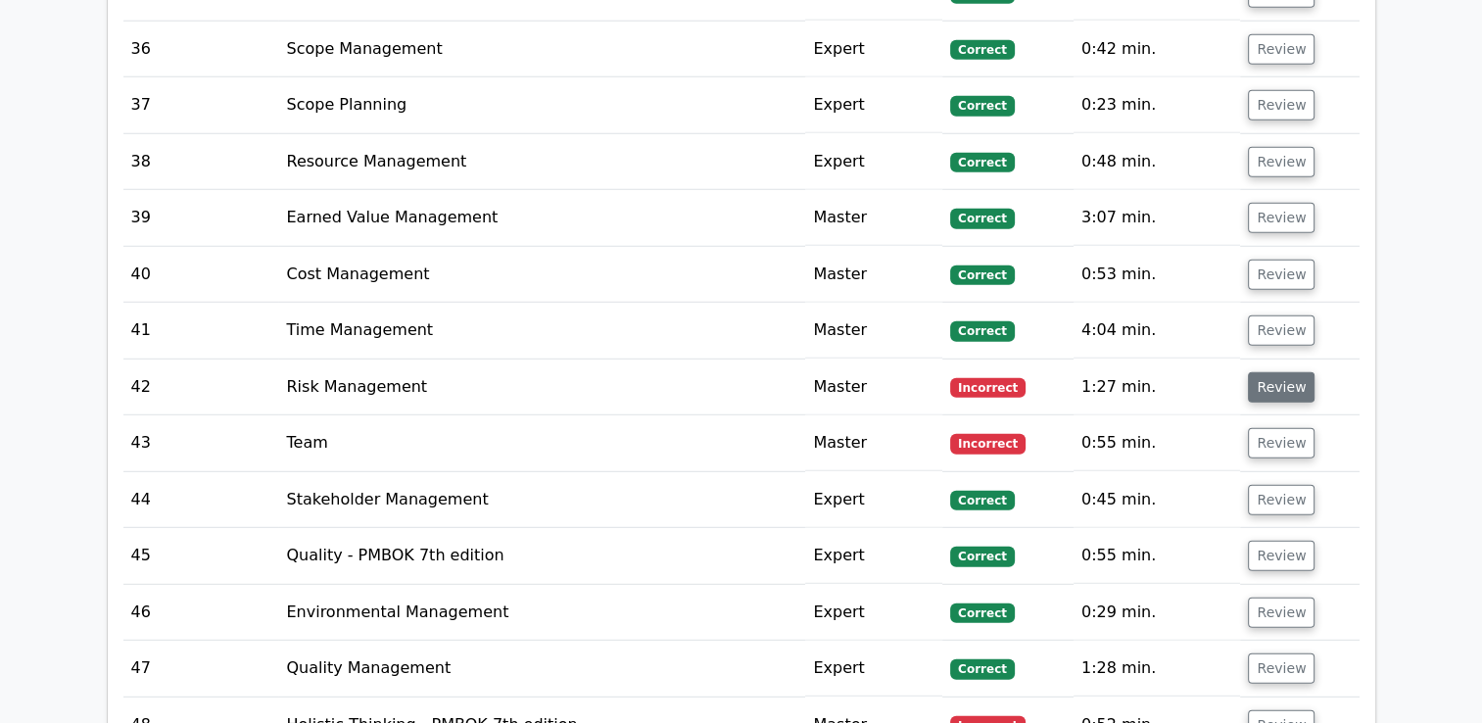
click at [1273, 372] on button "Review" at bounding box center [1281, 387] width 67 height 30
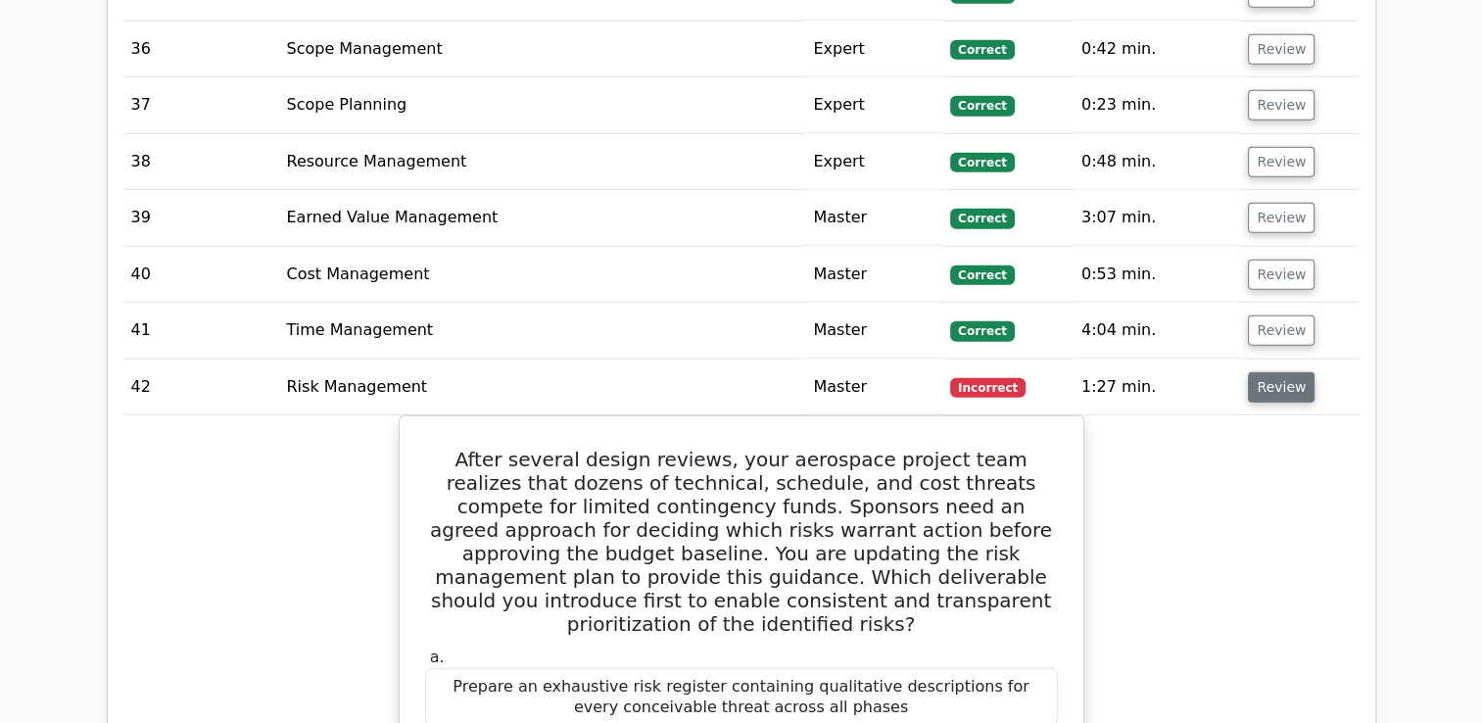
click at [1276, 372] on button "Review" at bounding box center [1281, 387] width 67 height 30
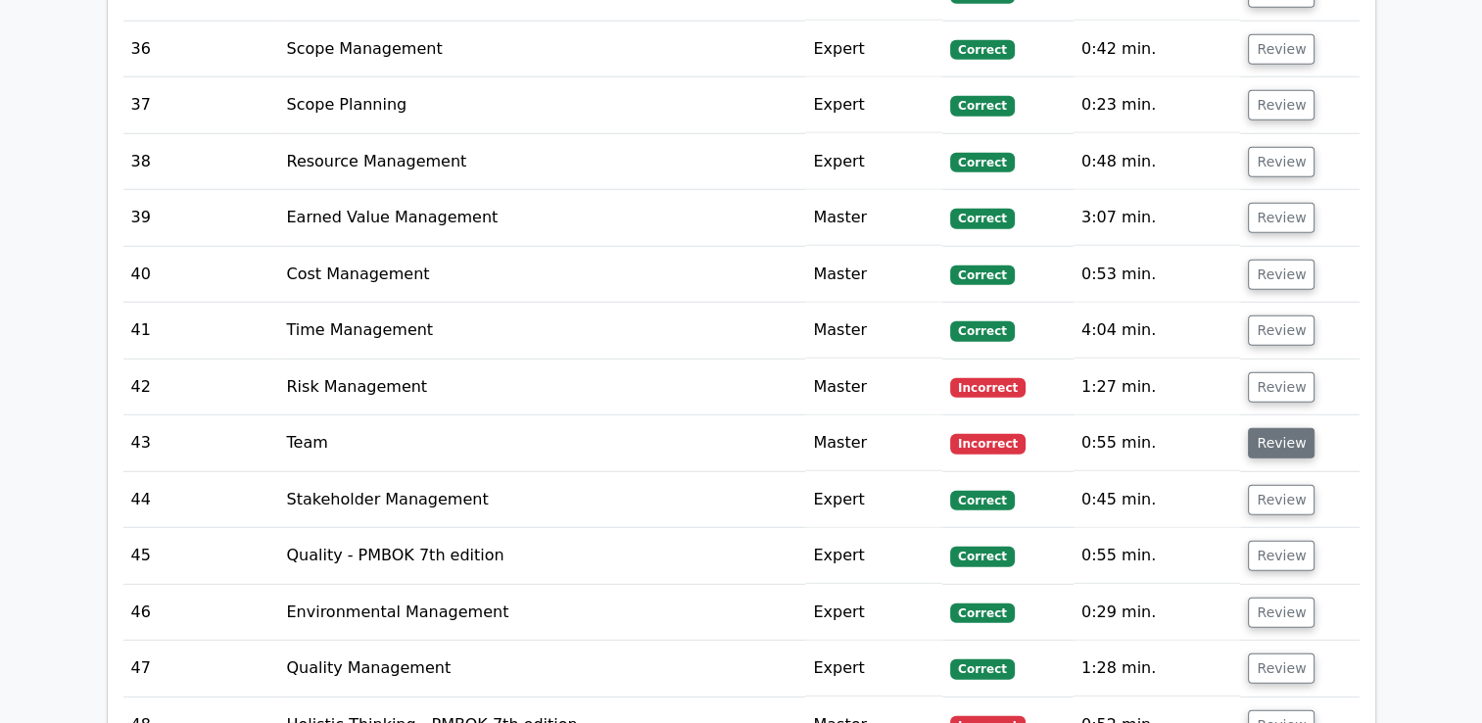
click at [1289, 428] on button "Review" at bounding box center [1281, 443] width 67 height 30
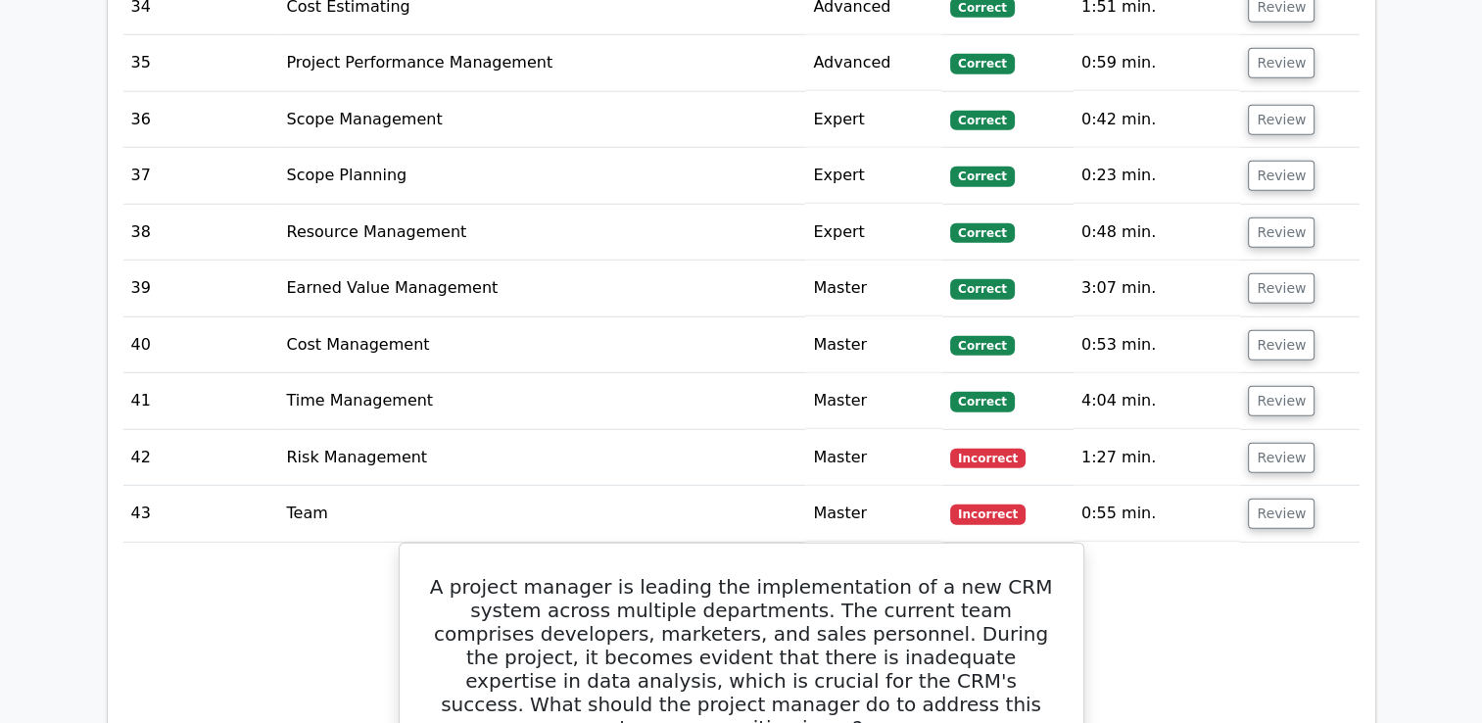
scroll to position [5190, 0]
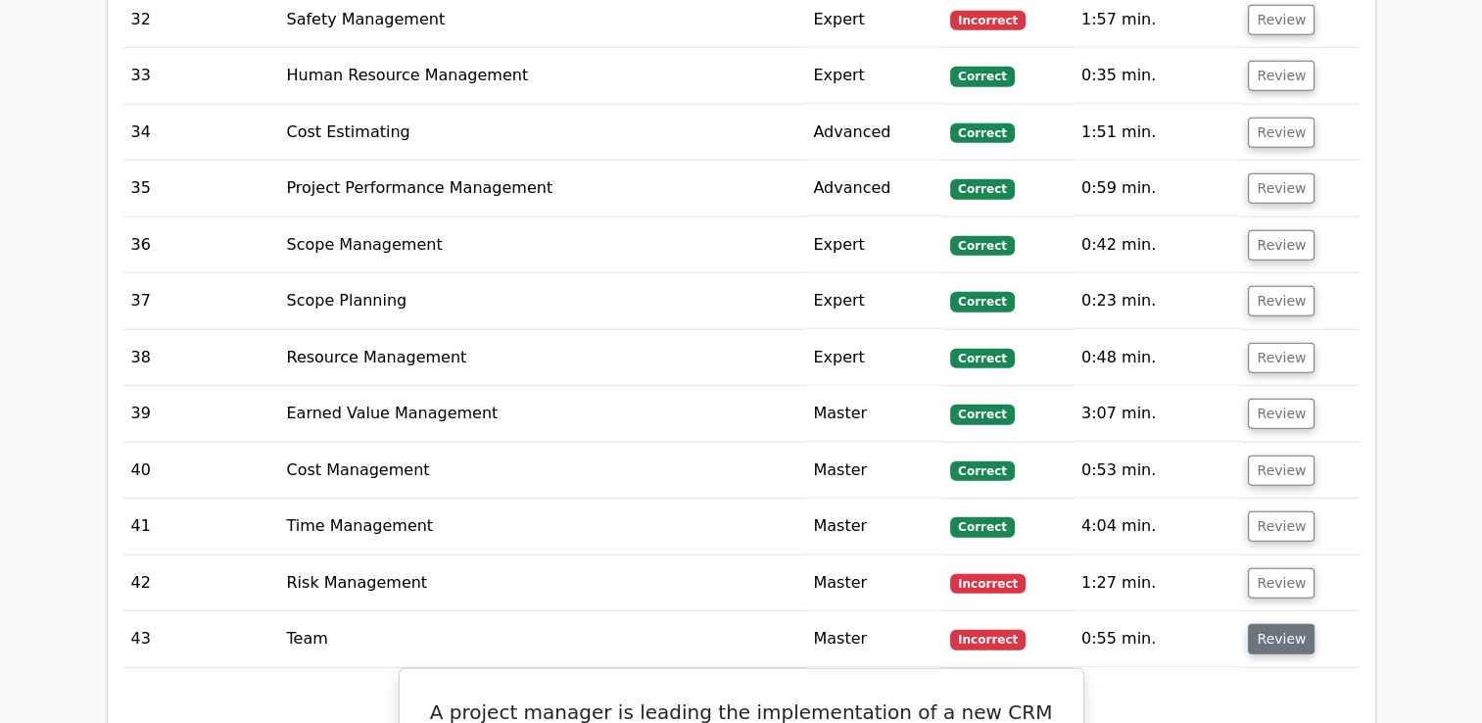
click at [1271, 624] on button "Review" at bounding box center [1281, 639] width 67 height 30
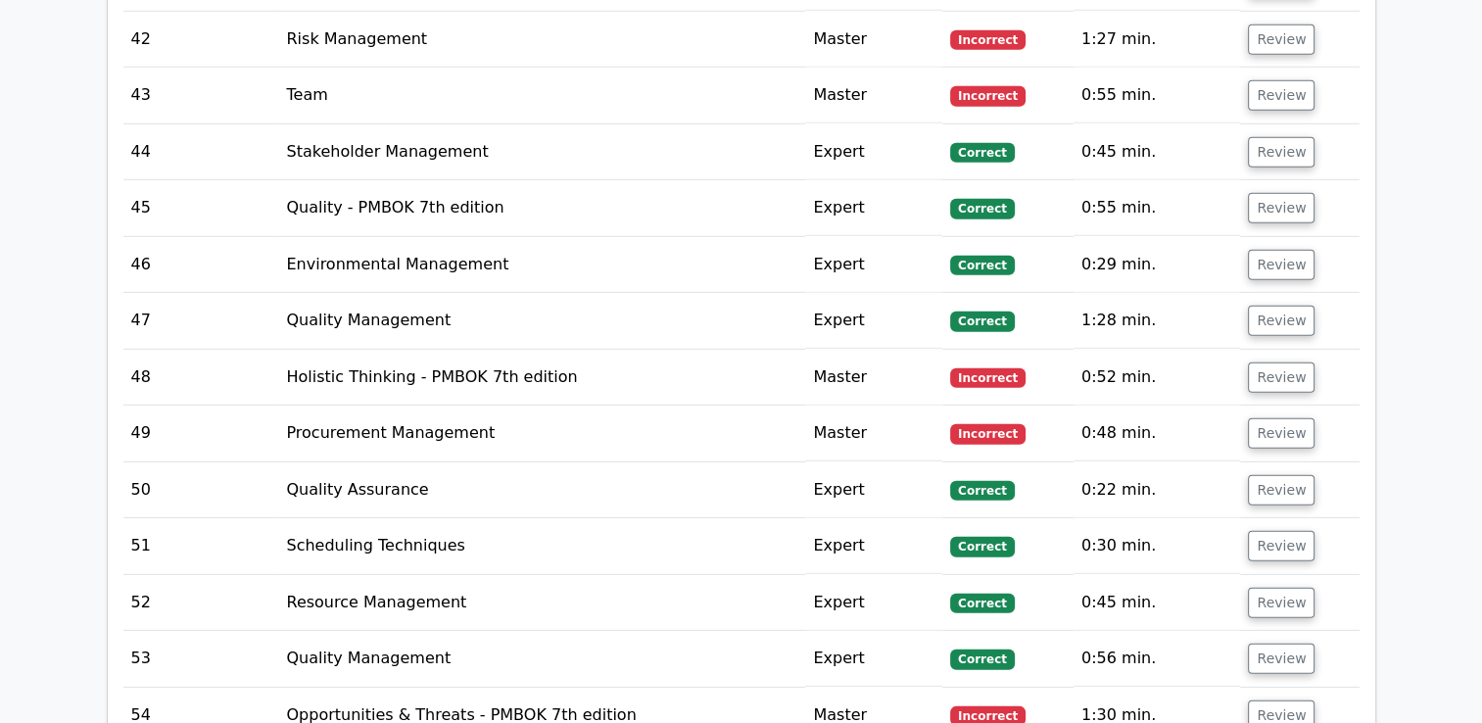
scroll to position [5777, 0]
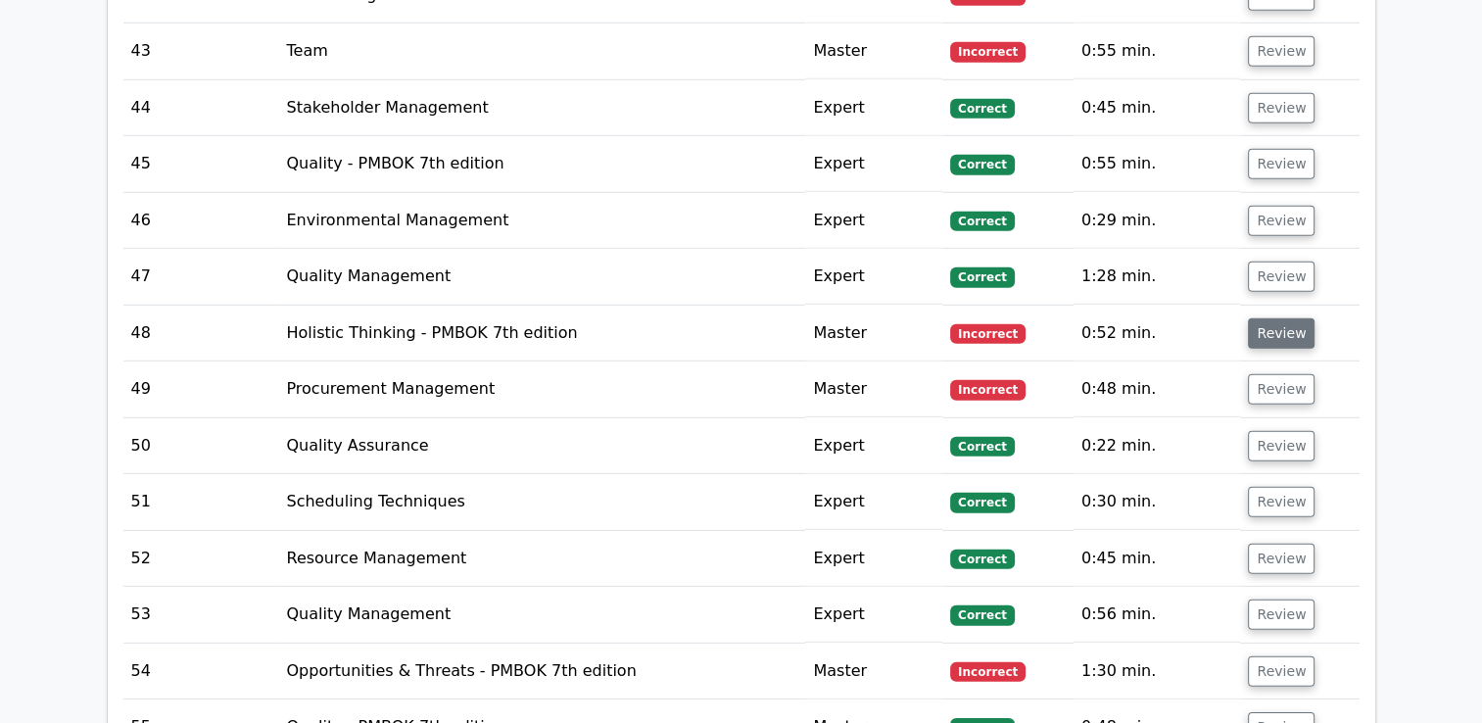
click at [1277, 318] on button "Review" at bounding box center [1281, 333] width 67 height 30
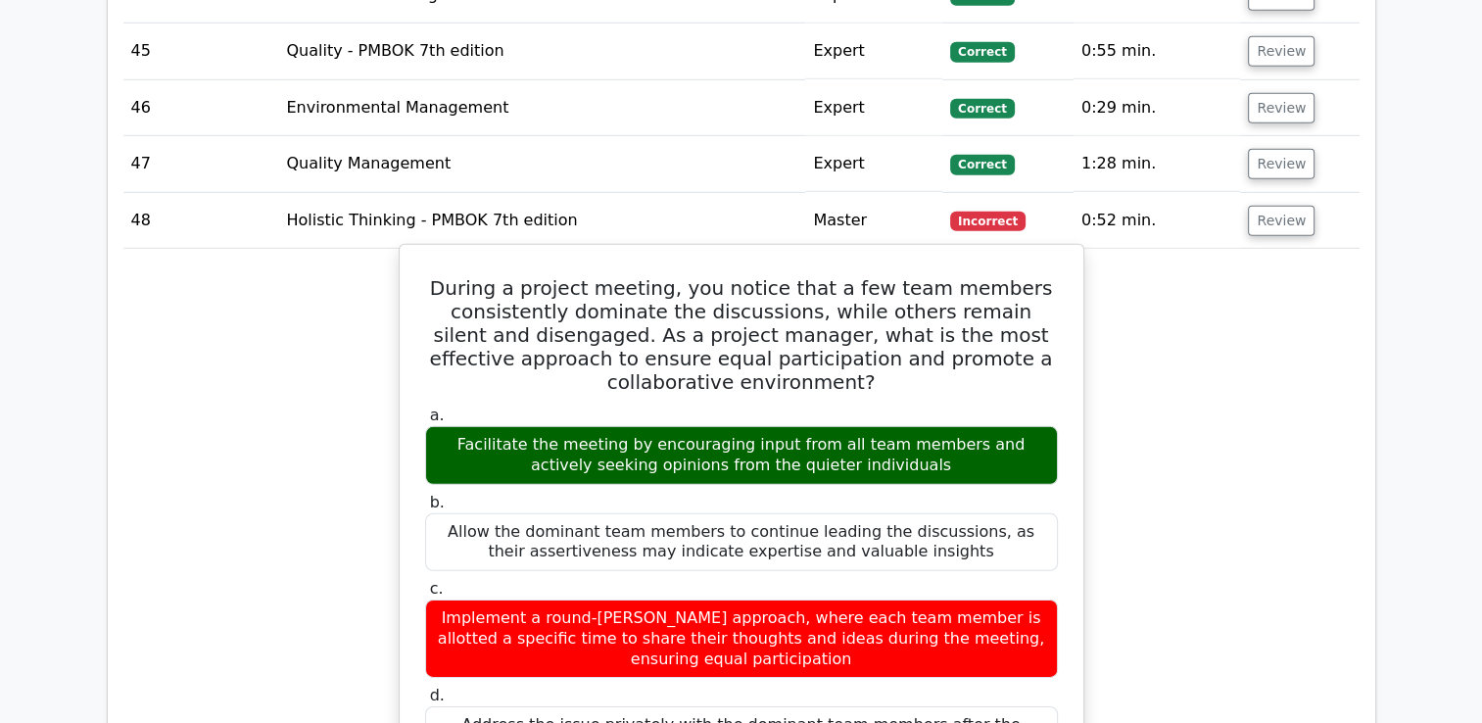
scroll to position [5875, 0]
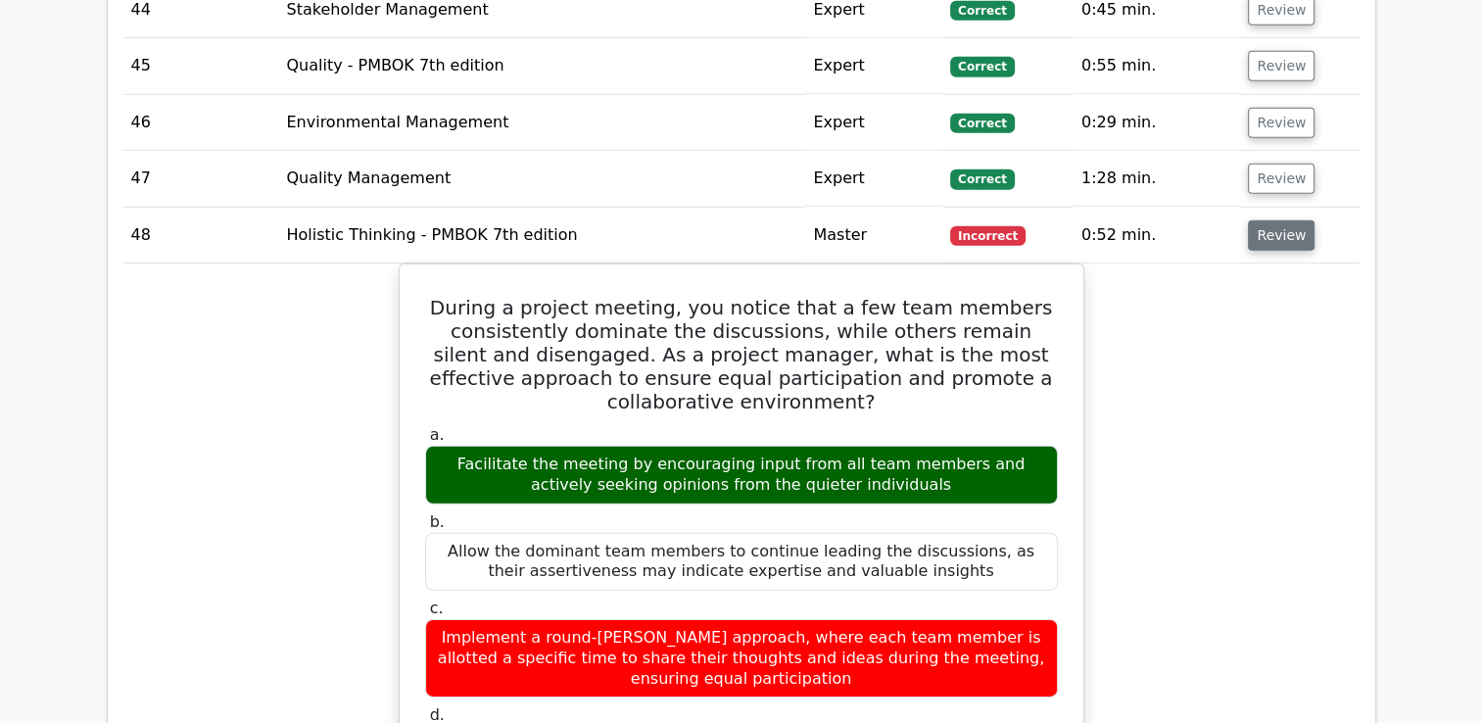
click at [1292, 220] on button "Review" at bounding box center [1281, 235] width 67 height 30
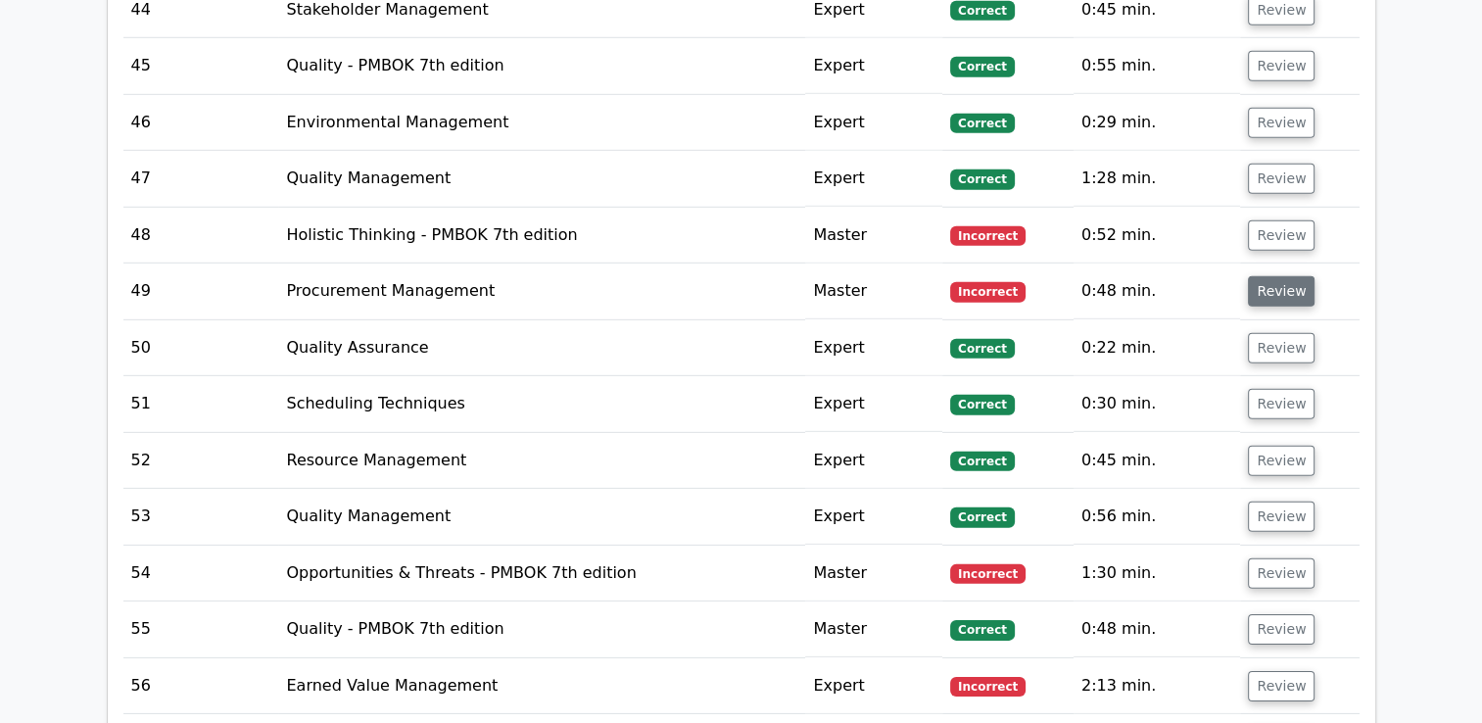
click at [1289, 276] on button "Review" at bounding box center [1281, 291] width 67 height 30
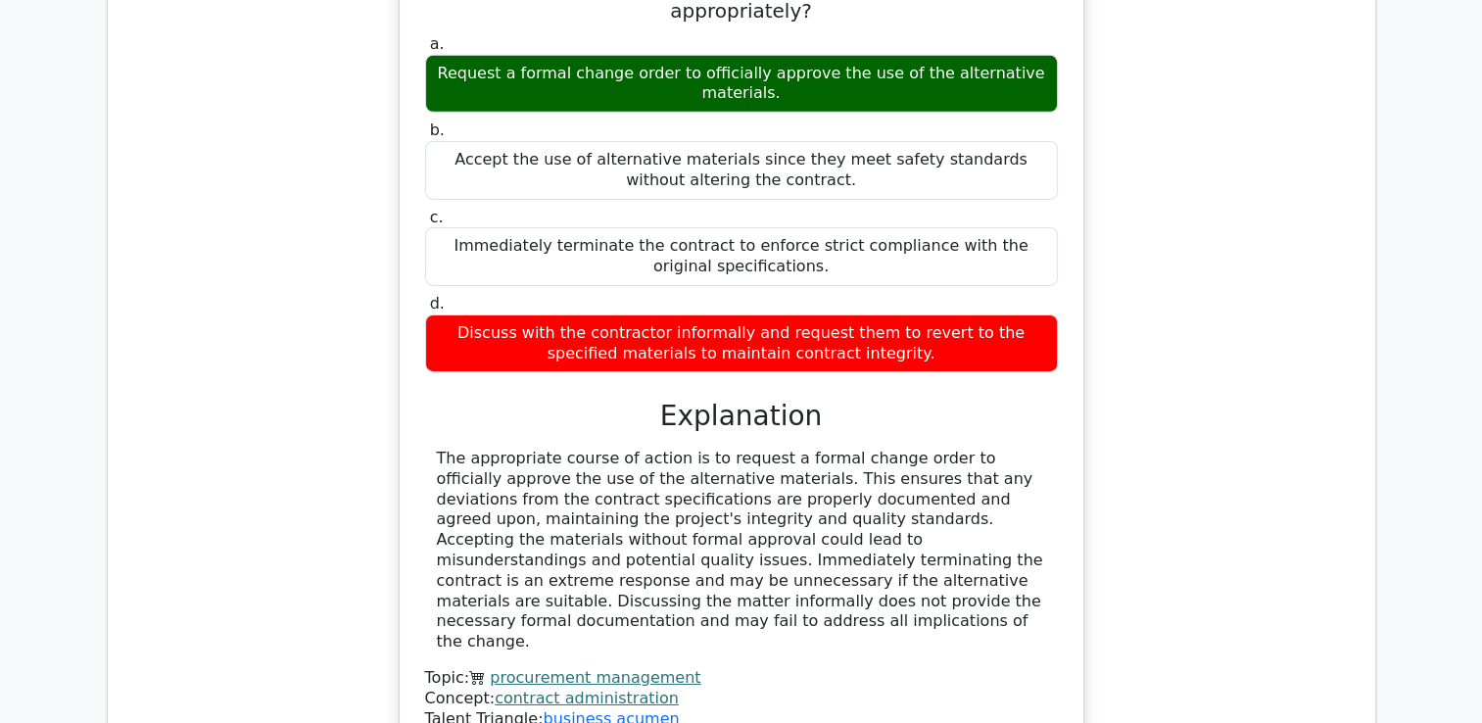
scroll to position [5973, 0]
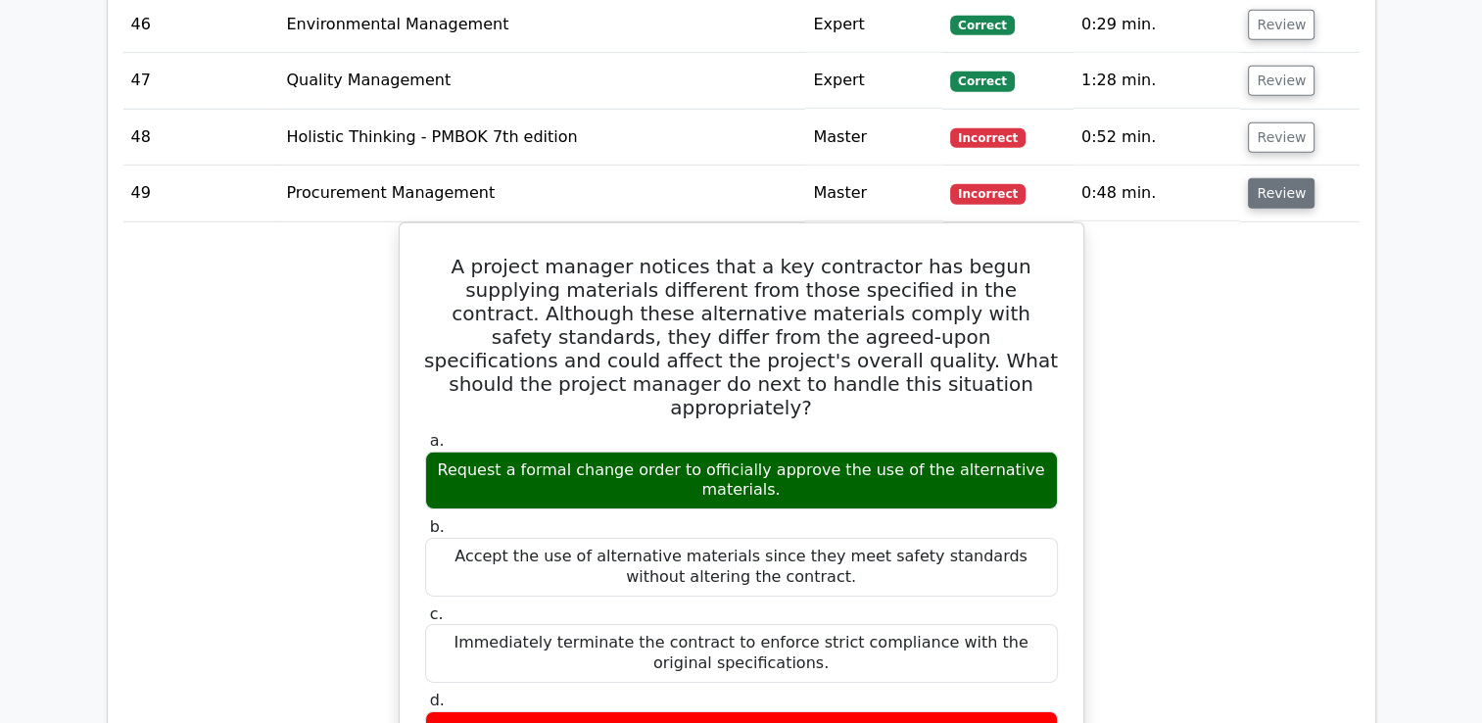
click at [1279, 178] on button "Review" at bounding box center [1281, 193] width 67 height 30
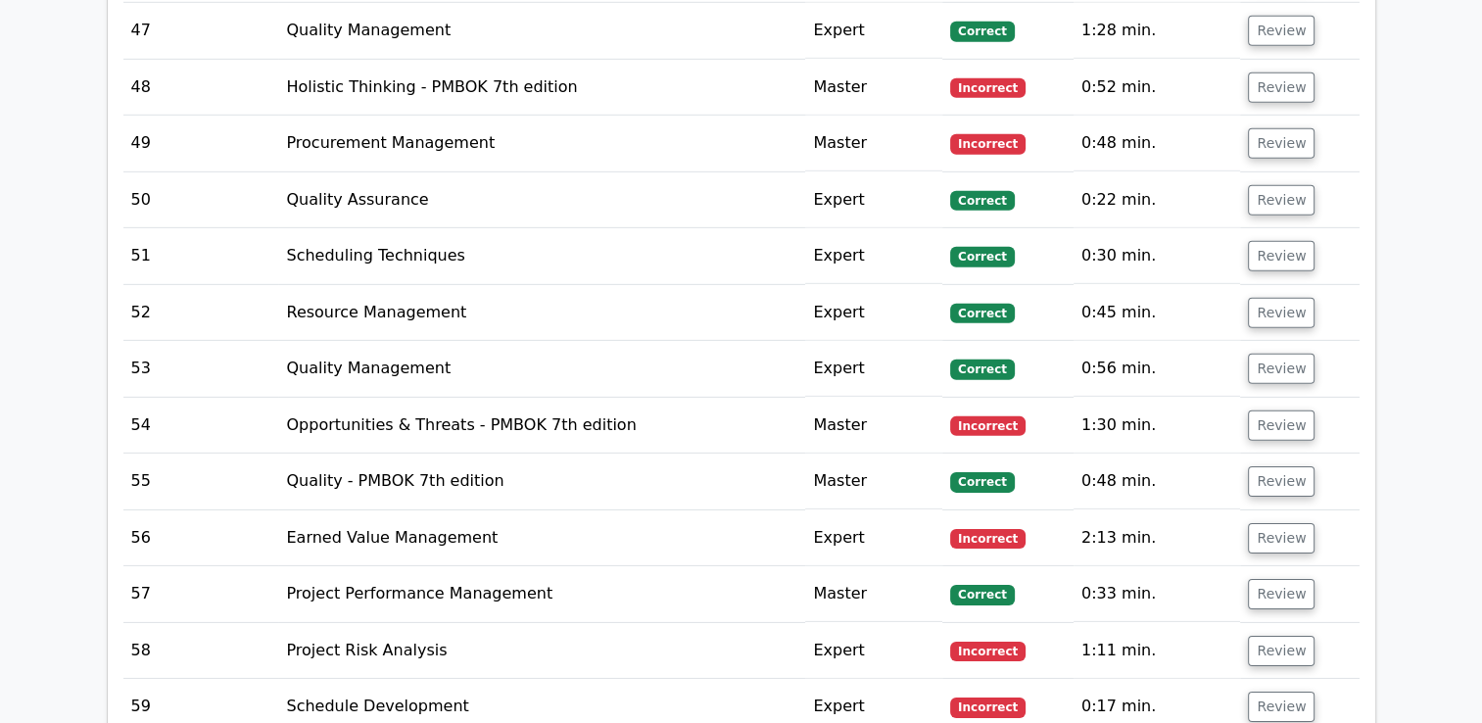
scroll to position [6071, 0]
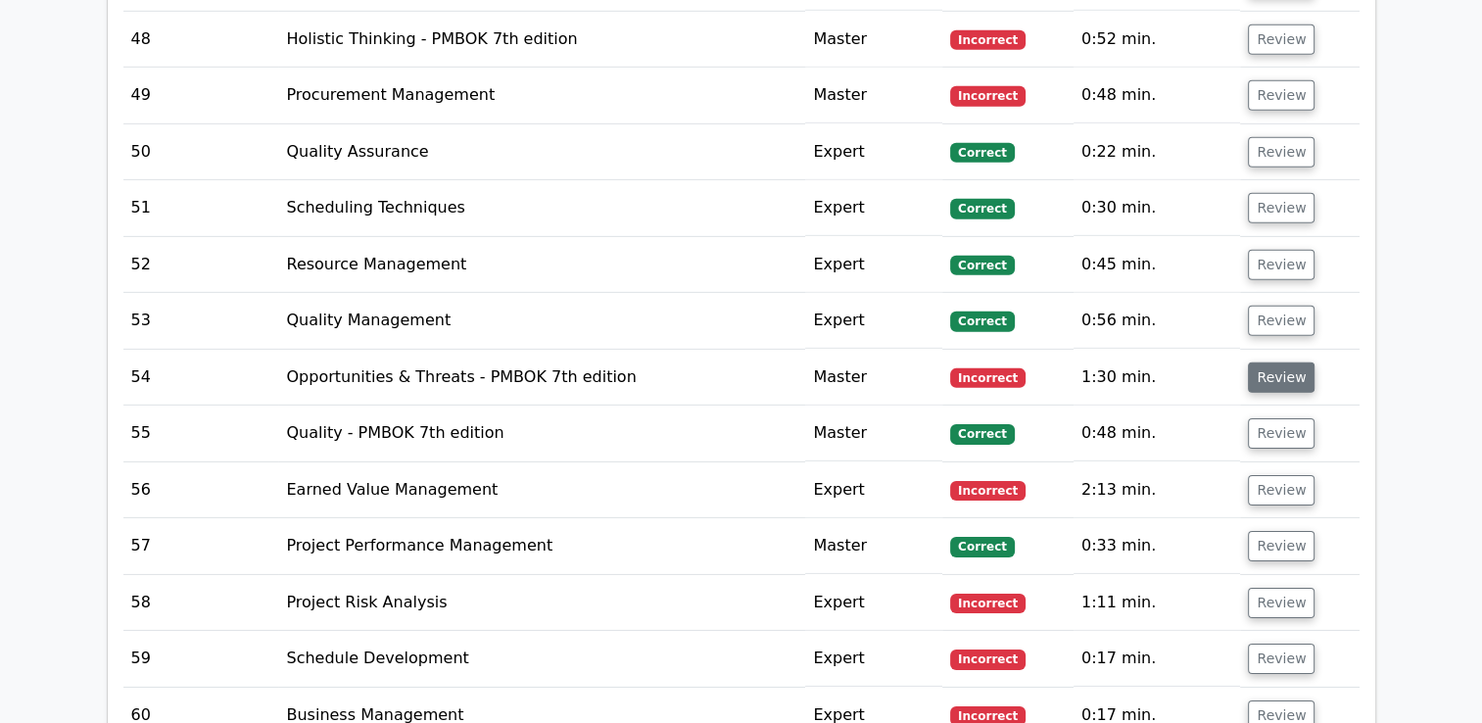
click at [1273, 362] on button "Review" at bounding box center [1281, 377] width 67 height 30
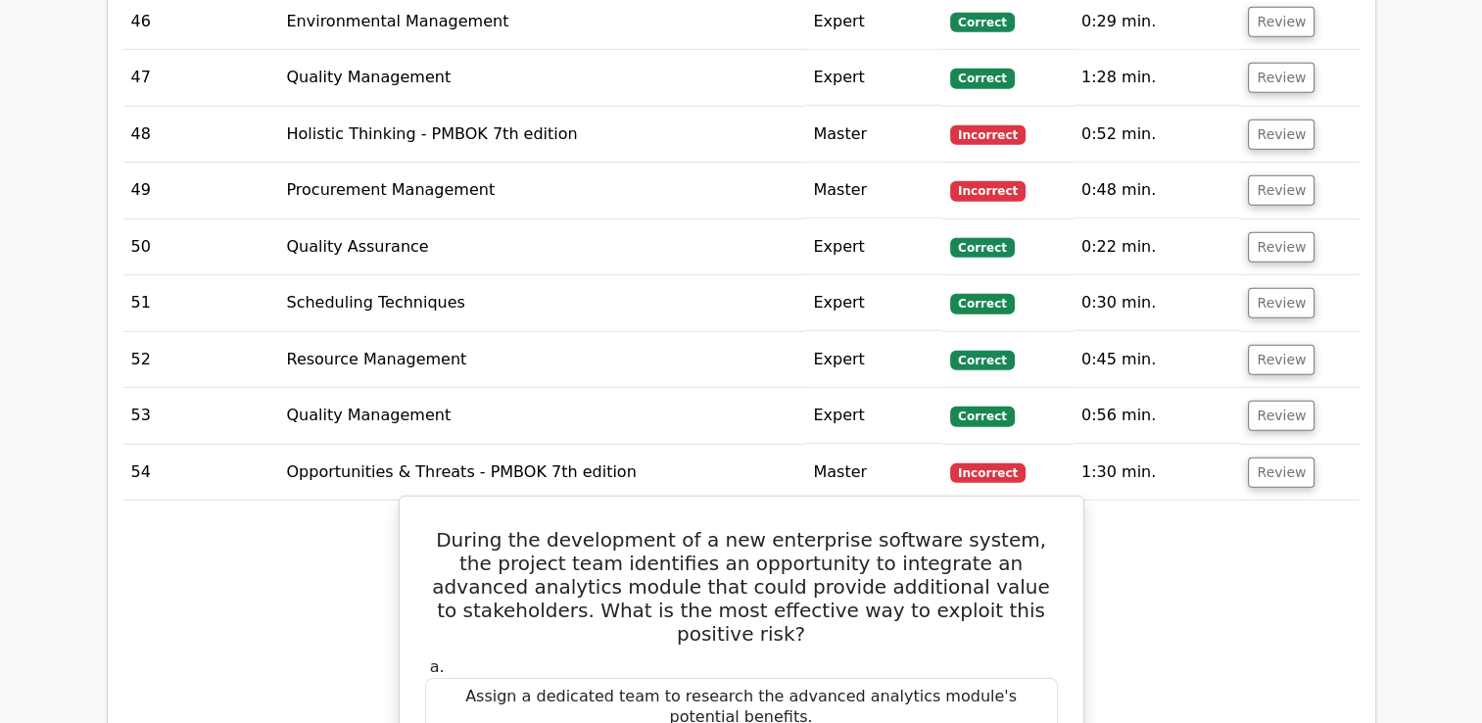
scroll to position [5973, 0]
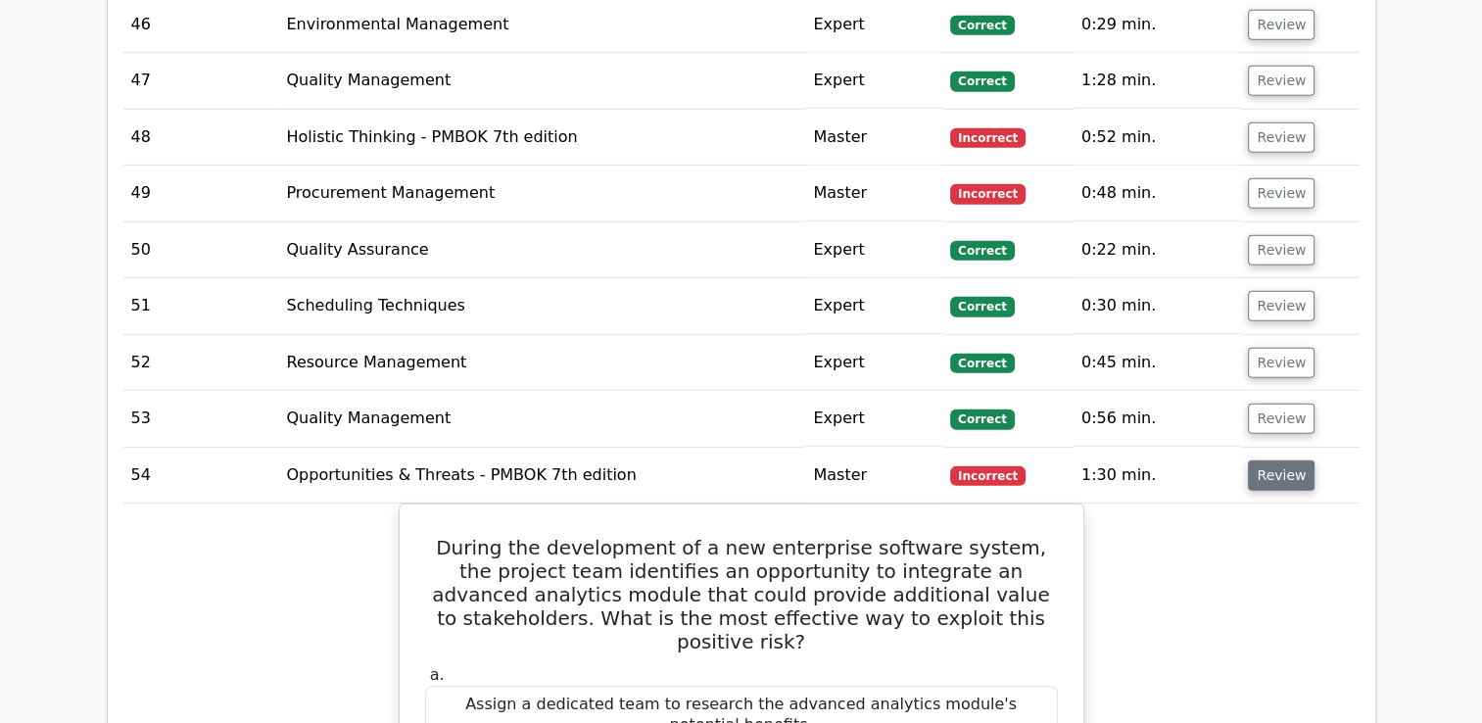
click at [1282, 460] on button "Review" at bounding box center [1281, 475] width 67 height 30
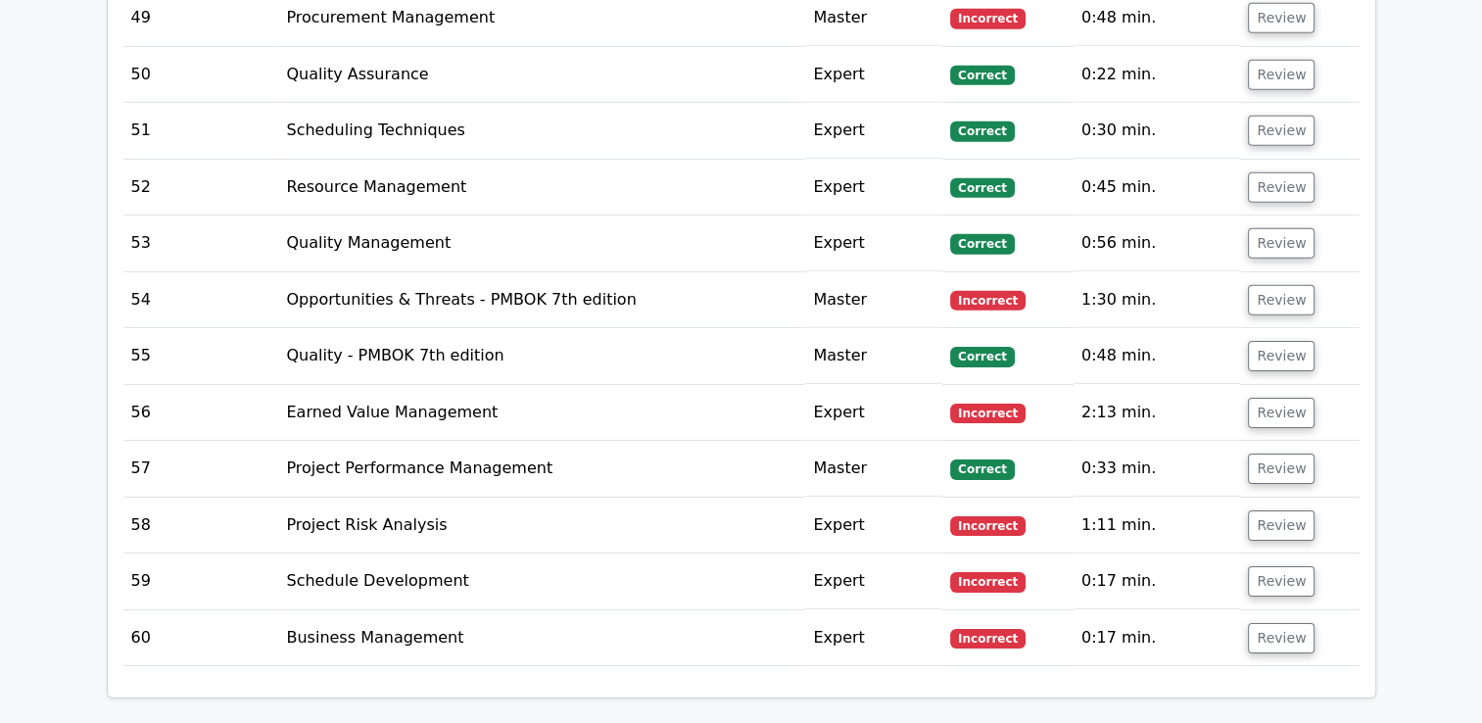
scroll to position [6169, 0]
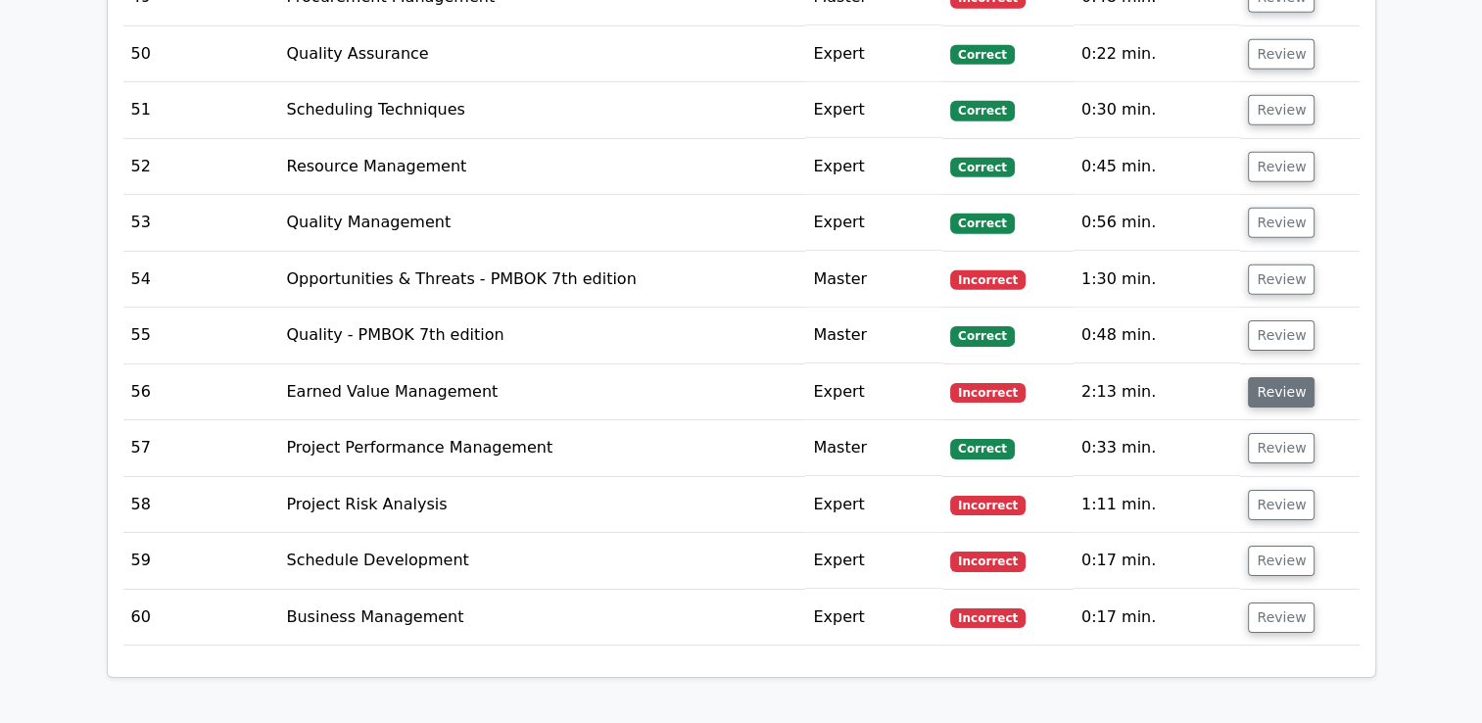
click at [1277, 377] on button "Review" at bounding box center [1281, 392] width 67 height 30
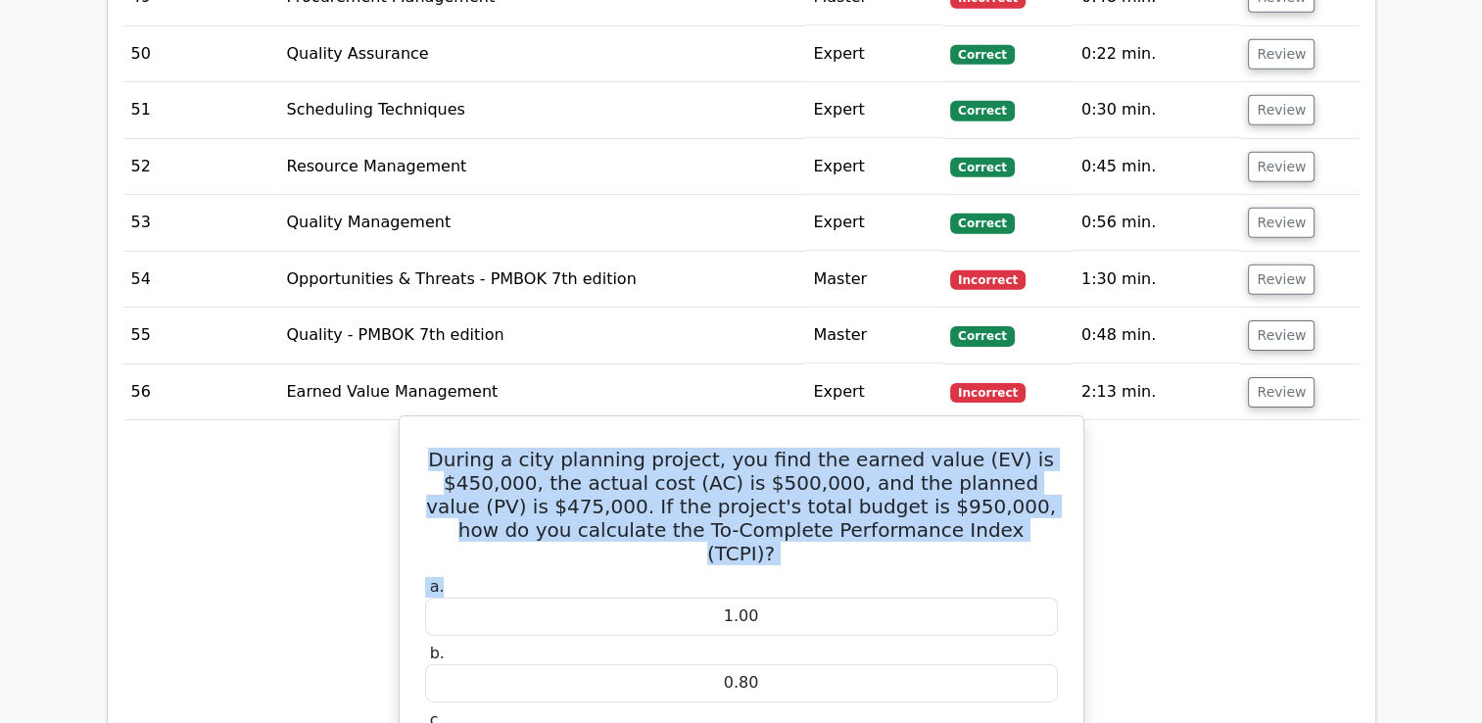
drag, startPoint x: 462, startPoint y: 375, endPoint x: 1076, endPoint y: 466, distance: 620.7
copy div "During a city planning project, you find the earned value (EV) is $450,000, the…"
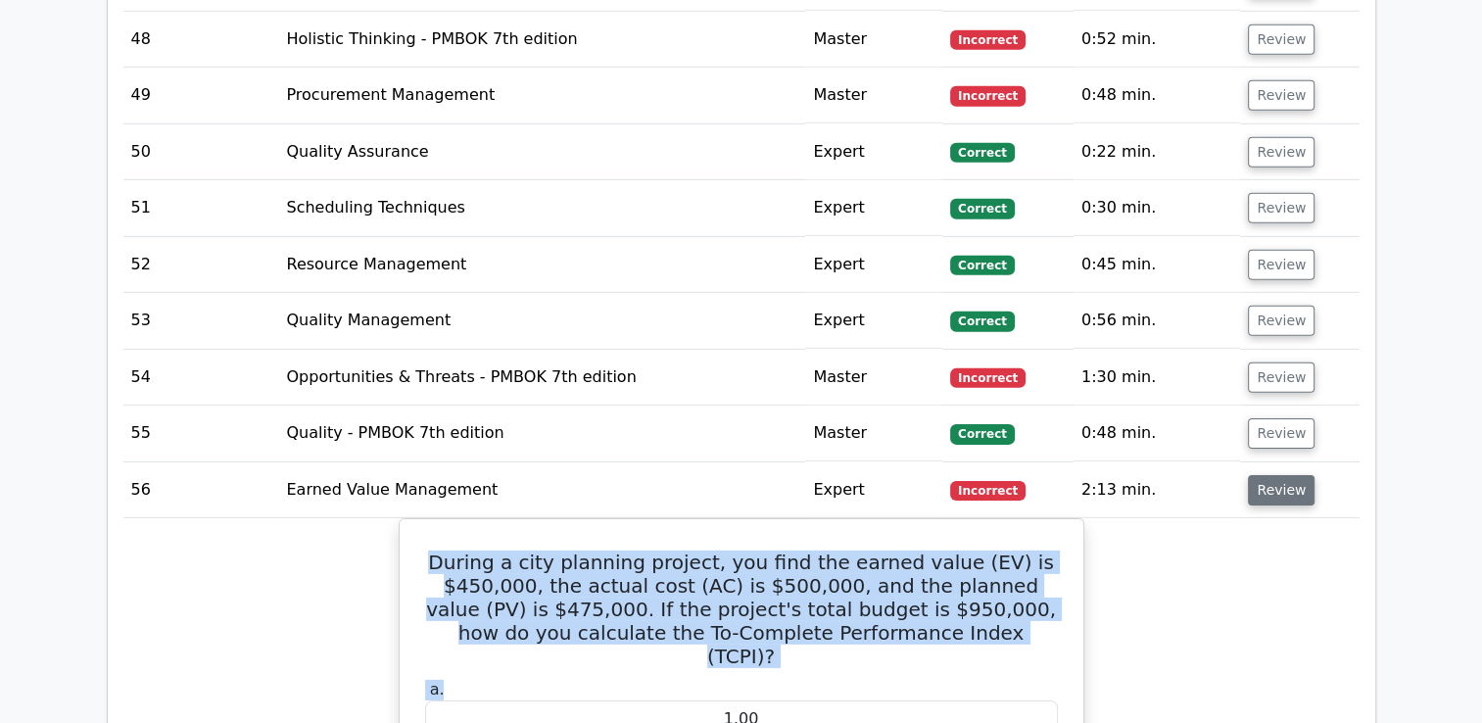
click at [1270, 475] on button "Review" at bounding box center [1281, 490] width 67 height 30
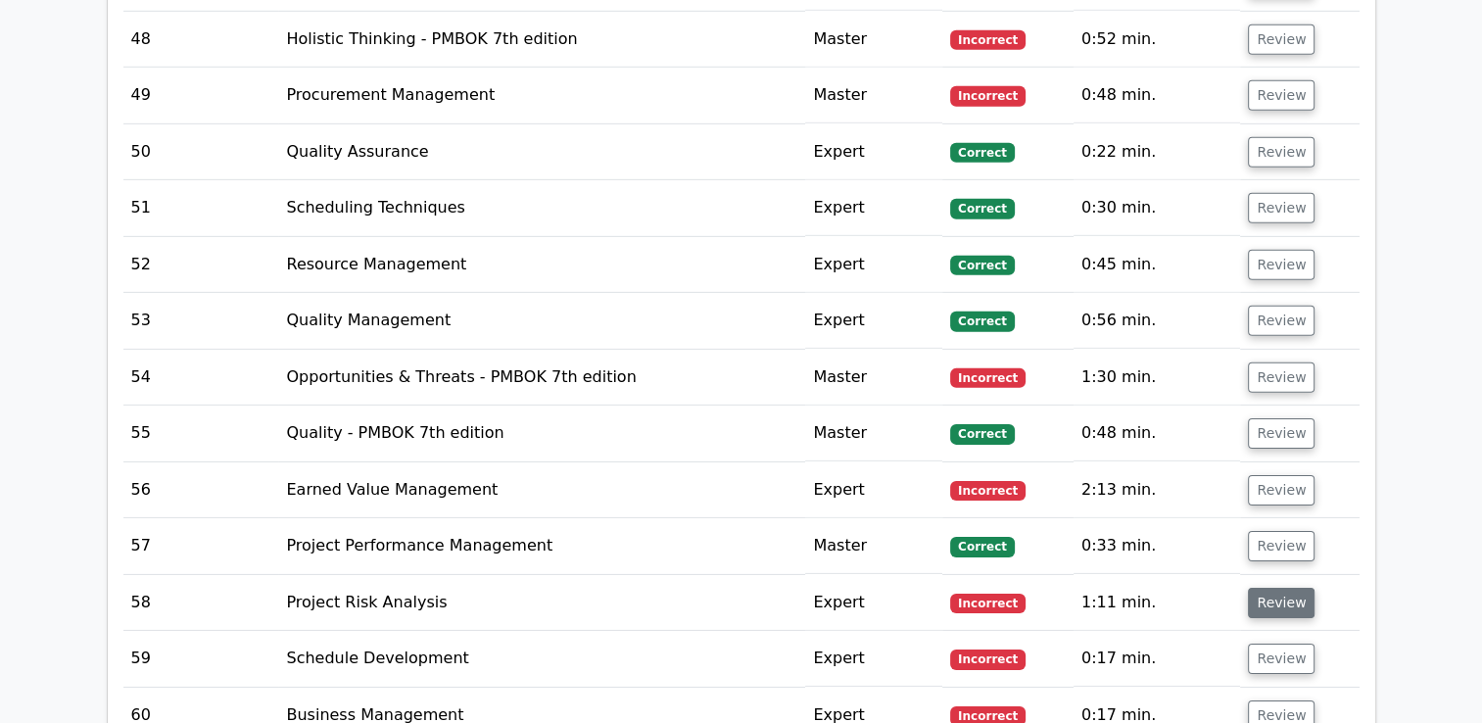
click at [1273, 588] on button "Review" at bounding box center [1281, 603] width 67 height 30
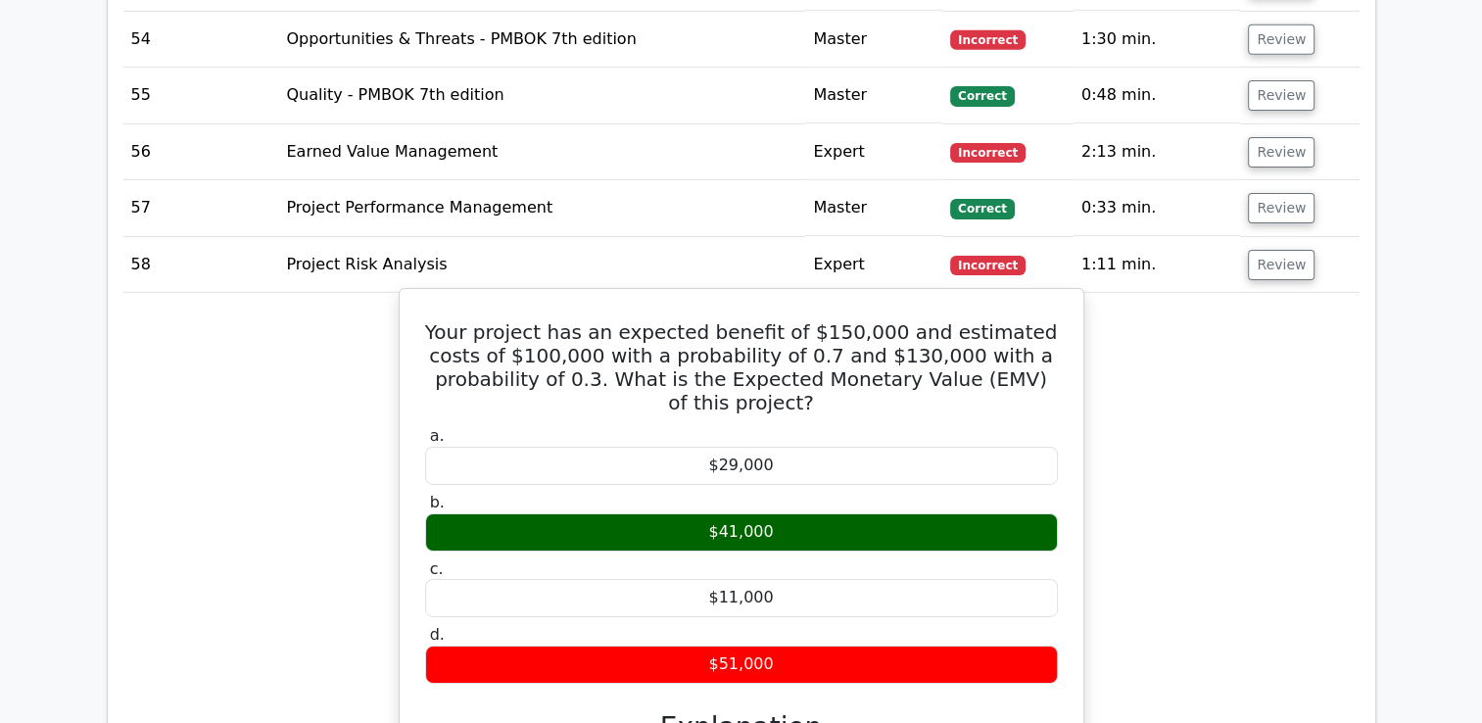
scroll to position [6463, 0]
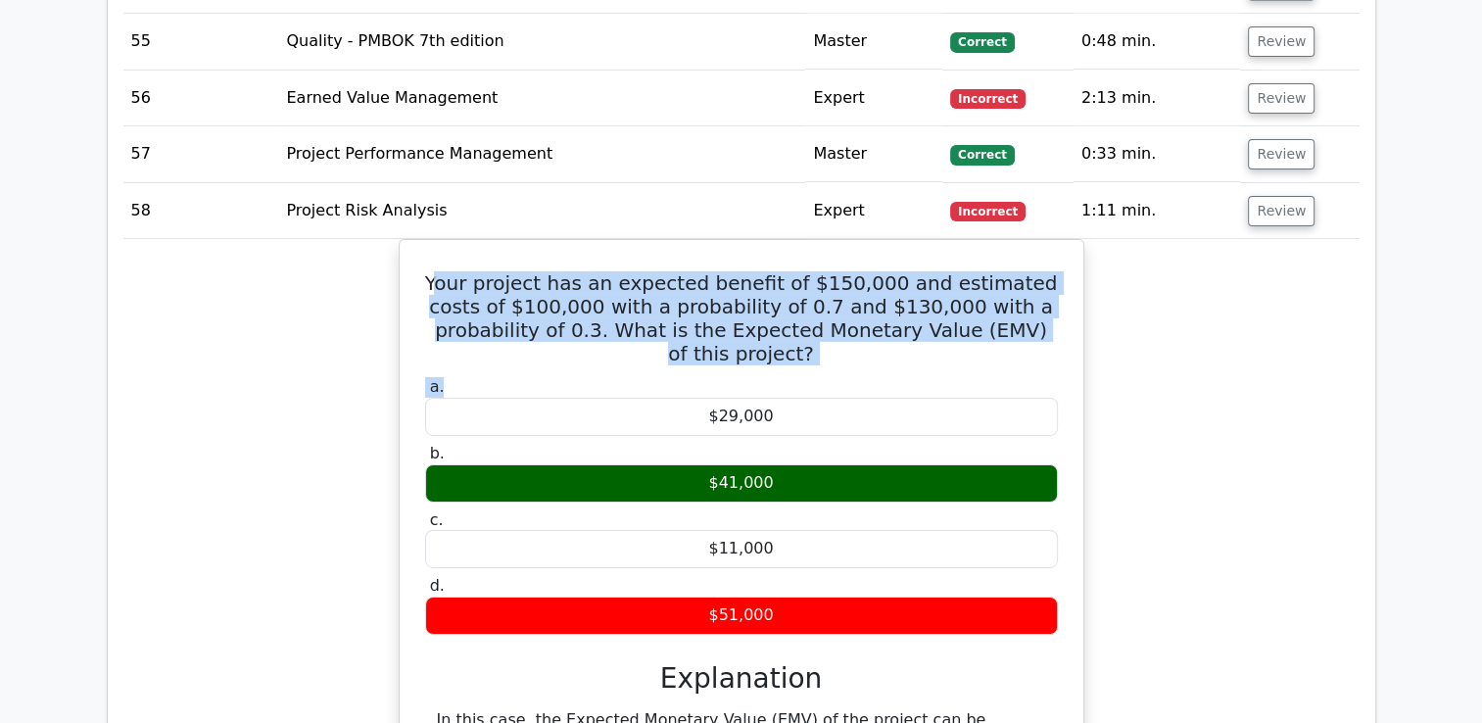
drag, startPoint x: 439, startPoint y: 191, endPoint x: 1084, endPoint y: 263, distance: 649.4
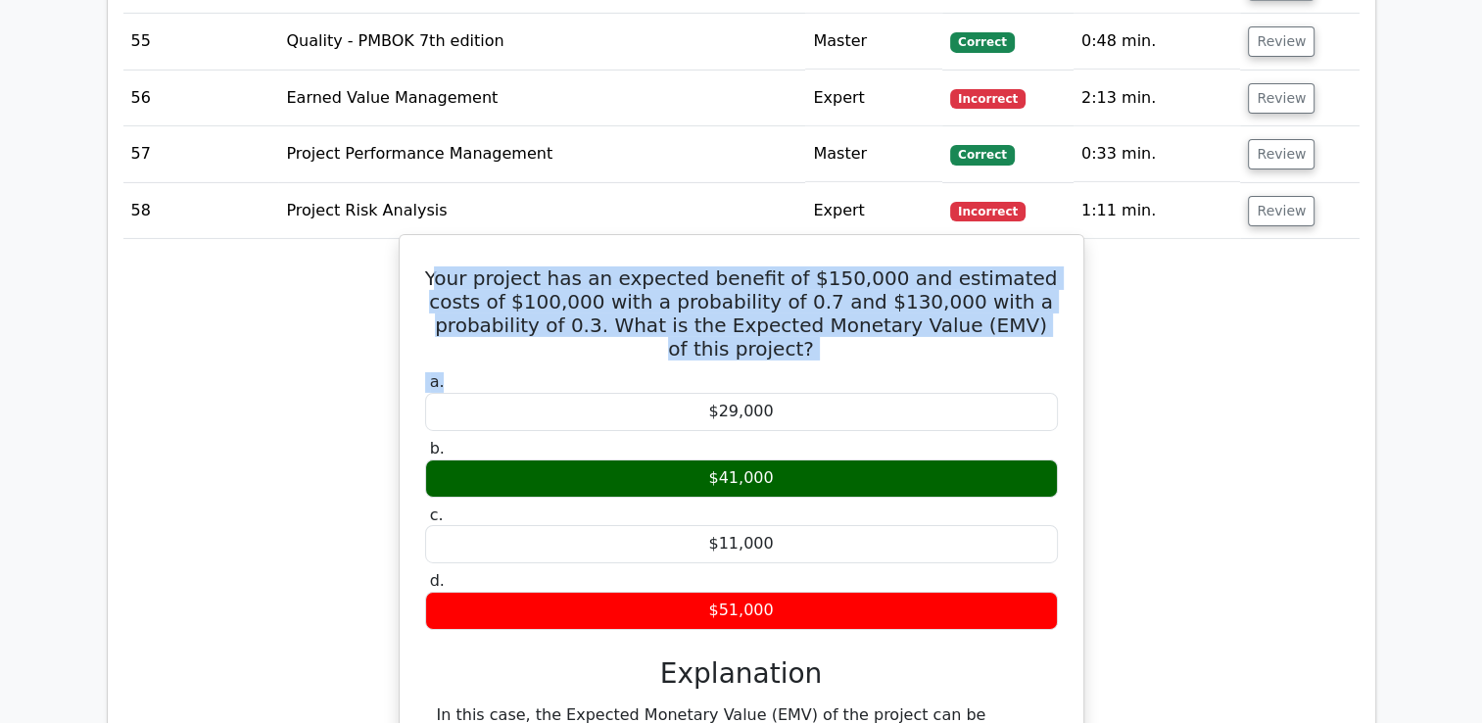
copy div "our project has an expected benefit of $150,000 and estimated costs of $100,000…"
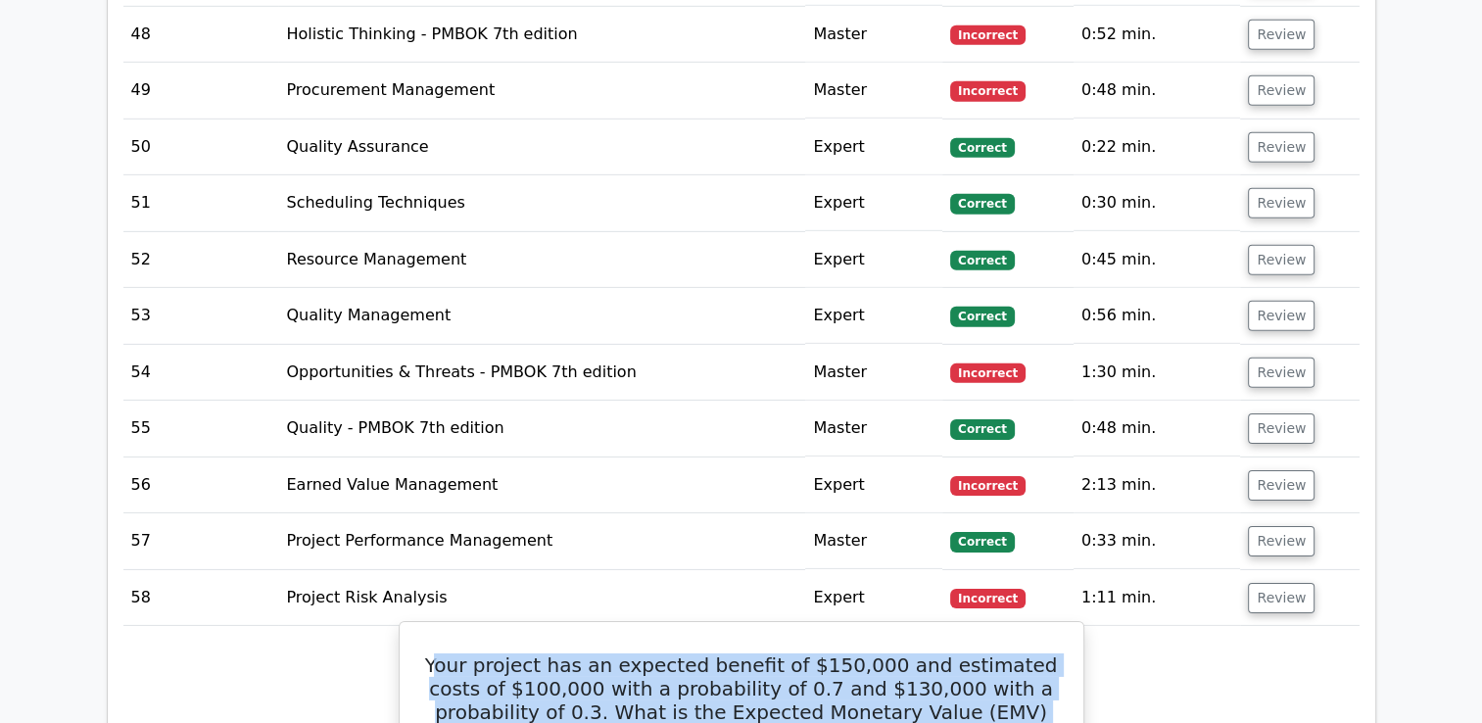
scroll to position [6071, 0]
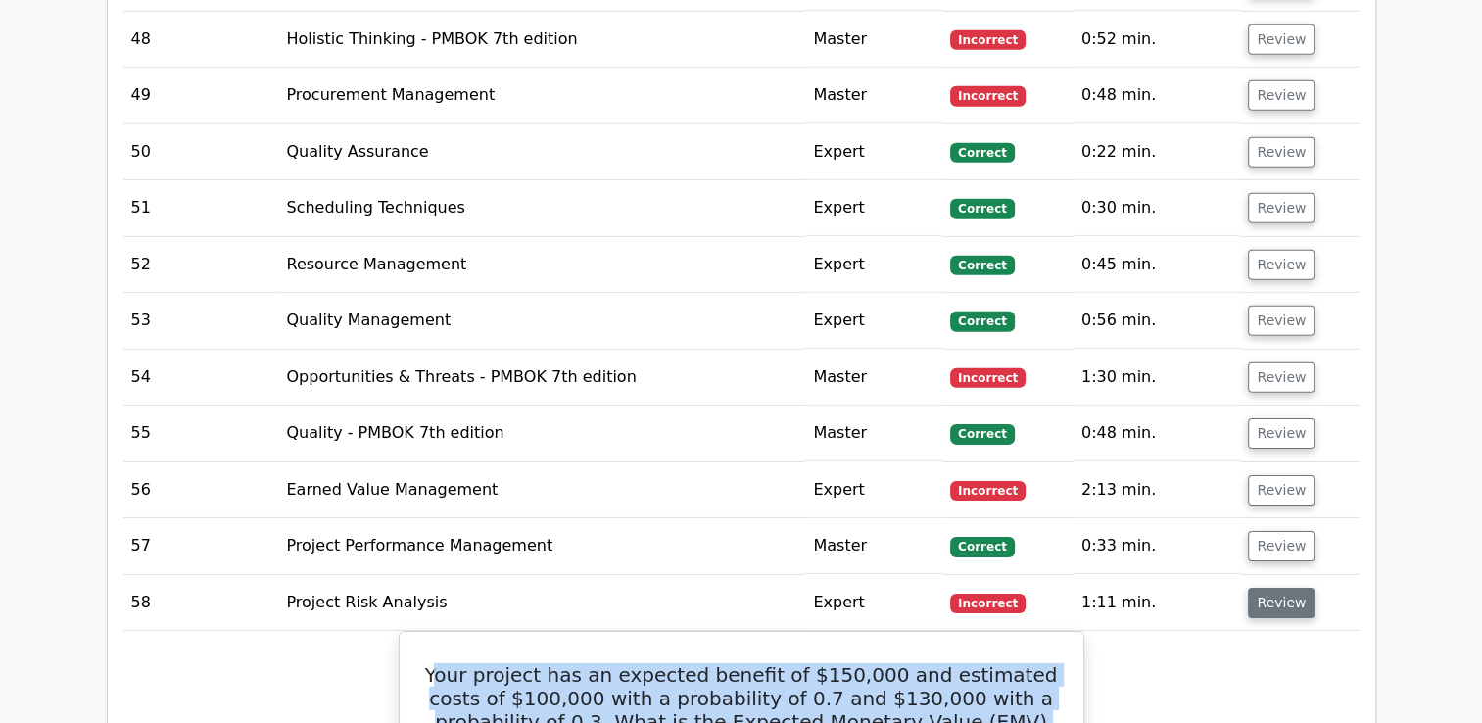
click at [1281, 588] on button "Review" at bounding box center [1281, 603] width 67 height 30
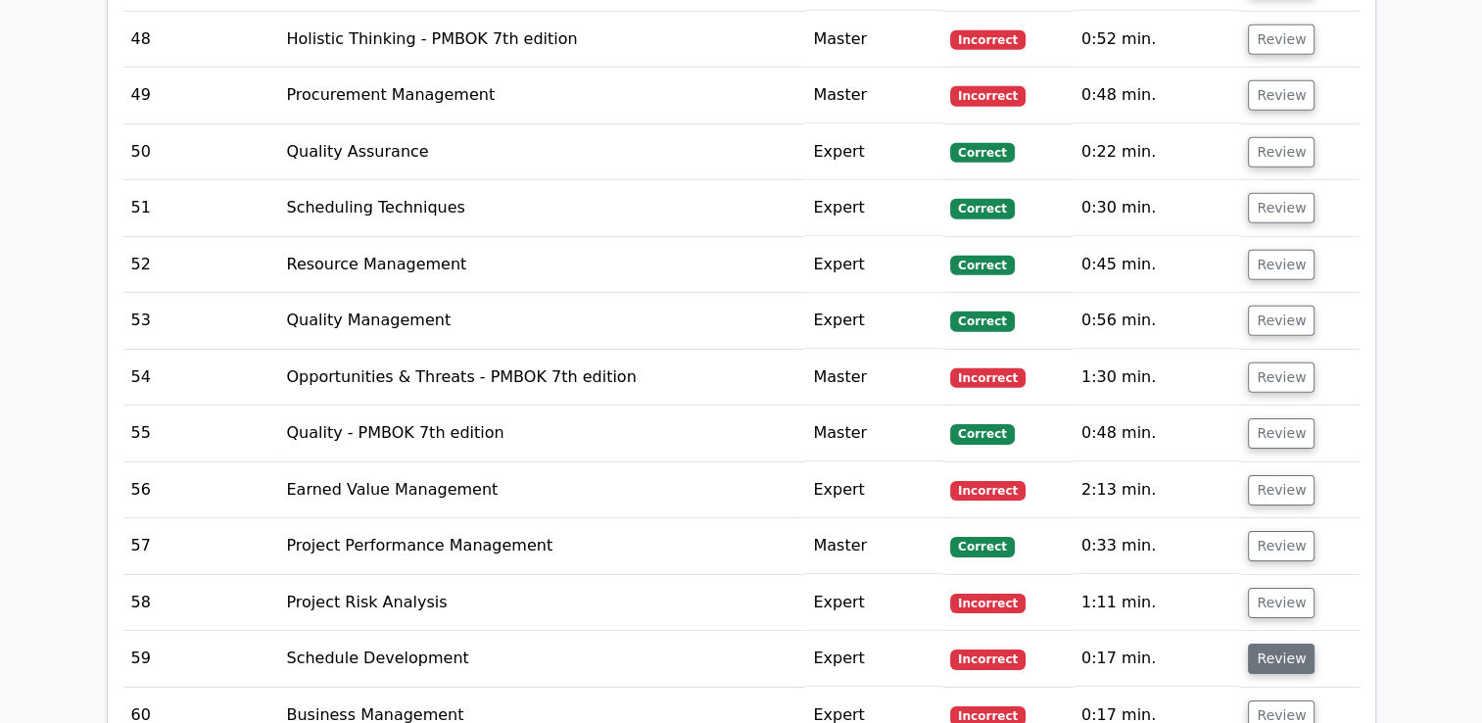
click at [1266, 643] on button "Review" at bounding box center [1281, 658] width 67 height 30
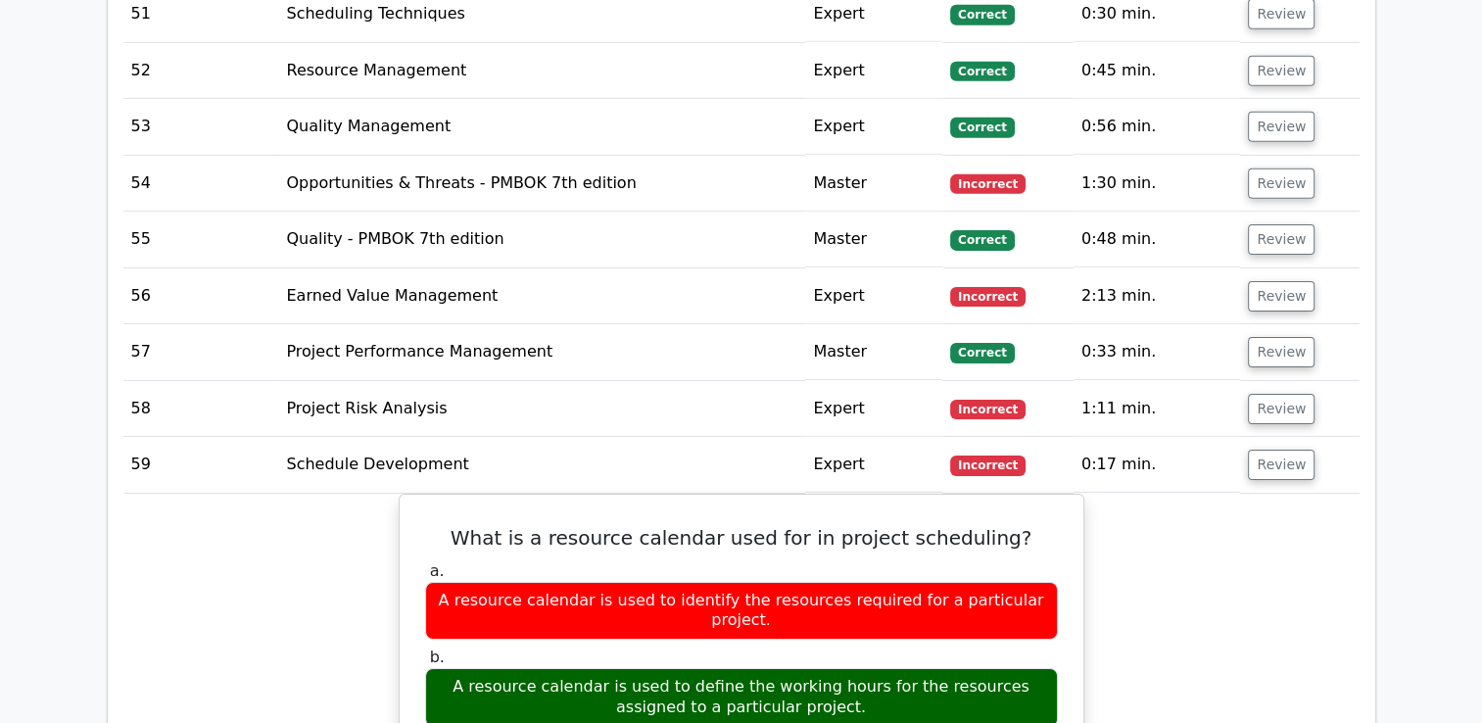
scroll to position [6267, 0]
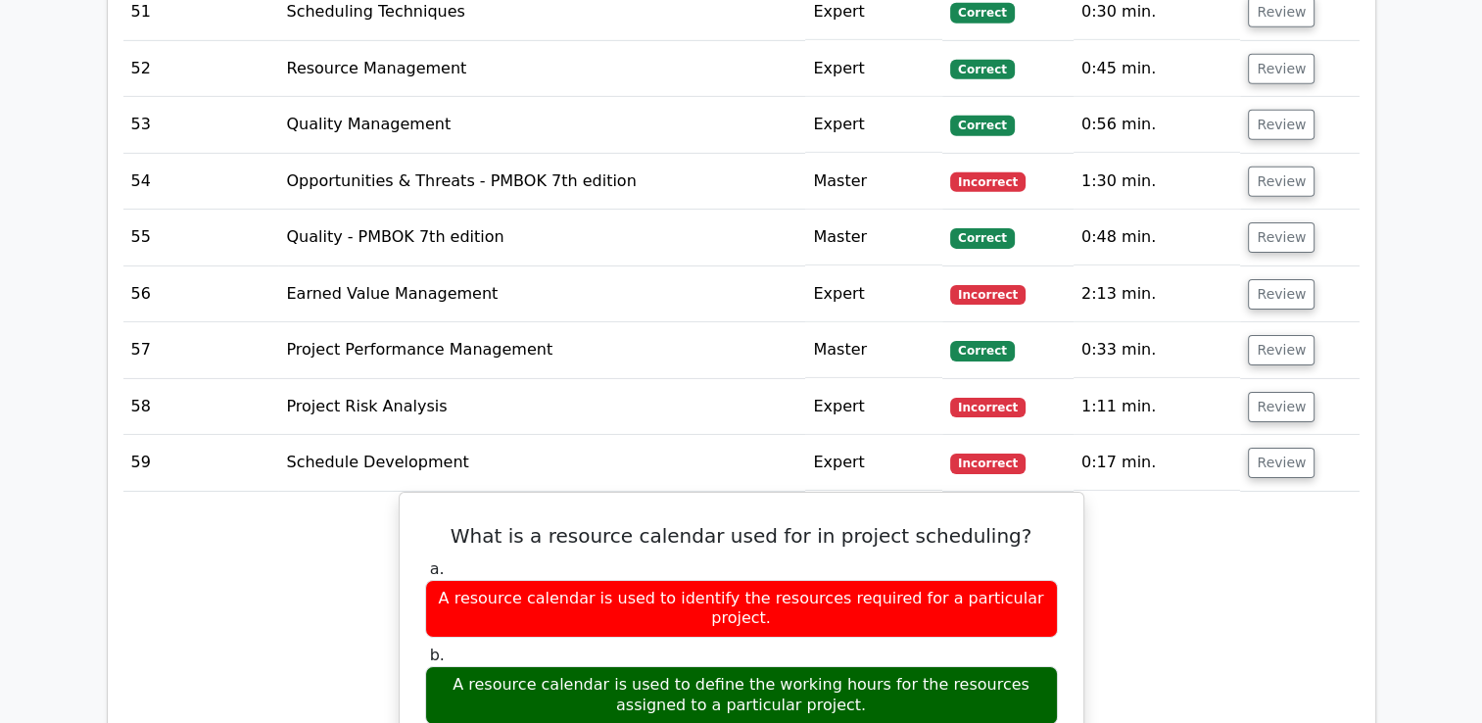
click at [1281, 448] on button "Review" at bounding box center [1281, 463] width 67 height 30
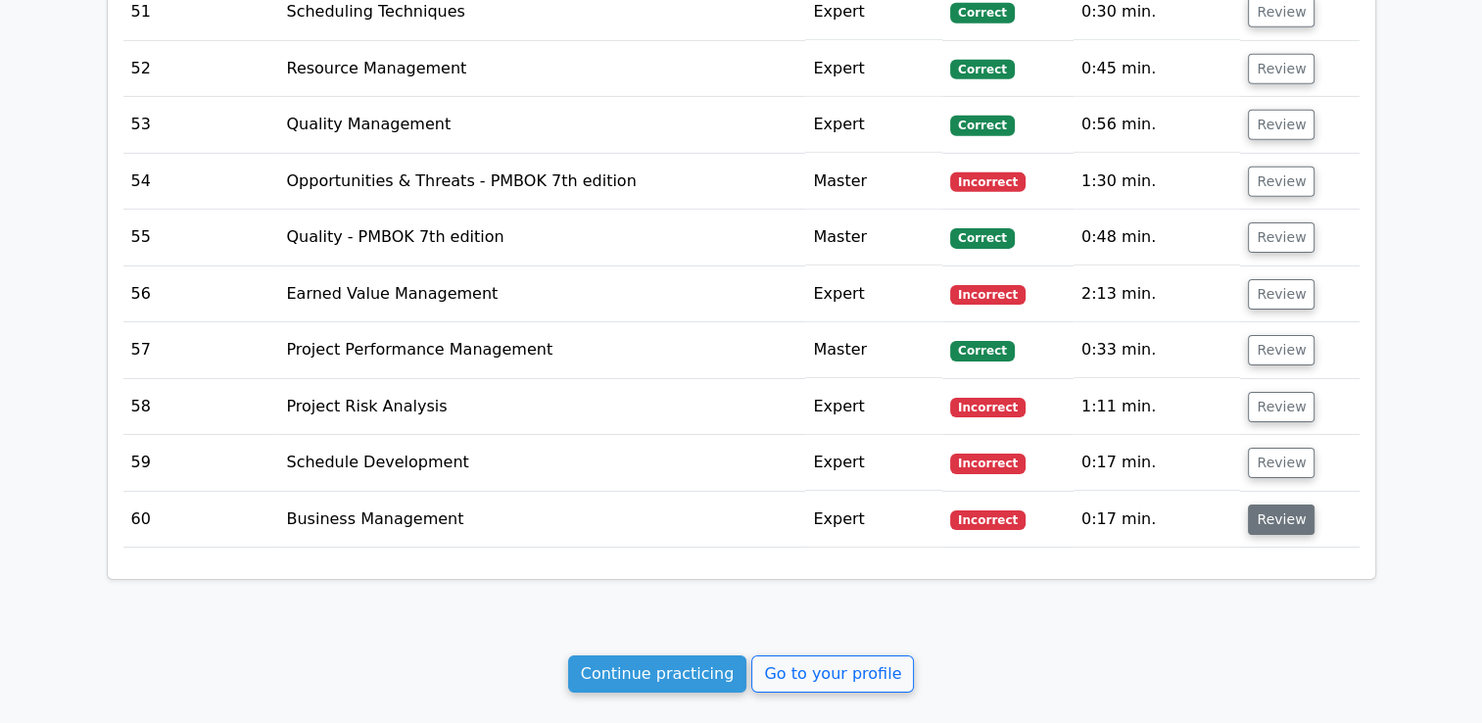
click at [1285, 504] on button "Review" at bounding box center [1281, 519] width 67 height 30
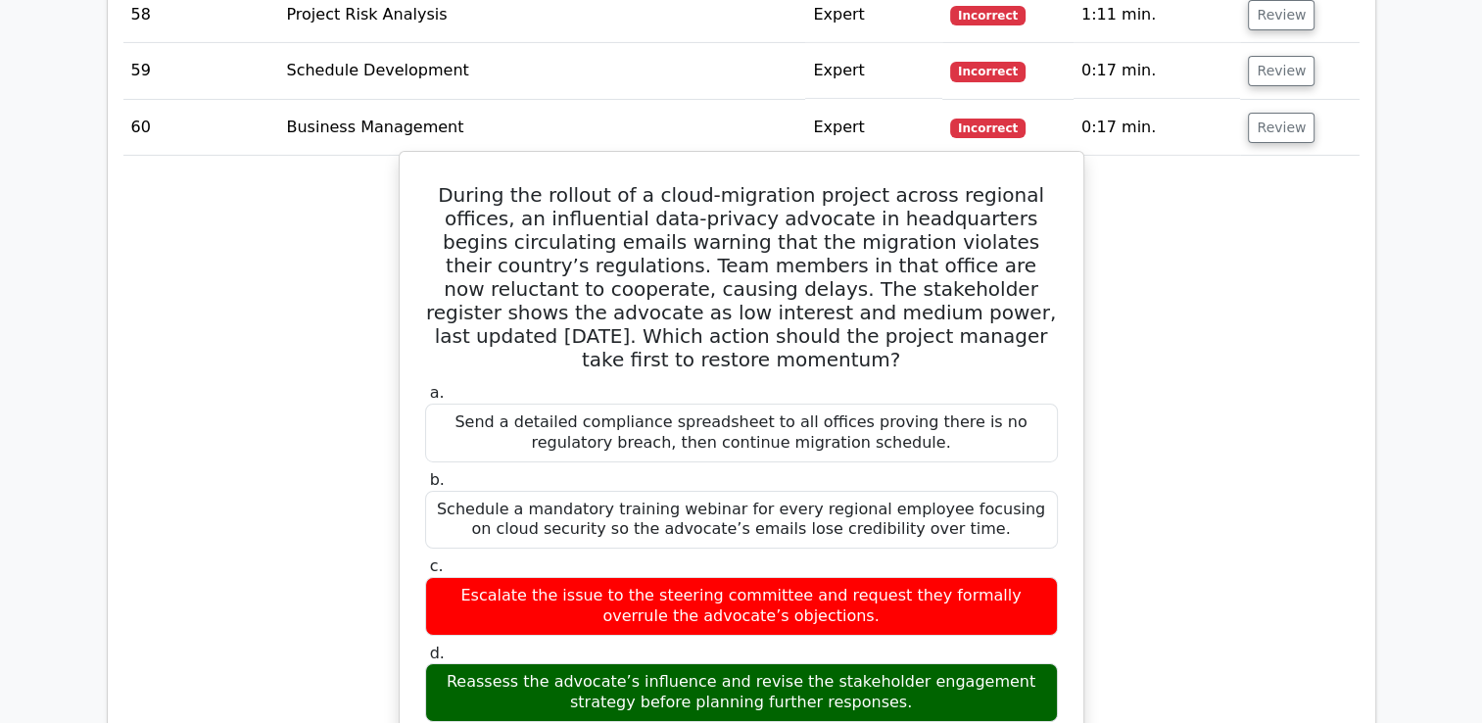
scroll to position [6365, 0]
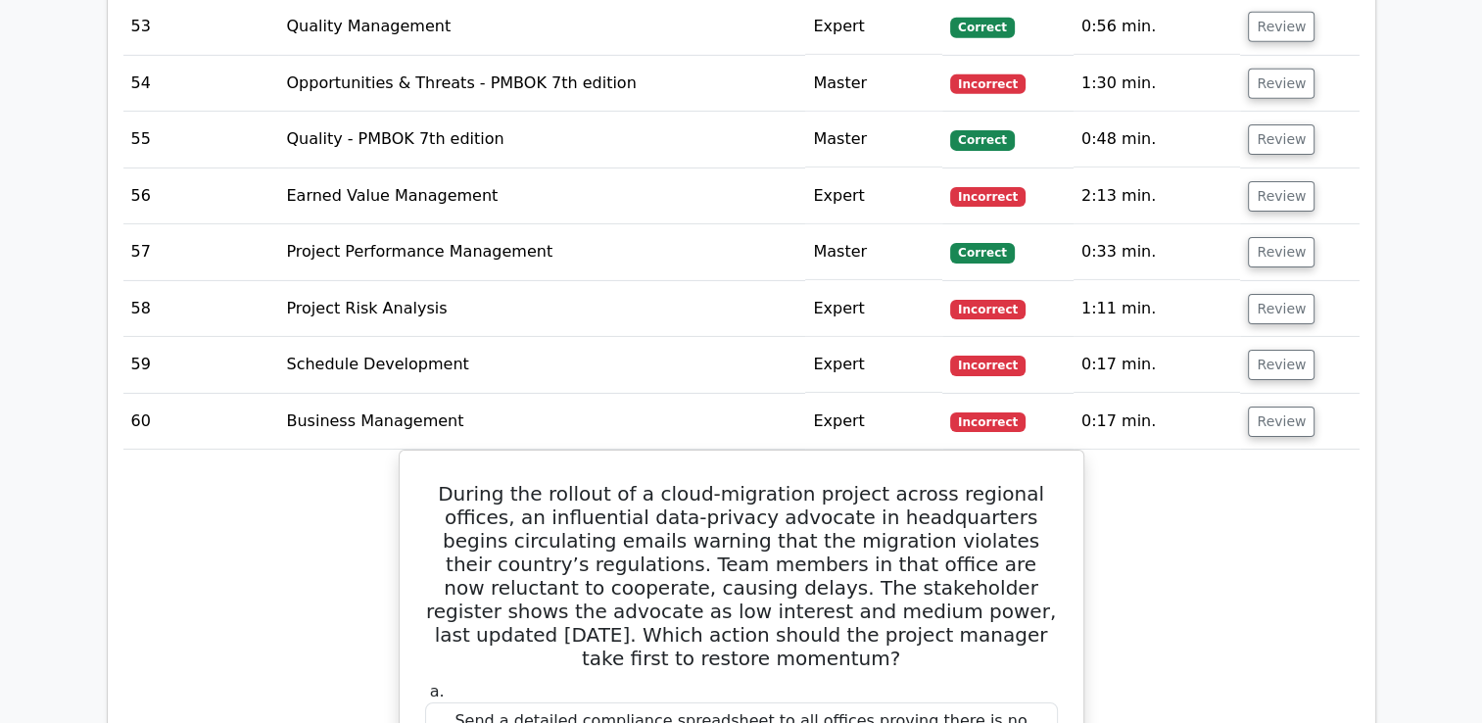
click at [1277, 394] on td "Review" at bounding box center [1299, 422] width 118 height 56
click at [1273, 406] on button "Review" at bounding box center [1281, 421] width 67 height 30
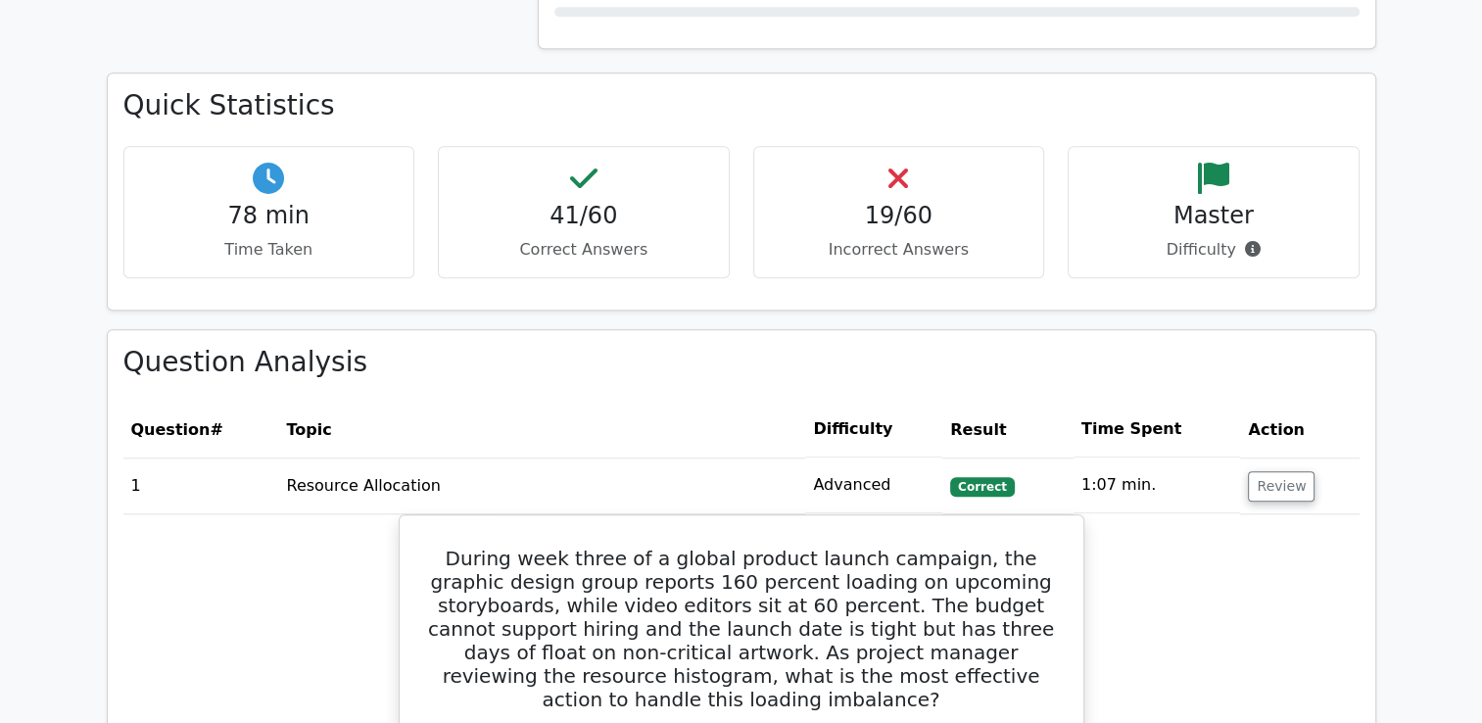
scroll to position [1958, 0]
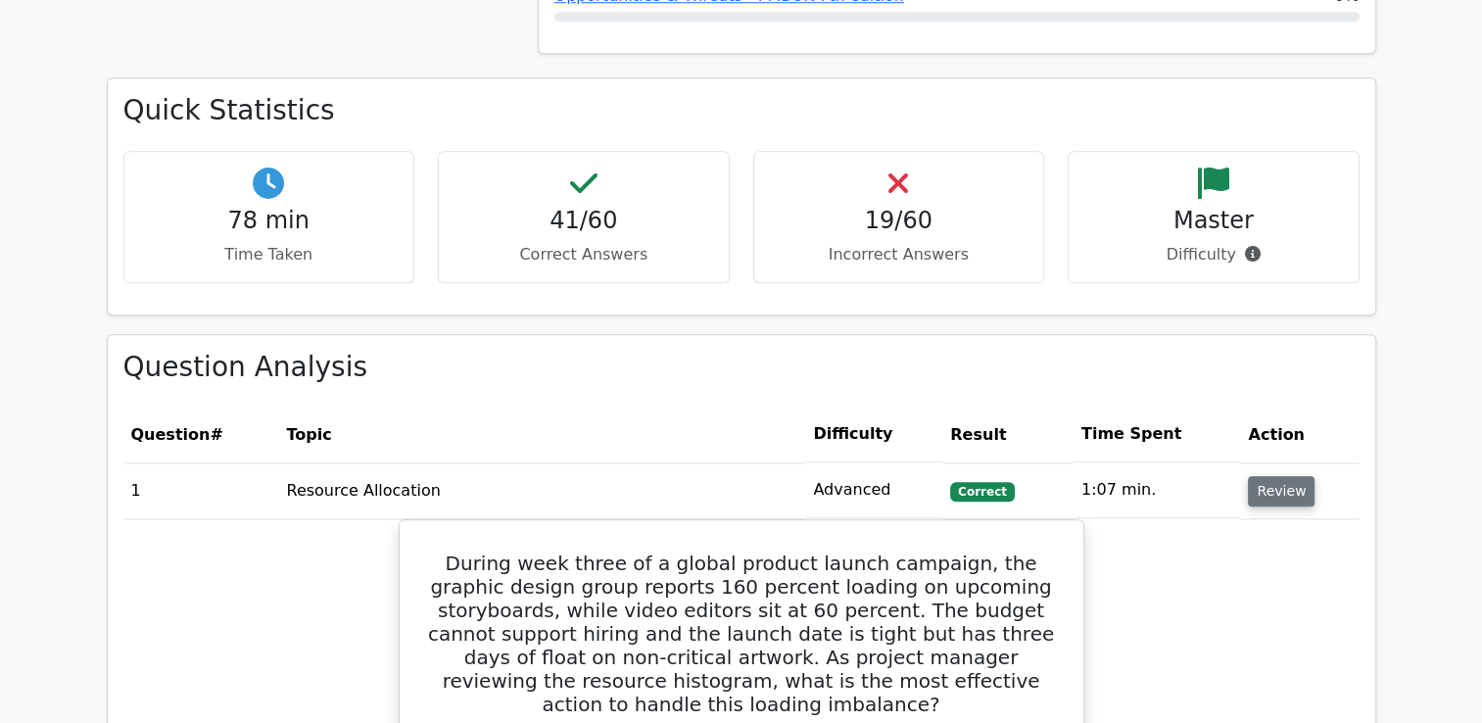
click at [1267, 491] on button "Review" at bounding box center [1281, 491] width 67 height 30
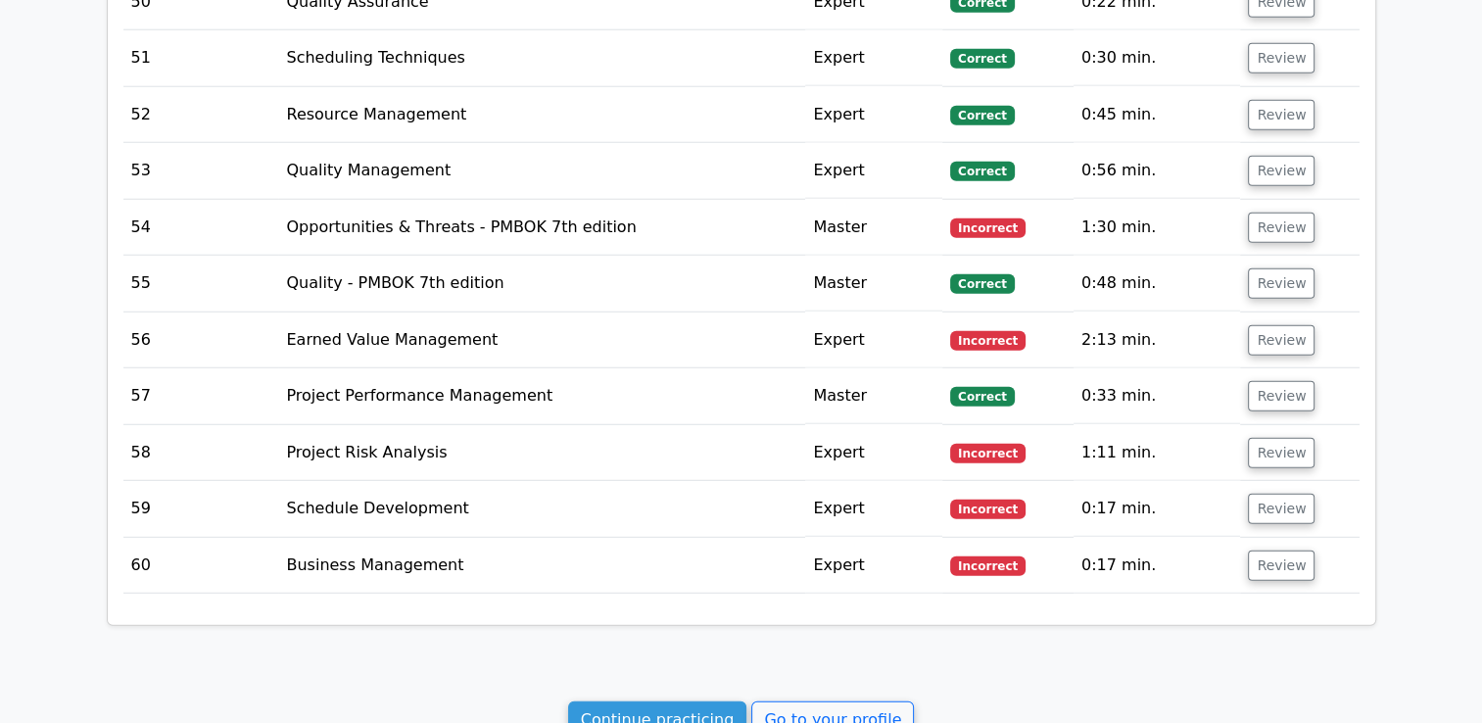
scroll to position [4892, 0]
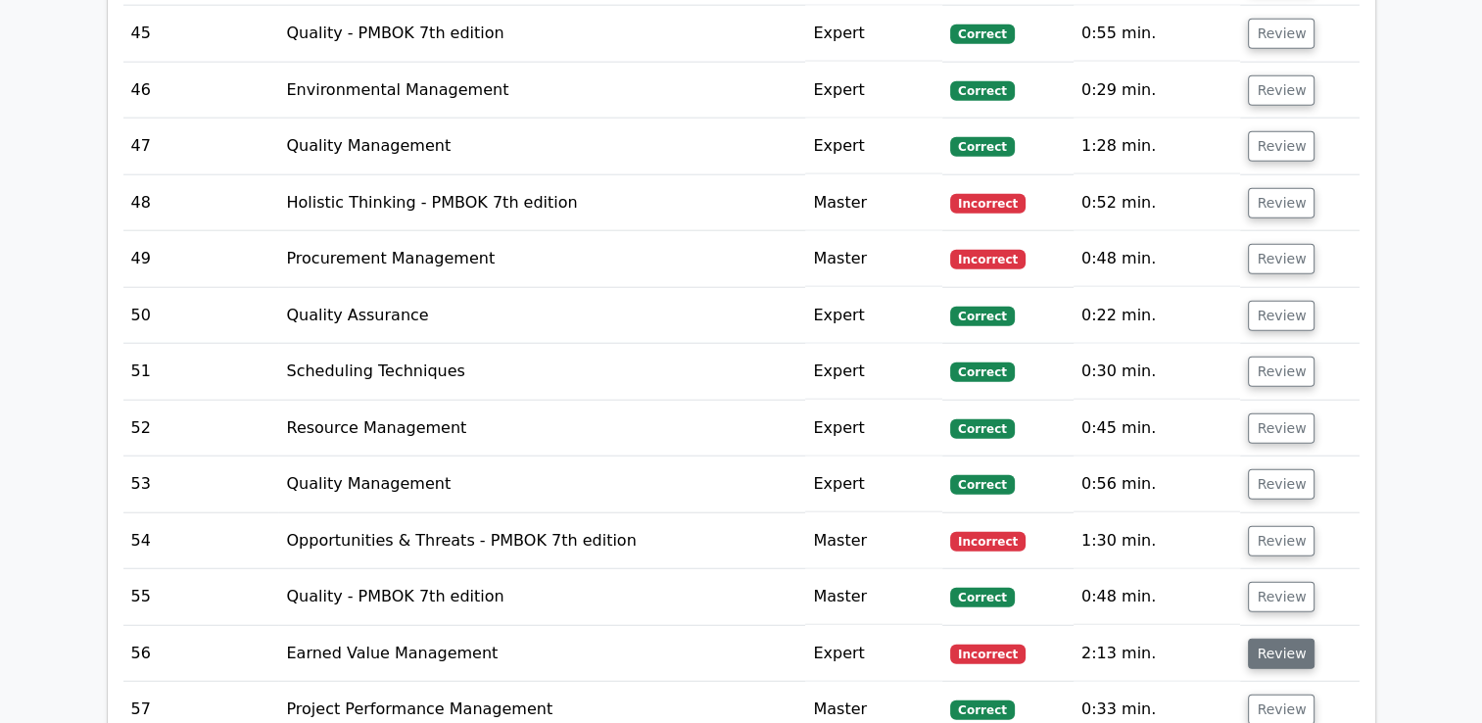
click at [1276, 638] on button "Review" at bounding box center [1281, 653] width 67 height 30
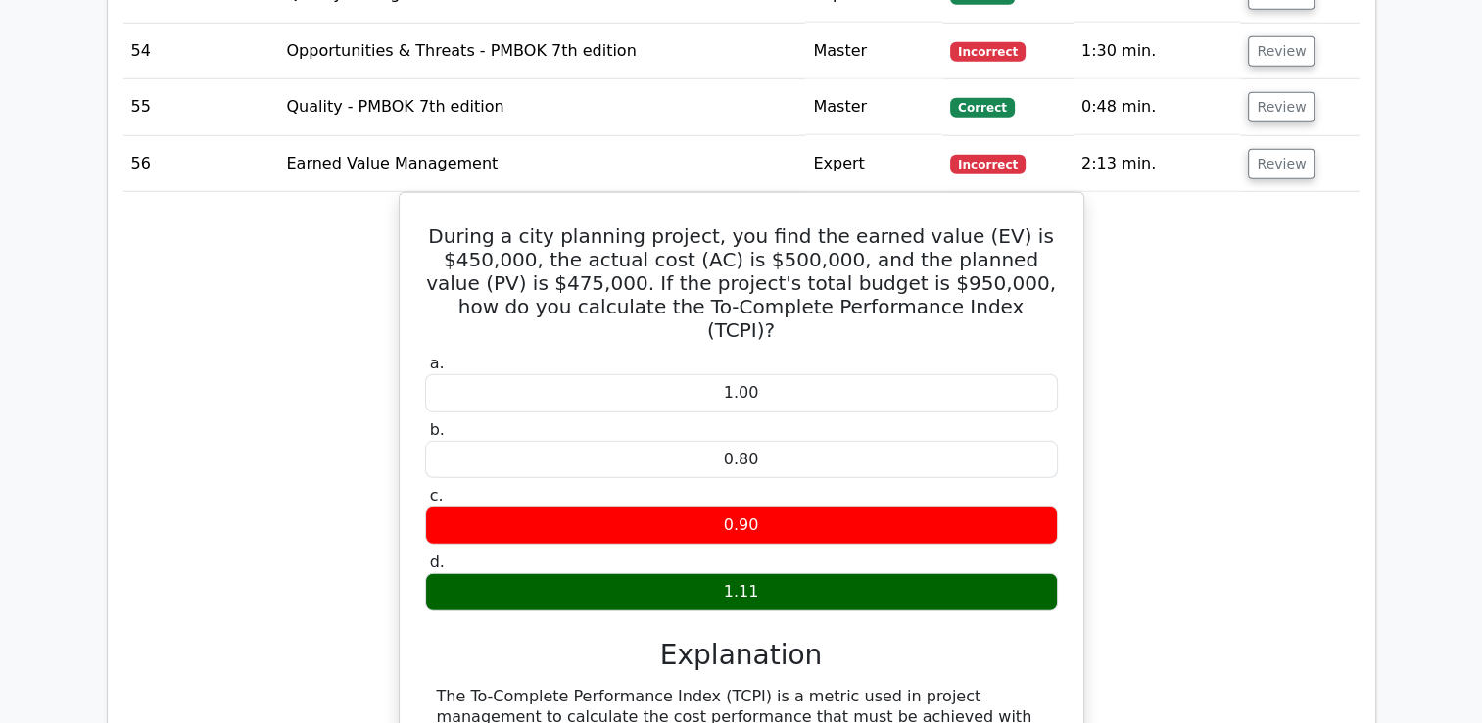
scroll to position [5088, 0]
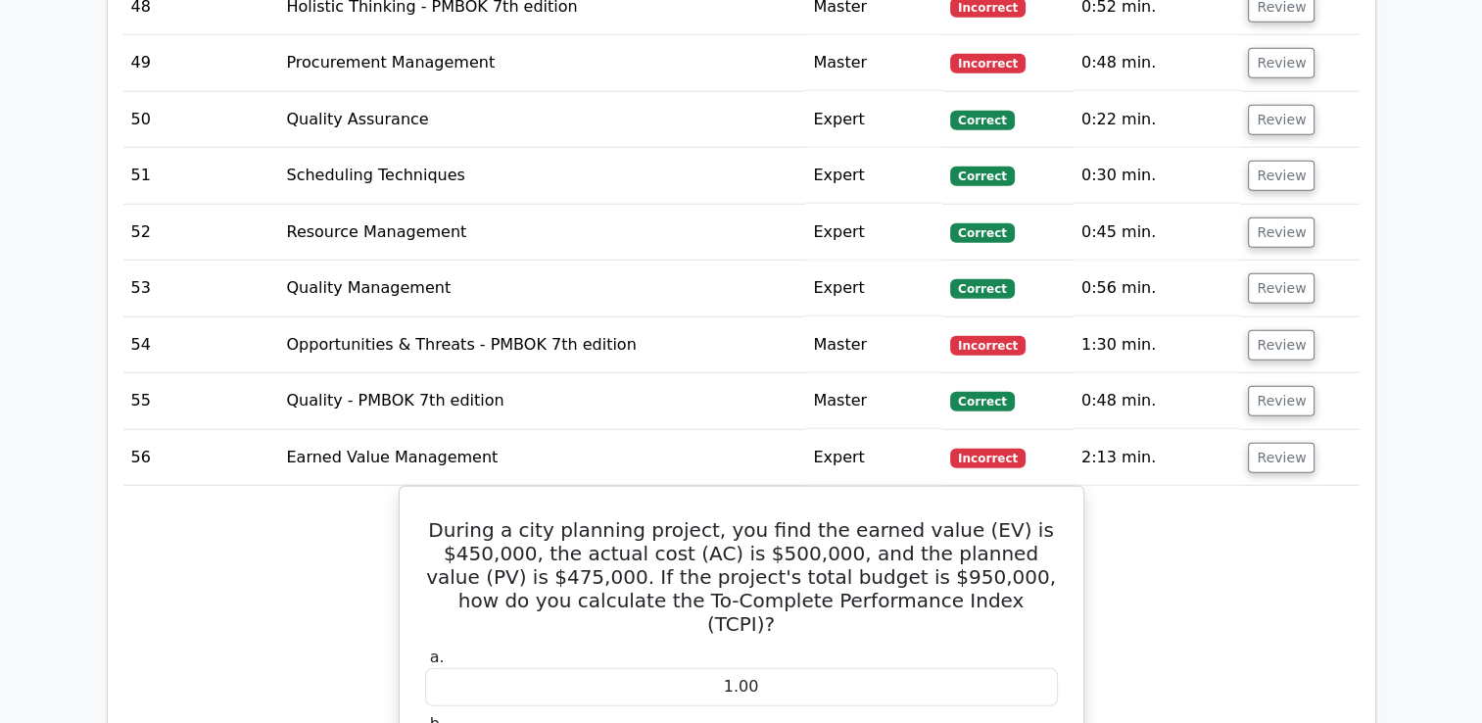
click at [1289, 456] on td "Review" at bounding box center [1299, 458] width 118 height 56
click at [1288, 443] on button "Review" at bounding box center [1281, 458] width 67 height 30
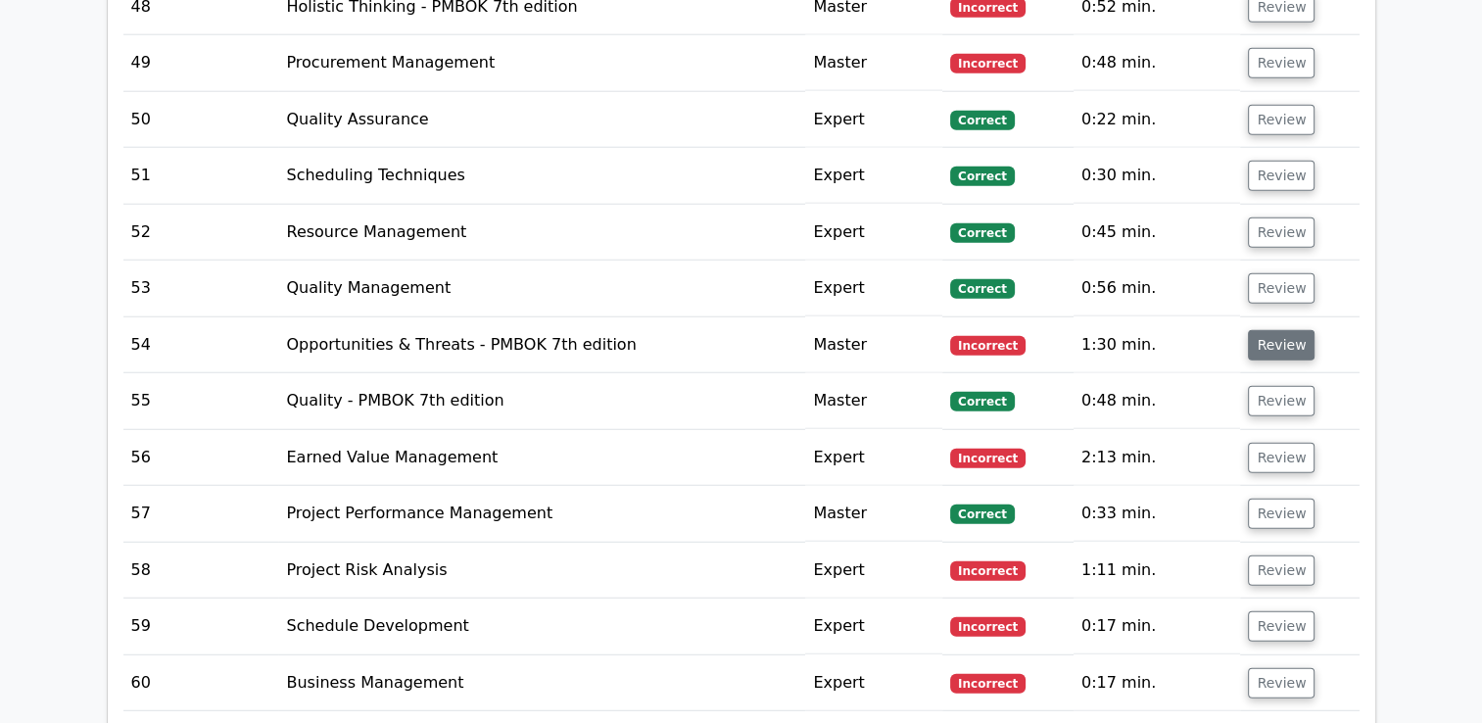
click at [1279, 330] on button "Review" at bounding box center [1281, 345] width 67 height 30
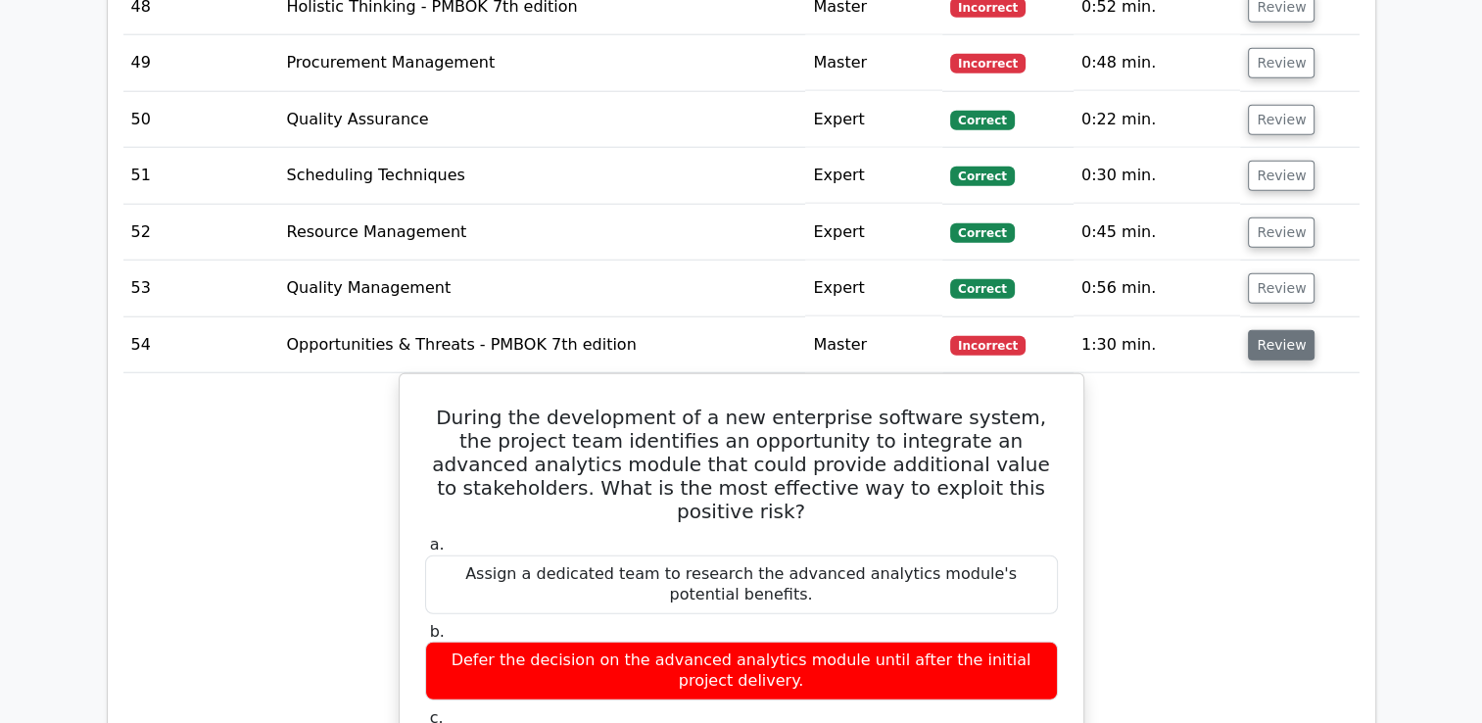
click at [1261, 336] on button "Review" at bounding box center [1281, 345] width 67 height 30
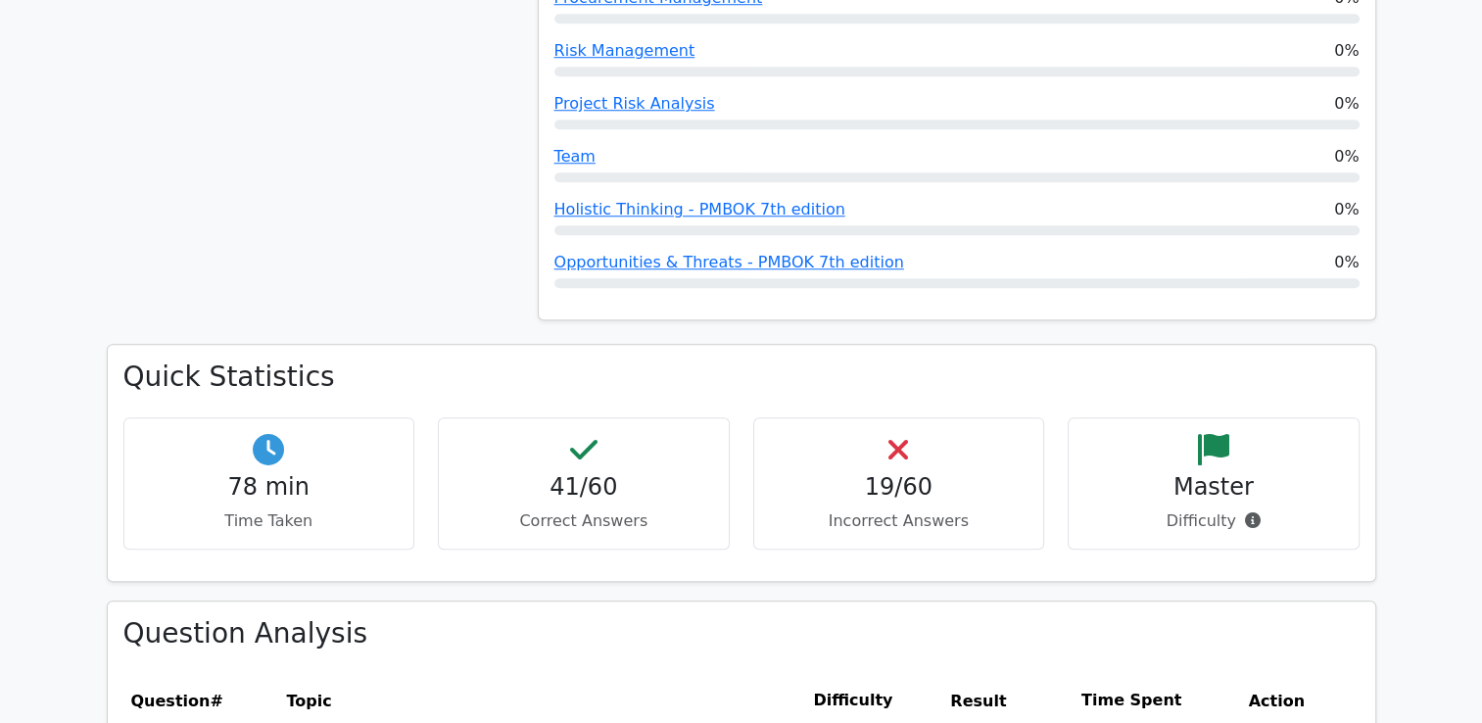
scroll to position [1465, 0]
